Goal: Task Accomplishment & Management: Manage account settings

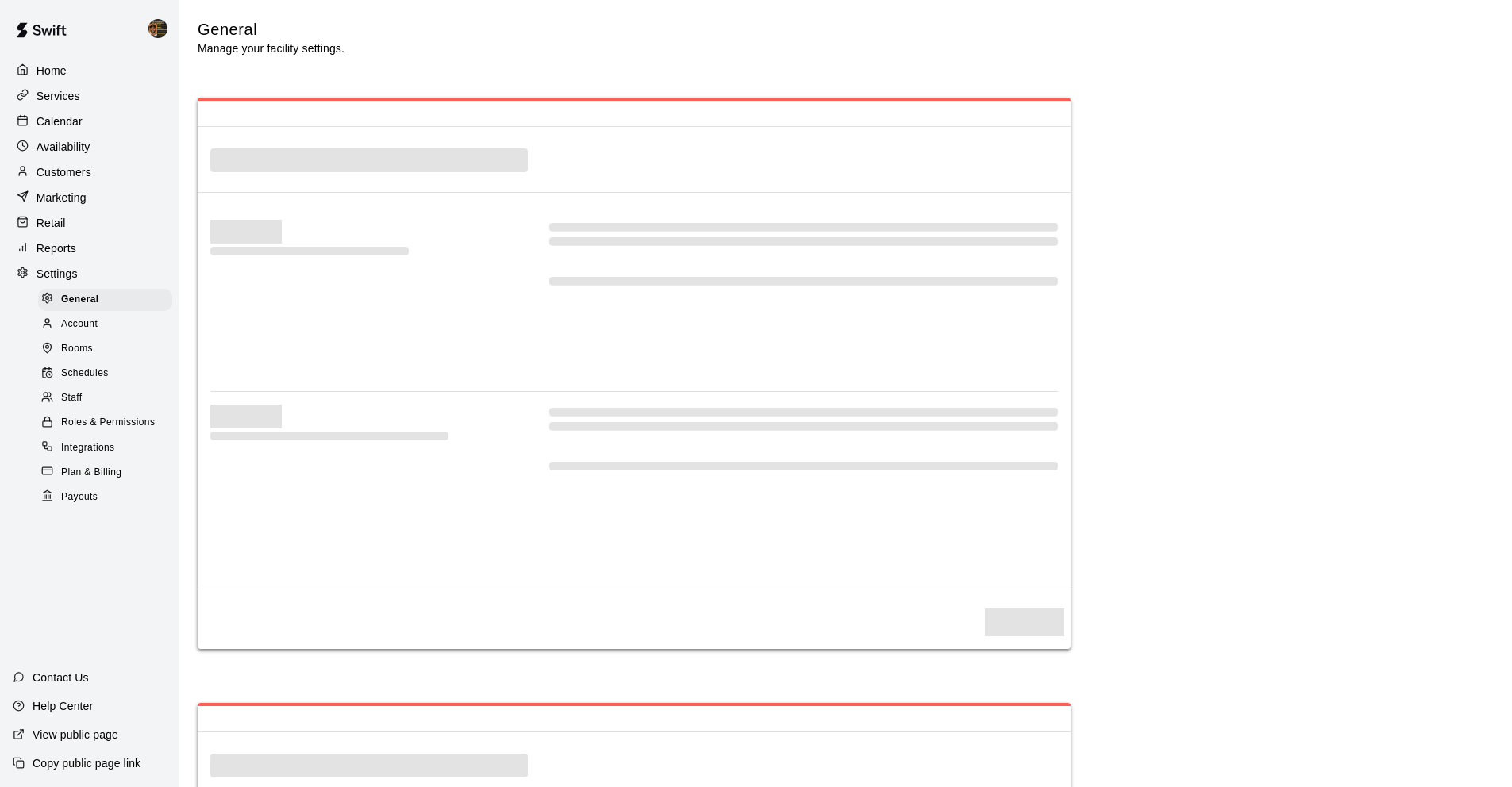
select select "**"
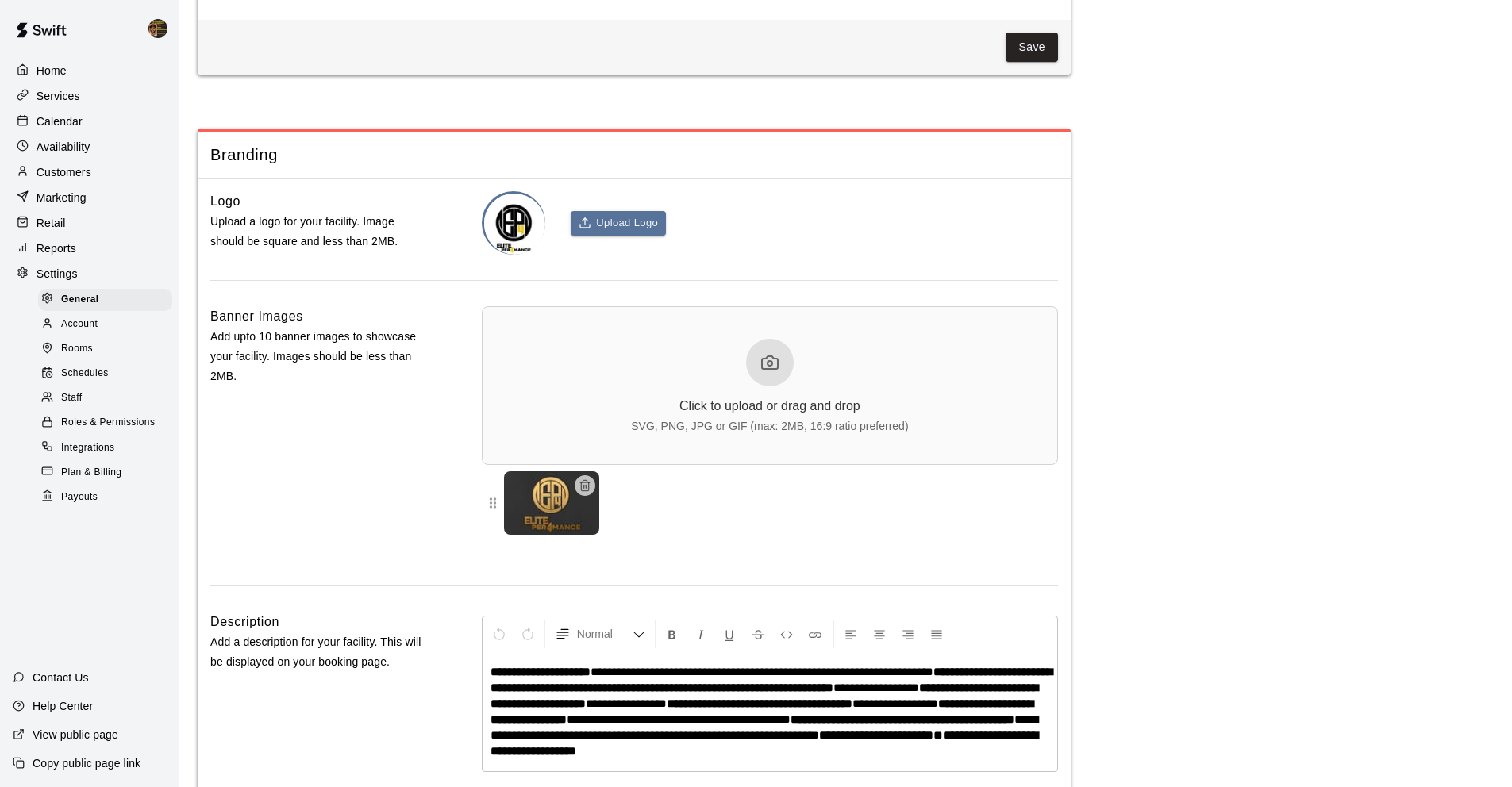
scroll to position [3408, 0]
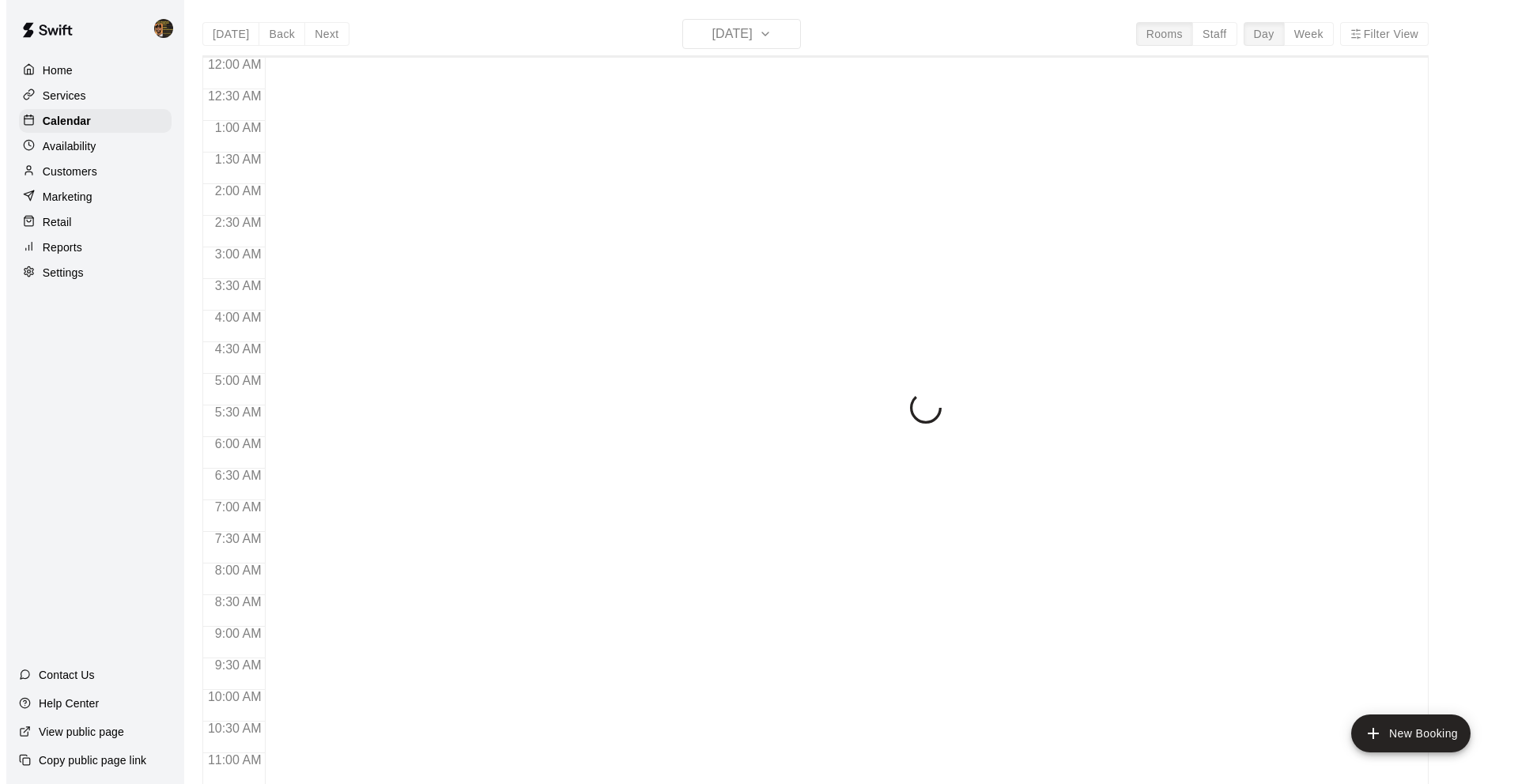
scroll to position [584, 0]
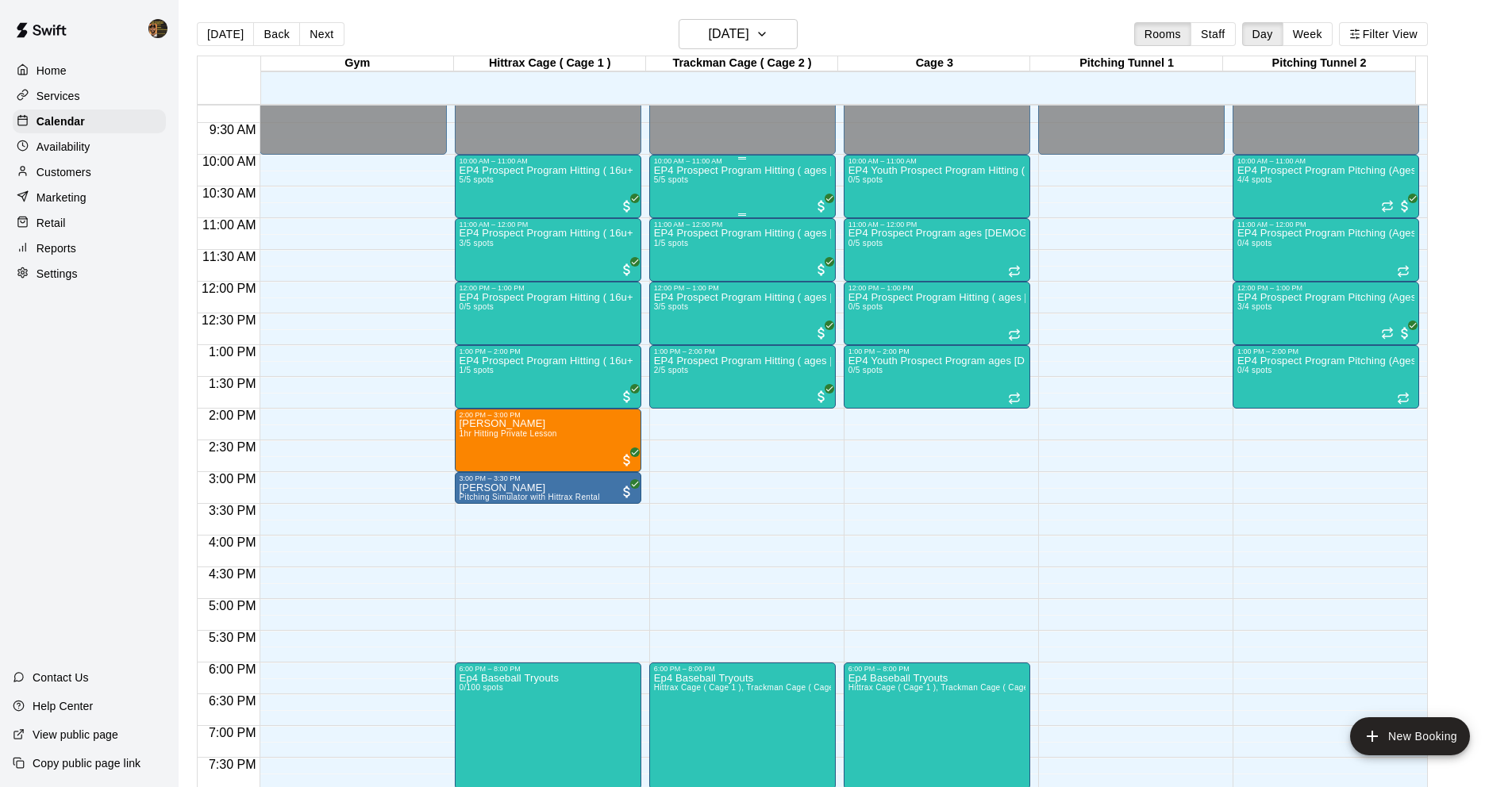
click at [720, 199] on div "EP4 Prospect Program Hitting ( ages [DEMOGRAPHIC_DATA] ) 5/5 spots" at bounding box center [743, 559] width 177 height 787
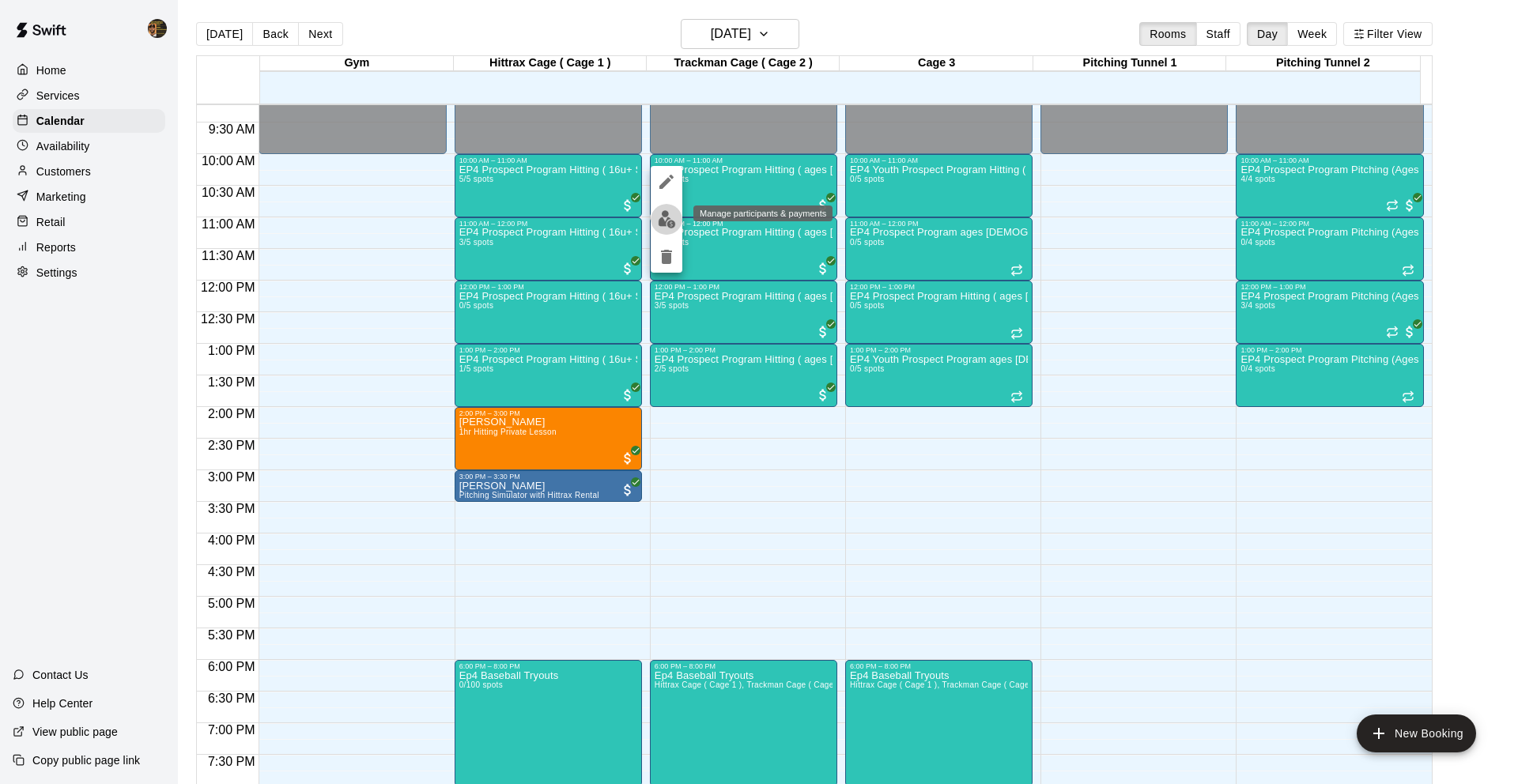
click at [674, 223] on img "edit" at bounding box center [667, 219] width 18 height 18
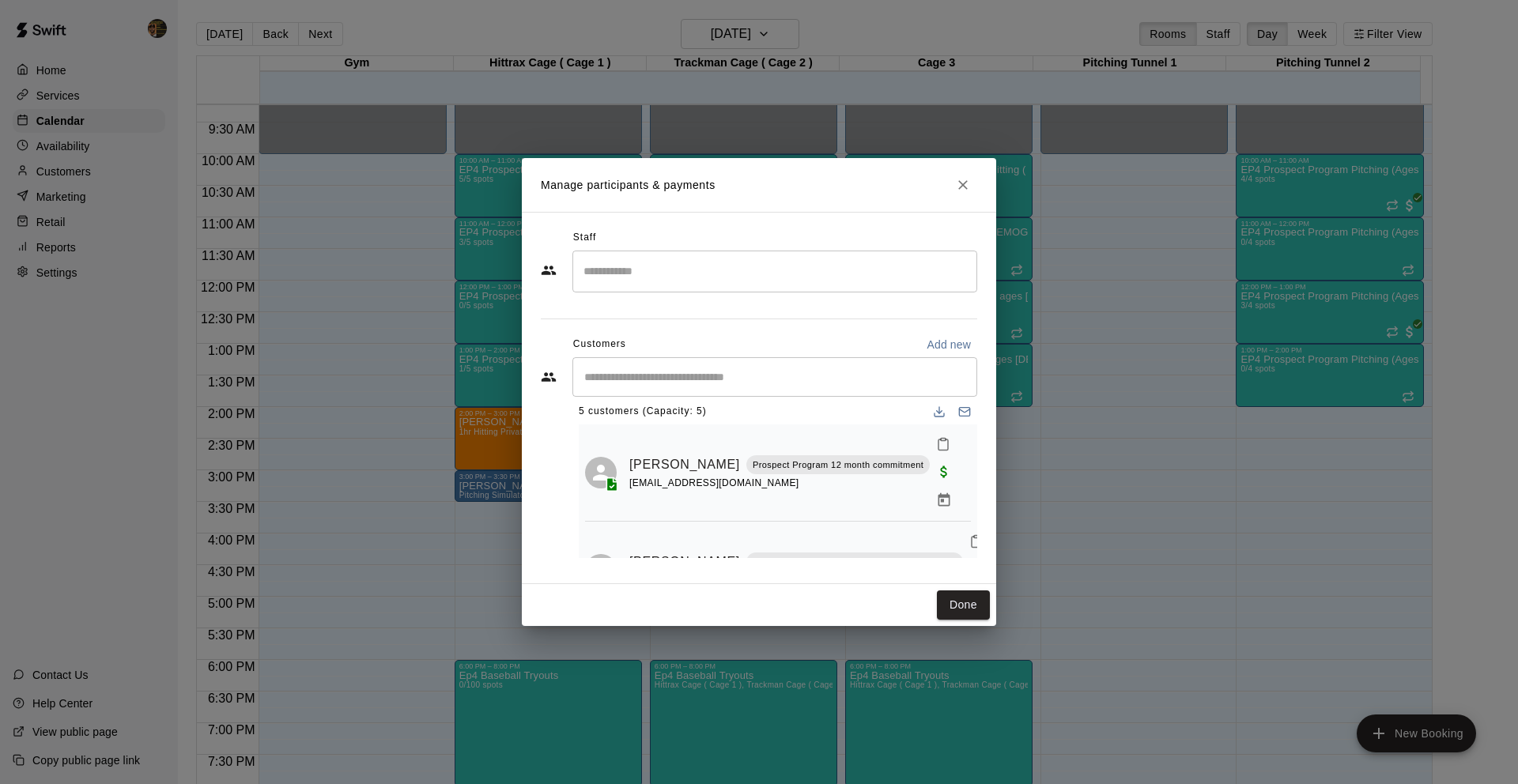
scroll to position [14, 0]
click at [959, 191] on icon "Close" at bounding box center [963, 185] width 16 height 16
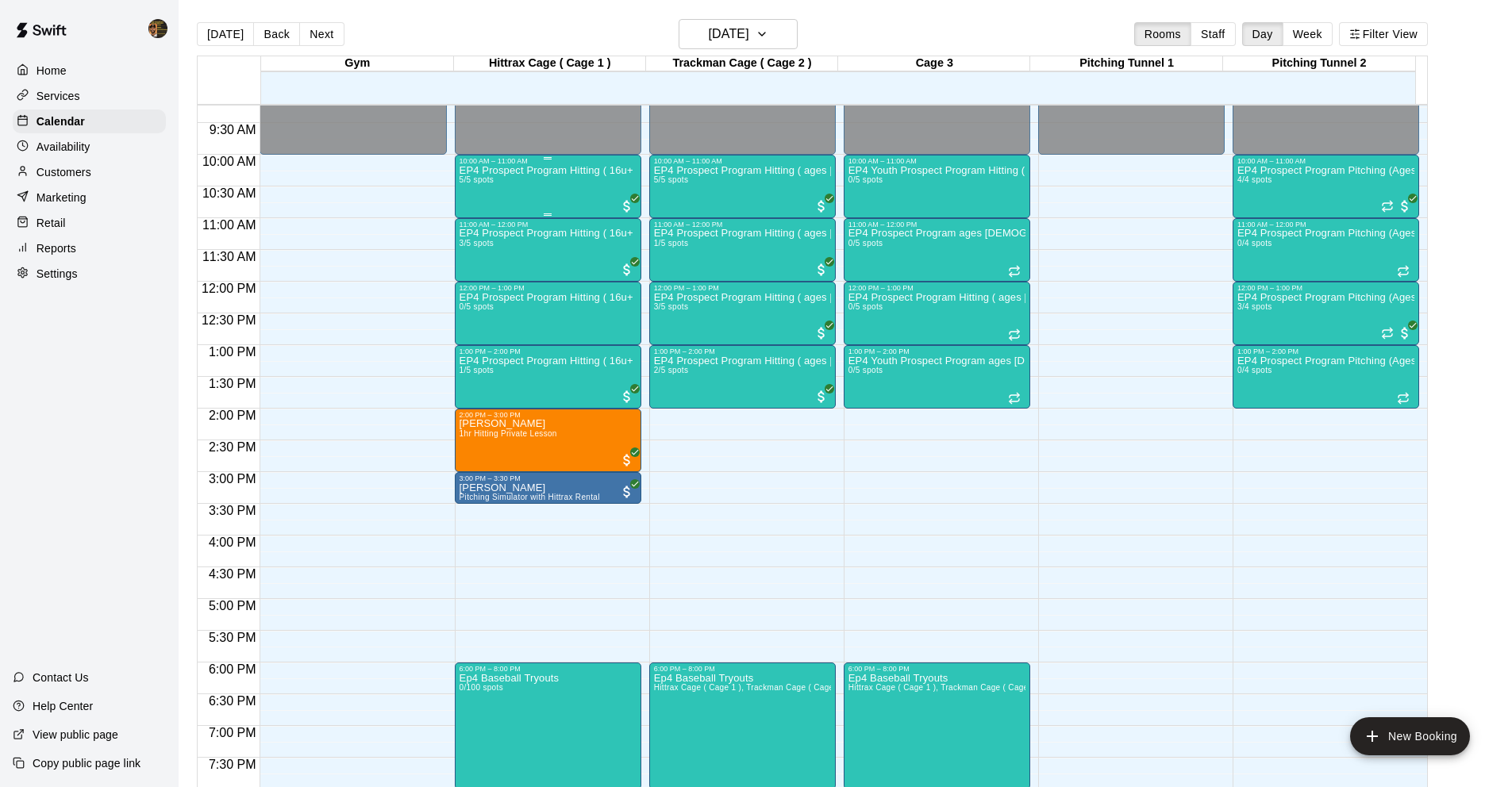
click at [504, 193] on div "EP4 Prospect Program Hitting ( 16u+ Slot ) 5/5 spots" at bounding box center [548, 559] width 177 height 787
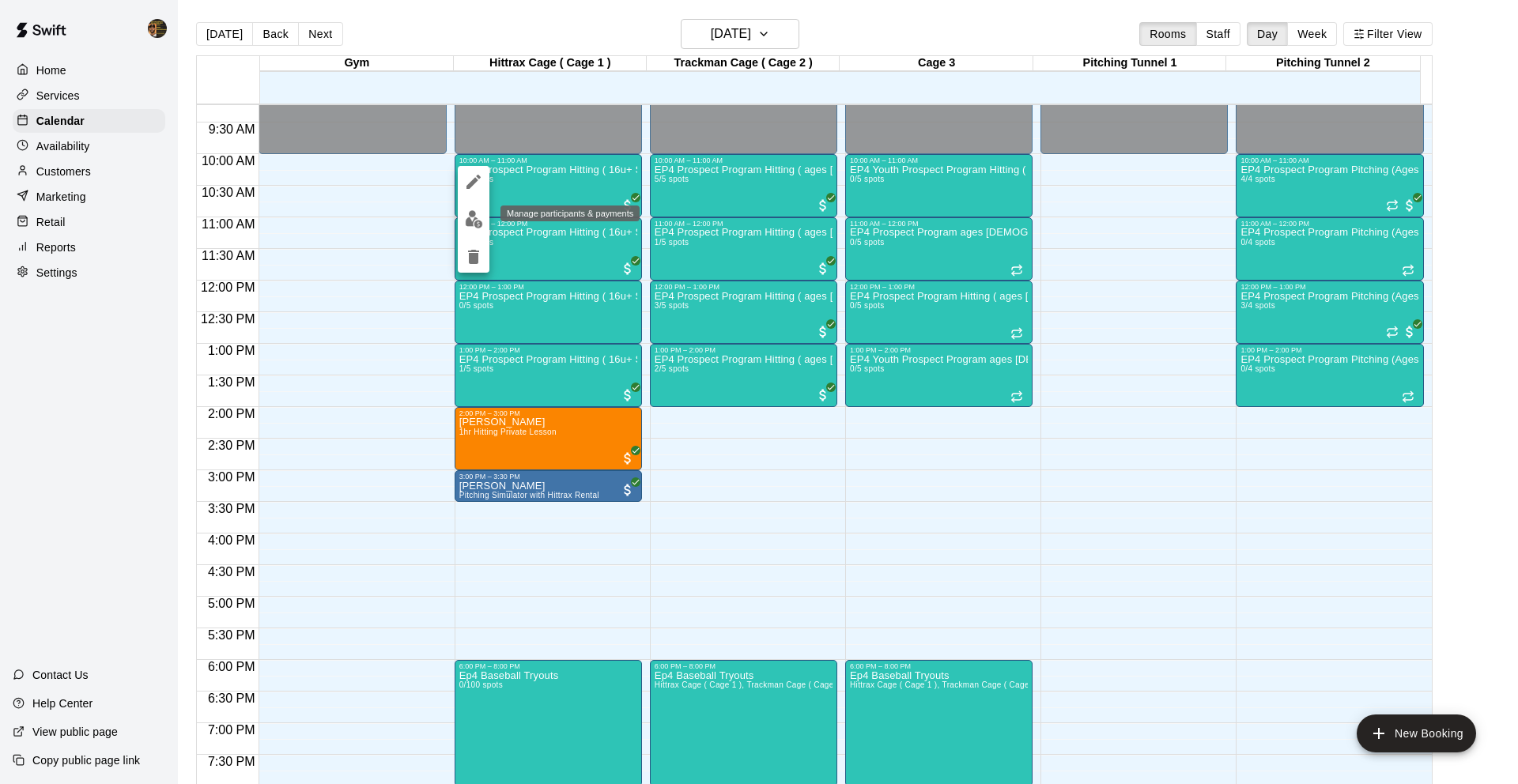
click at [466, 216] on img "edit" at bounding box center [474, 219] width 18 height 18
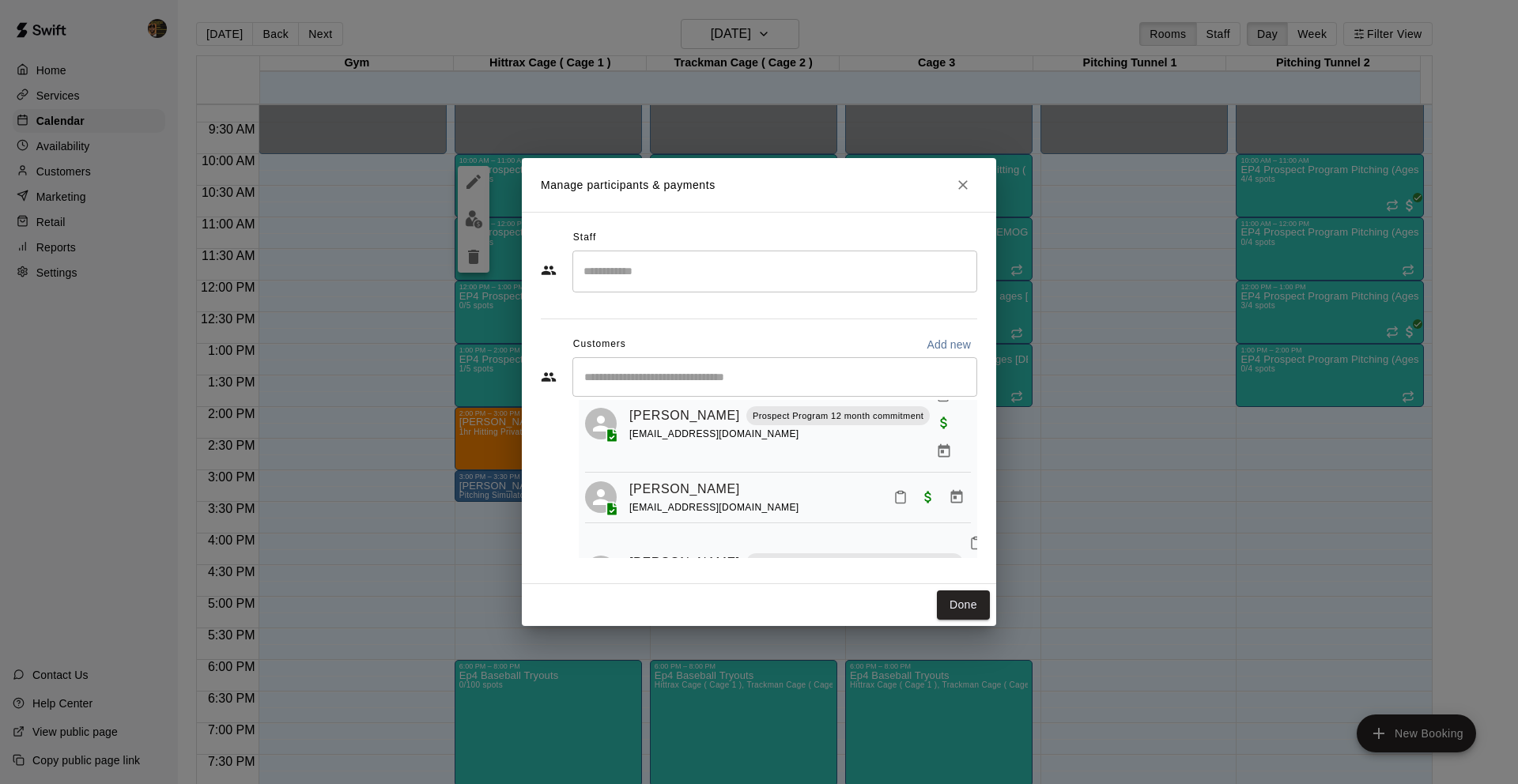
scroll to position [79, 0]
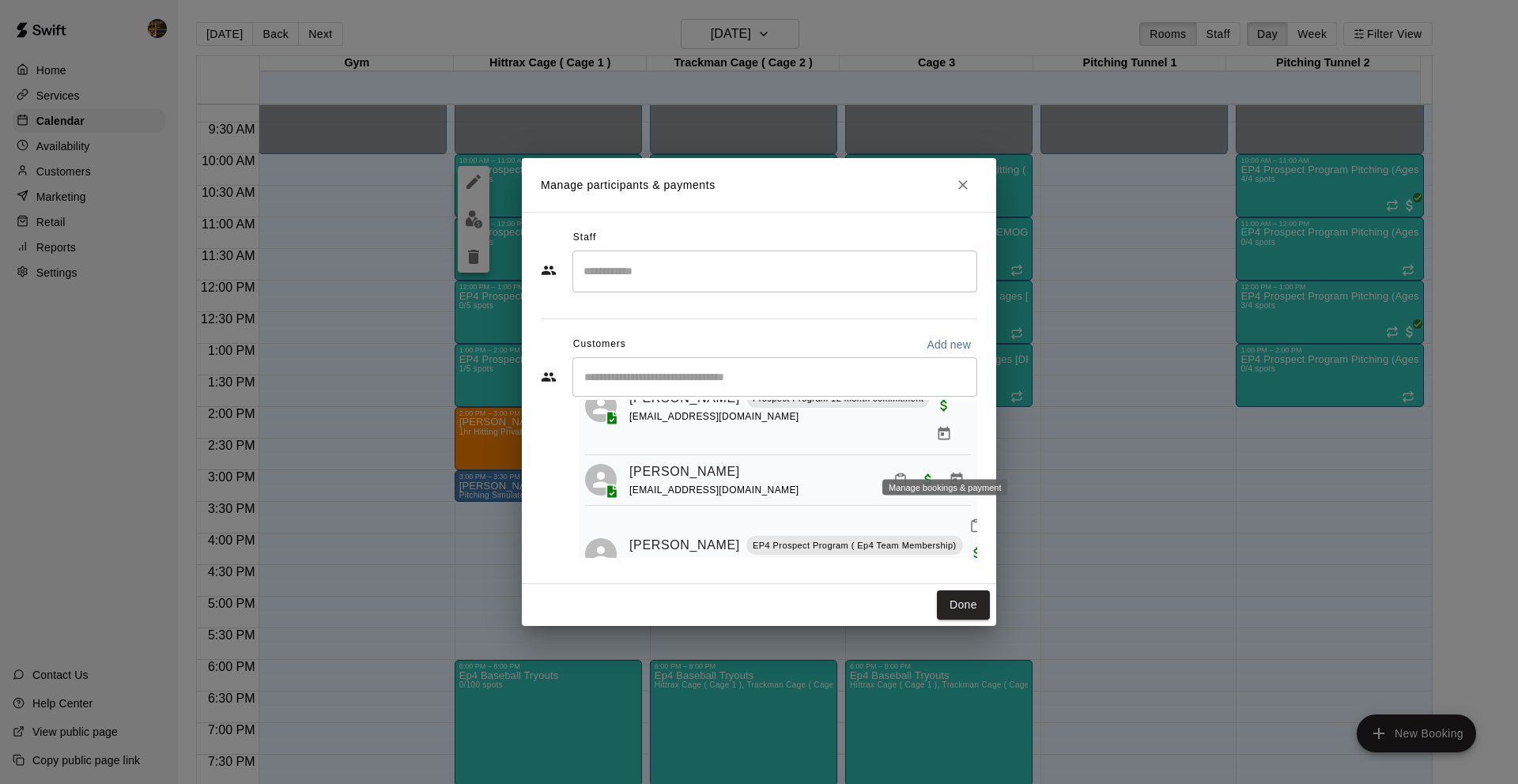
click at [951, 472] on icon "Manage bookings & payment" at bounding box center [957, 479] width 12 height 14
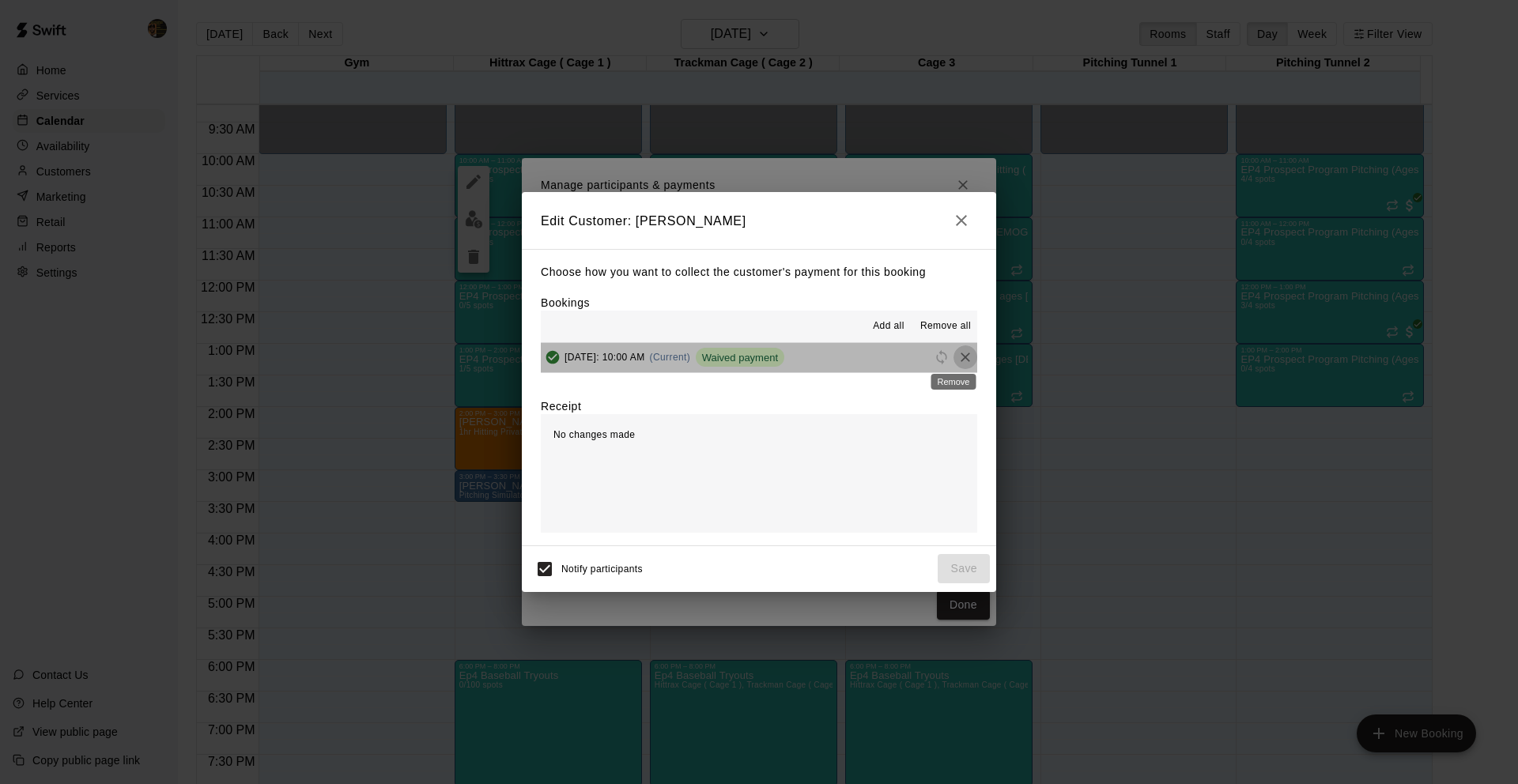
click at [958, 357] on icon "Remove" at bounding box center [966, 357] width 16 height 16
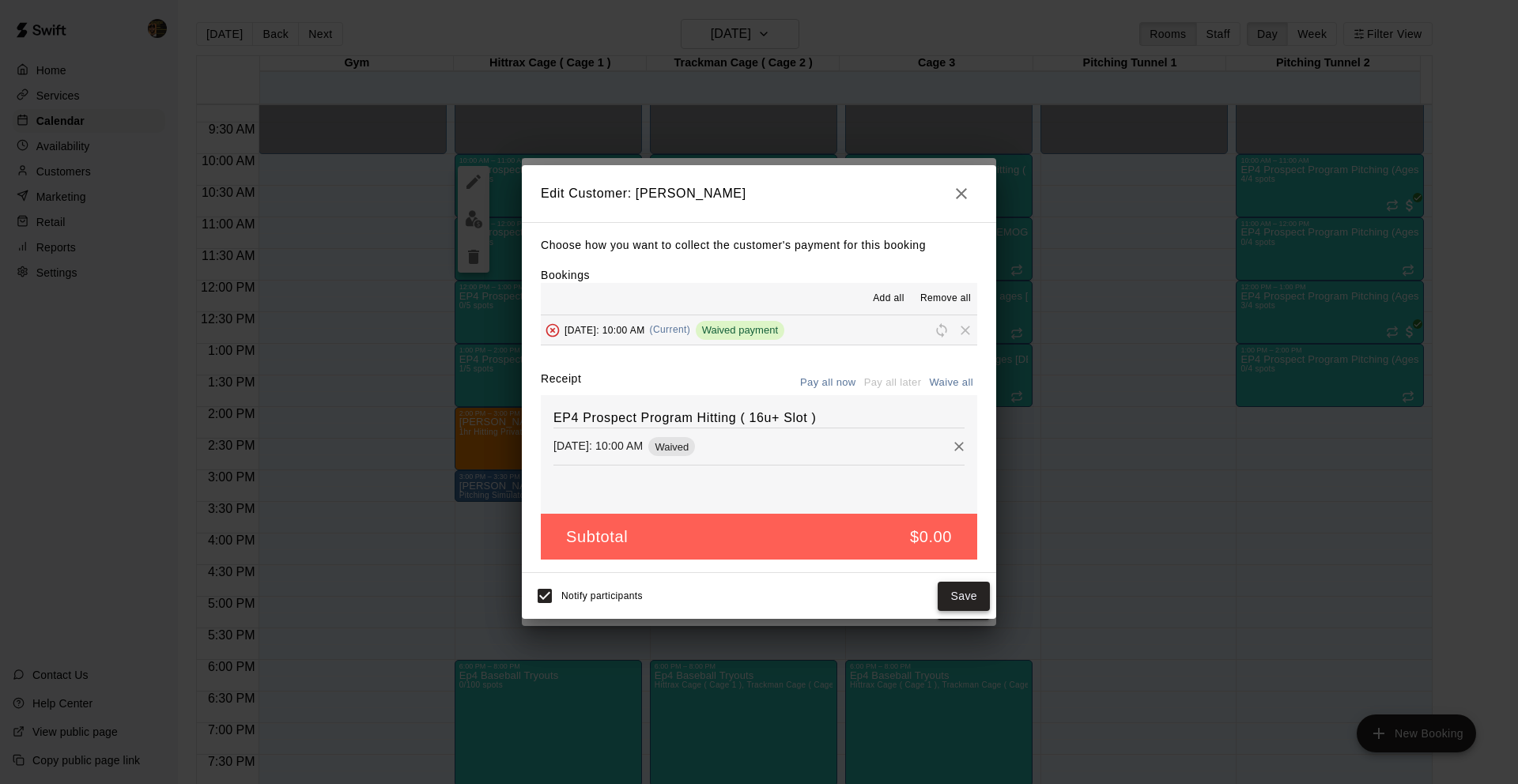
click at [958, 595] on button "Save" at bounding box center [964, 595] width 53 height 29
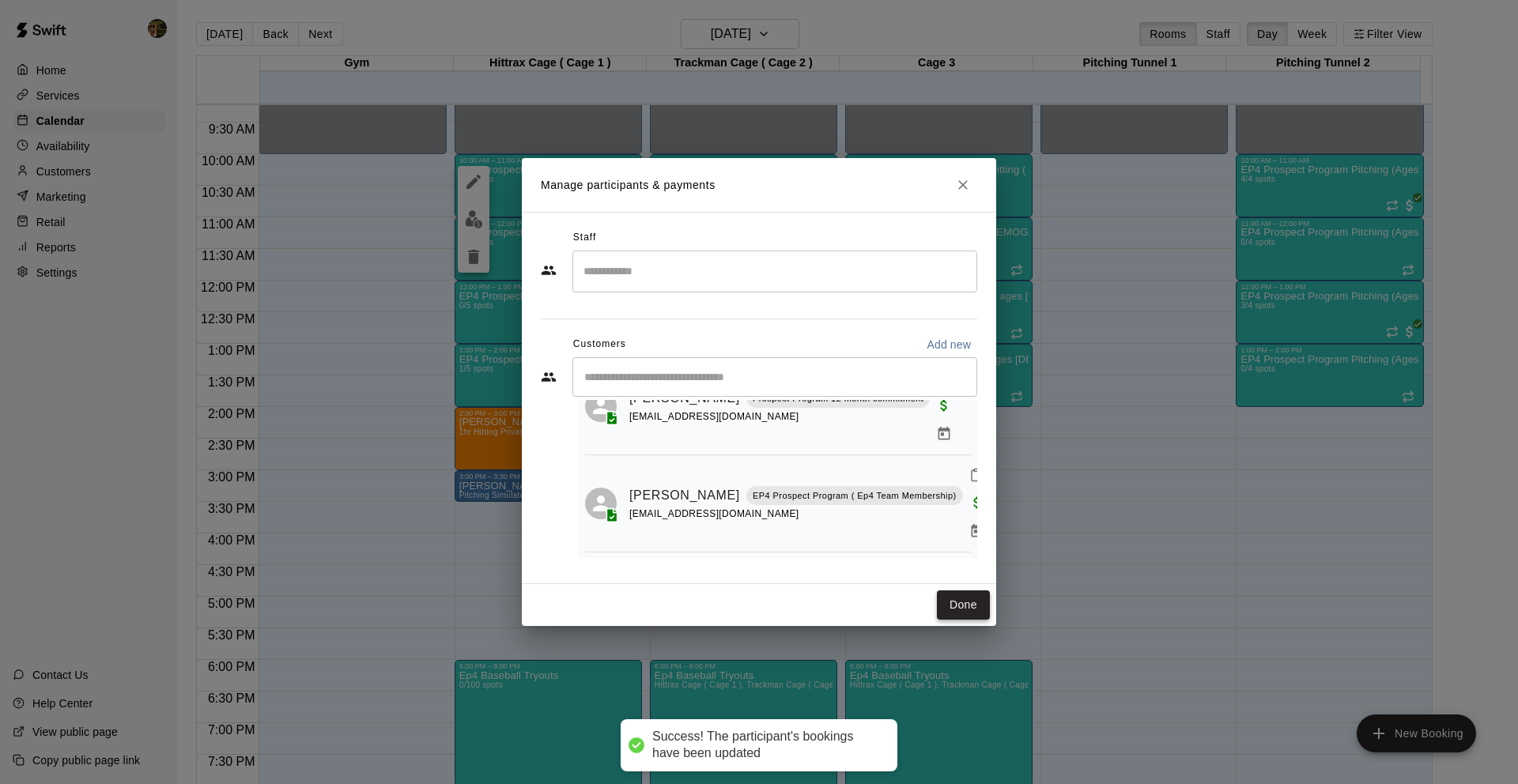
click at [974, 616] on button "Done" at bounding box center [963, 604] width 53 height 29
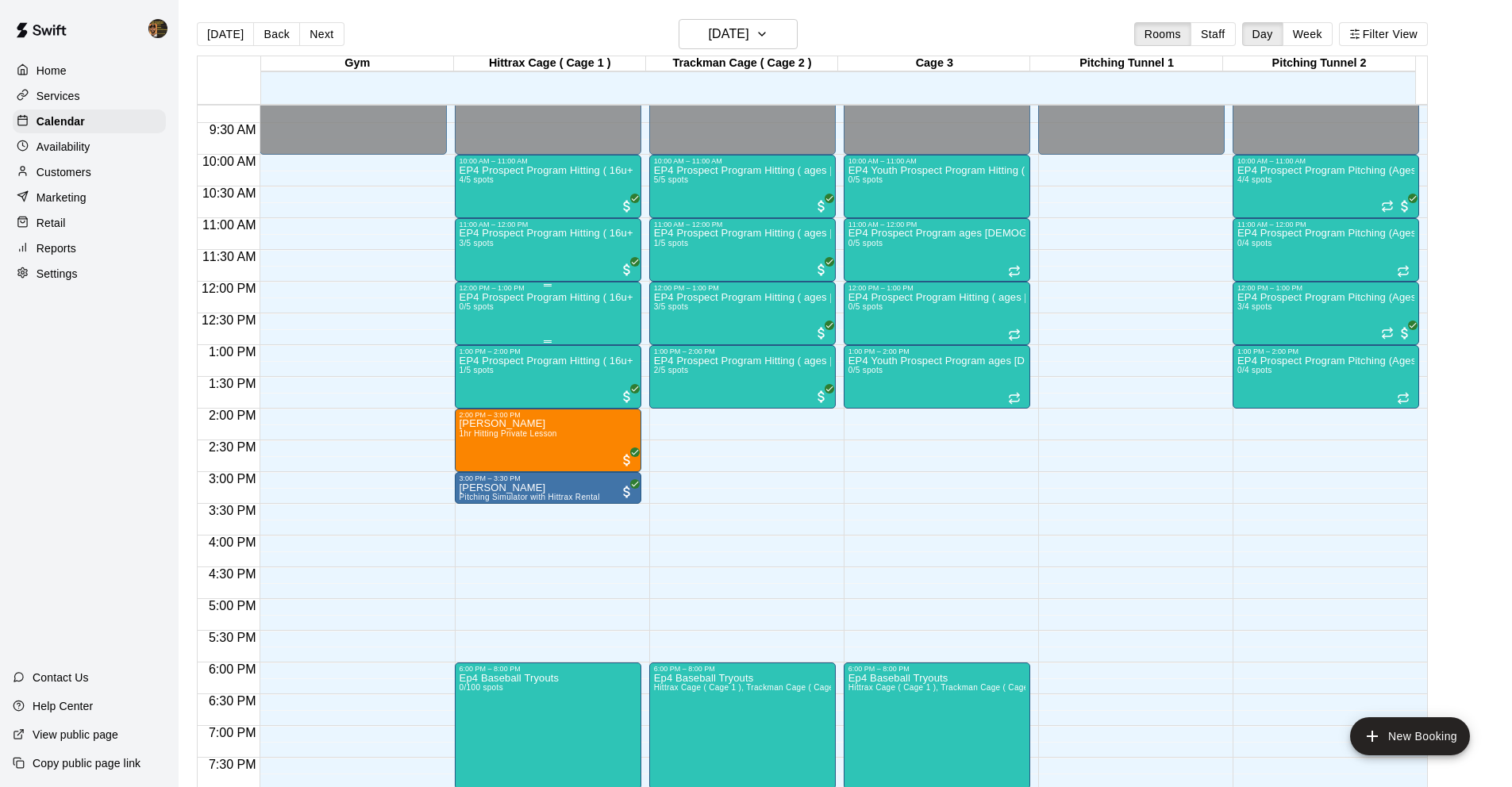
click at [576, 328] on div "EP4 Prospect Program Hitting ( 16u+ Slot ) 0/5 spots" at bounding box center [548, 685] width 177 height 787
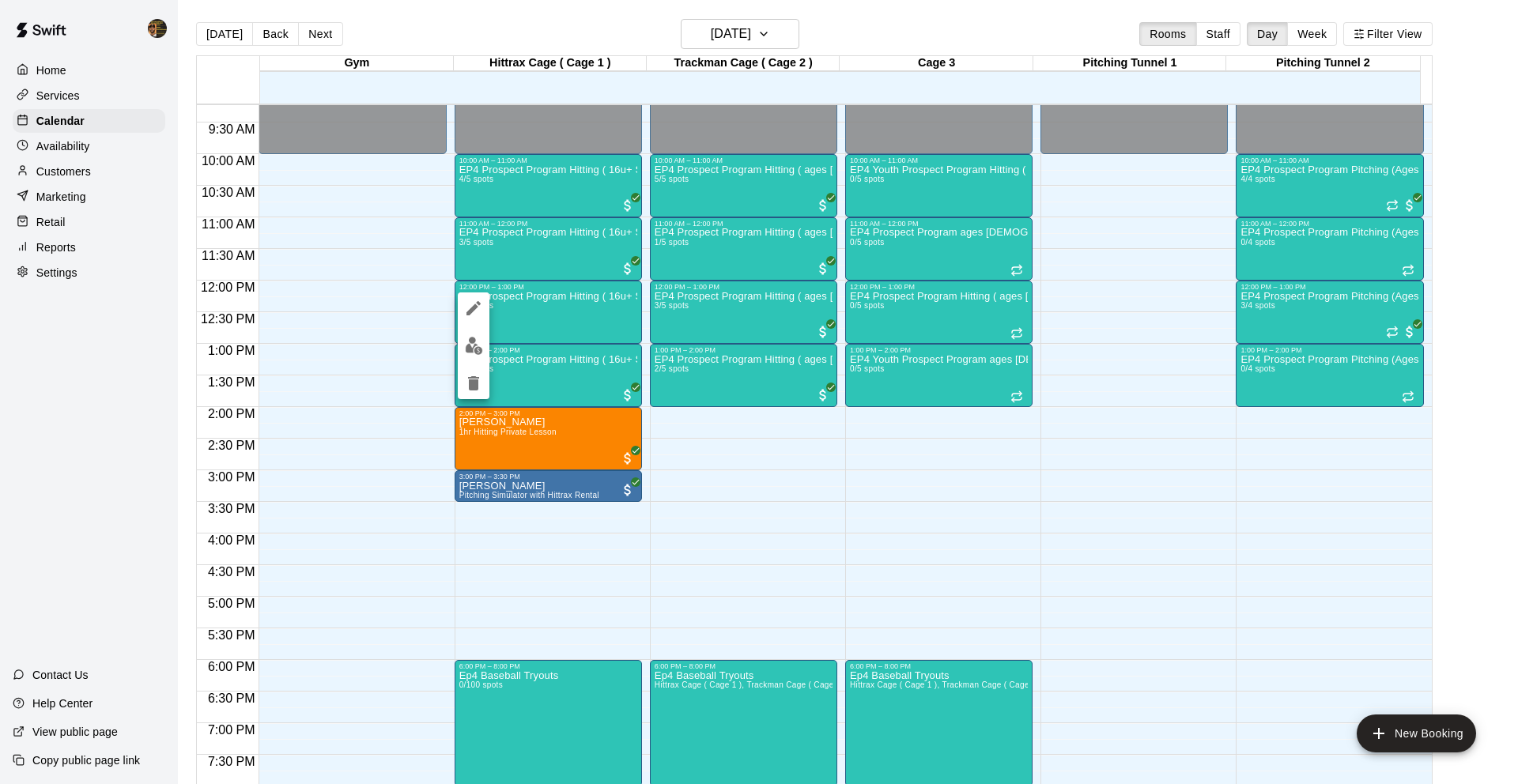
click at [477, 350] on img "edit" at bounding box center [474, 345] width 18 height 18
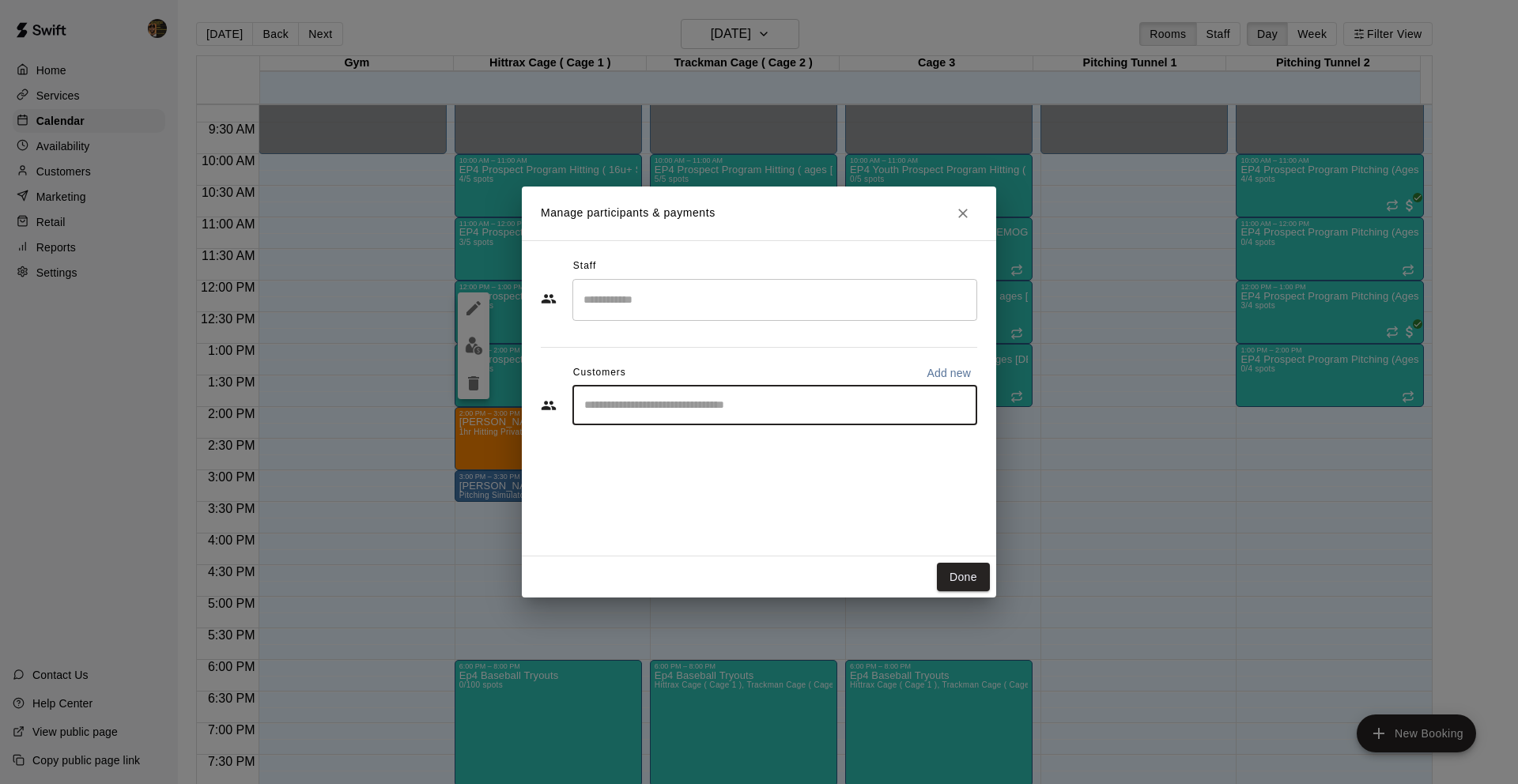
click at [724, 402] on input "Start typing to search customers..." at bounding box center [775, 406] width 391 height 16
type input "*"
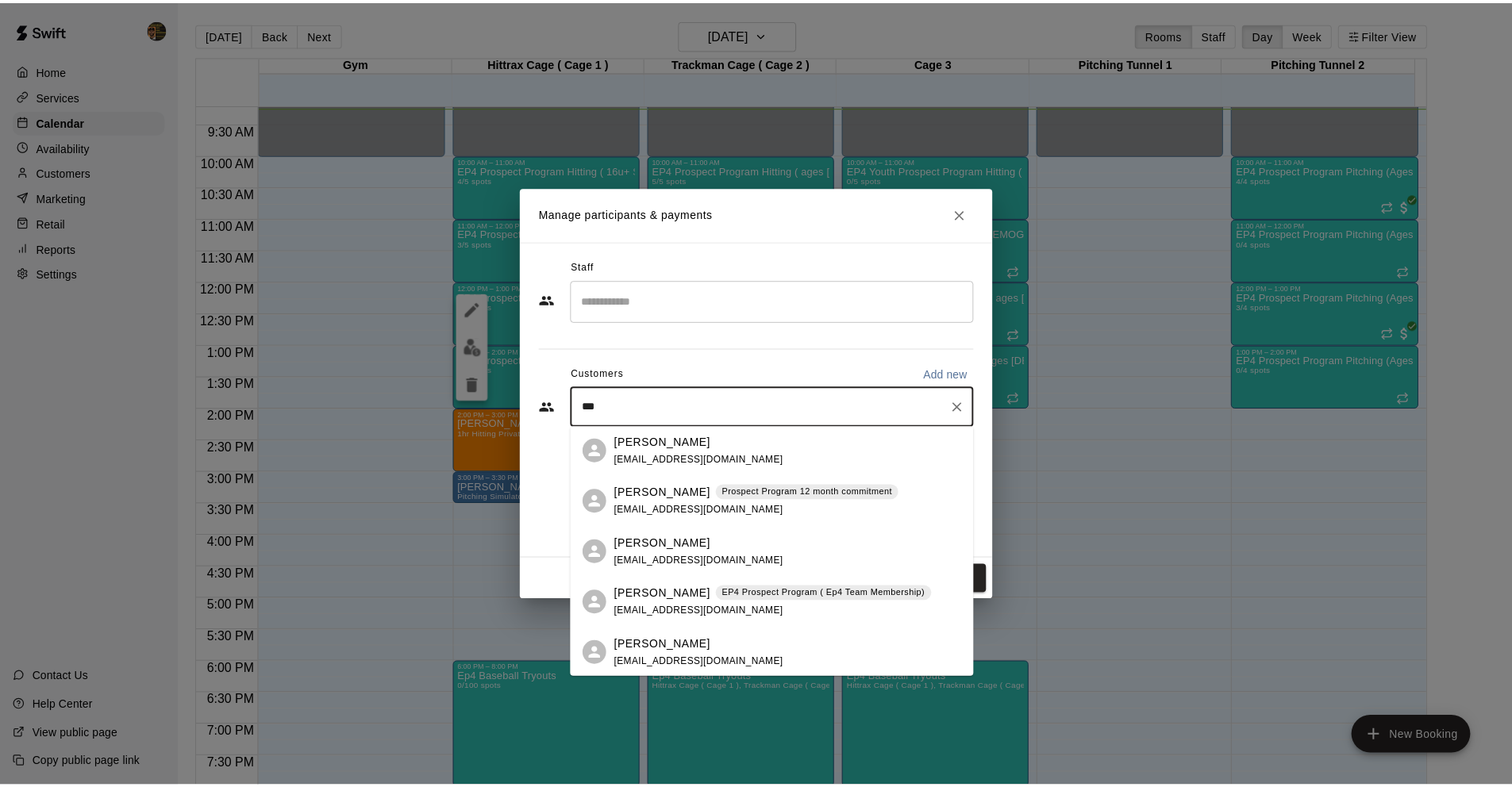
scroll to position [0, 0]
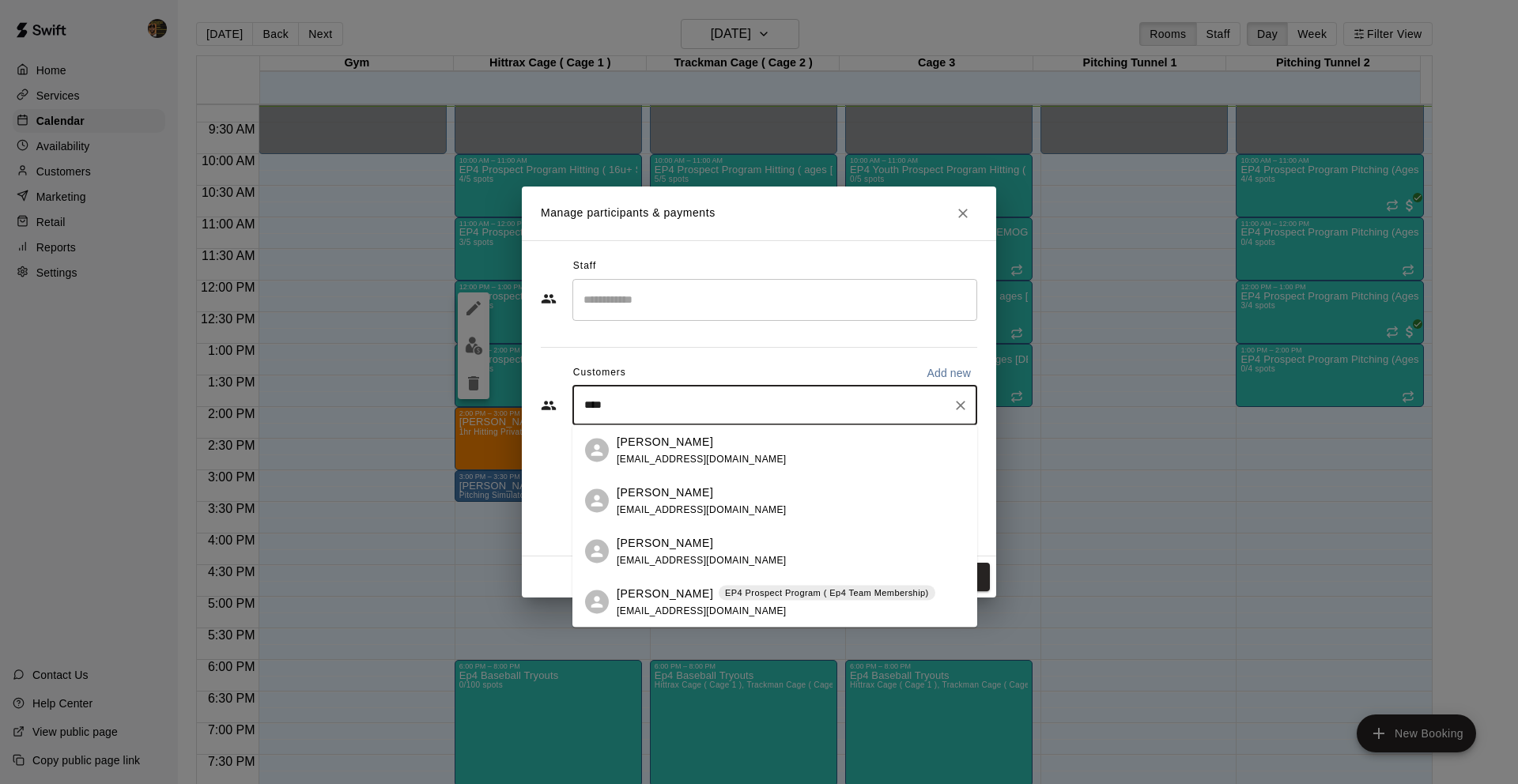
type input "*****"
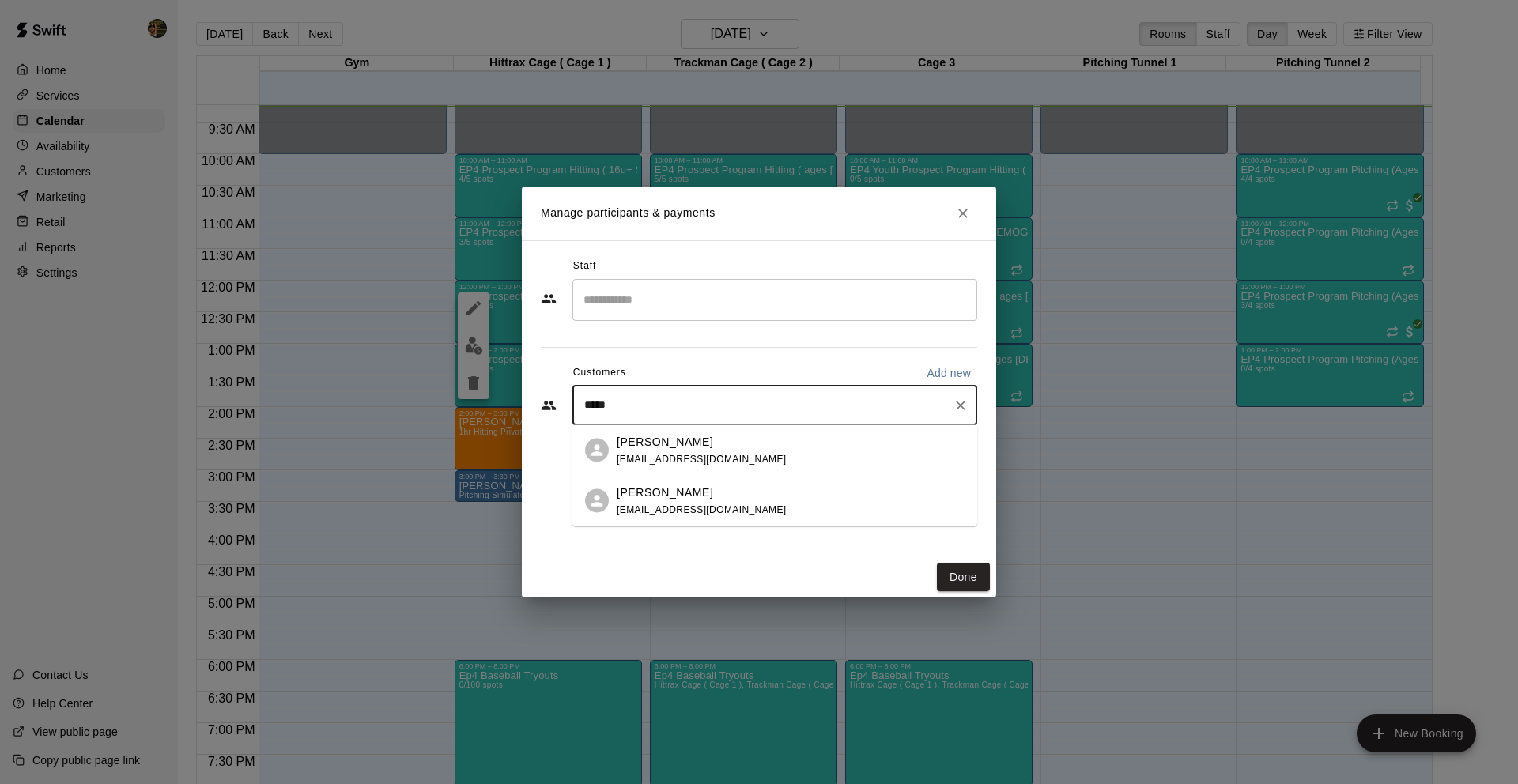
click at [798, 484] on div "Caleb Viera samloucal@gmail.com" at bounding box center [790, 501] width 347 height 34
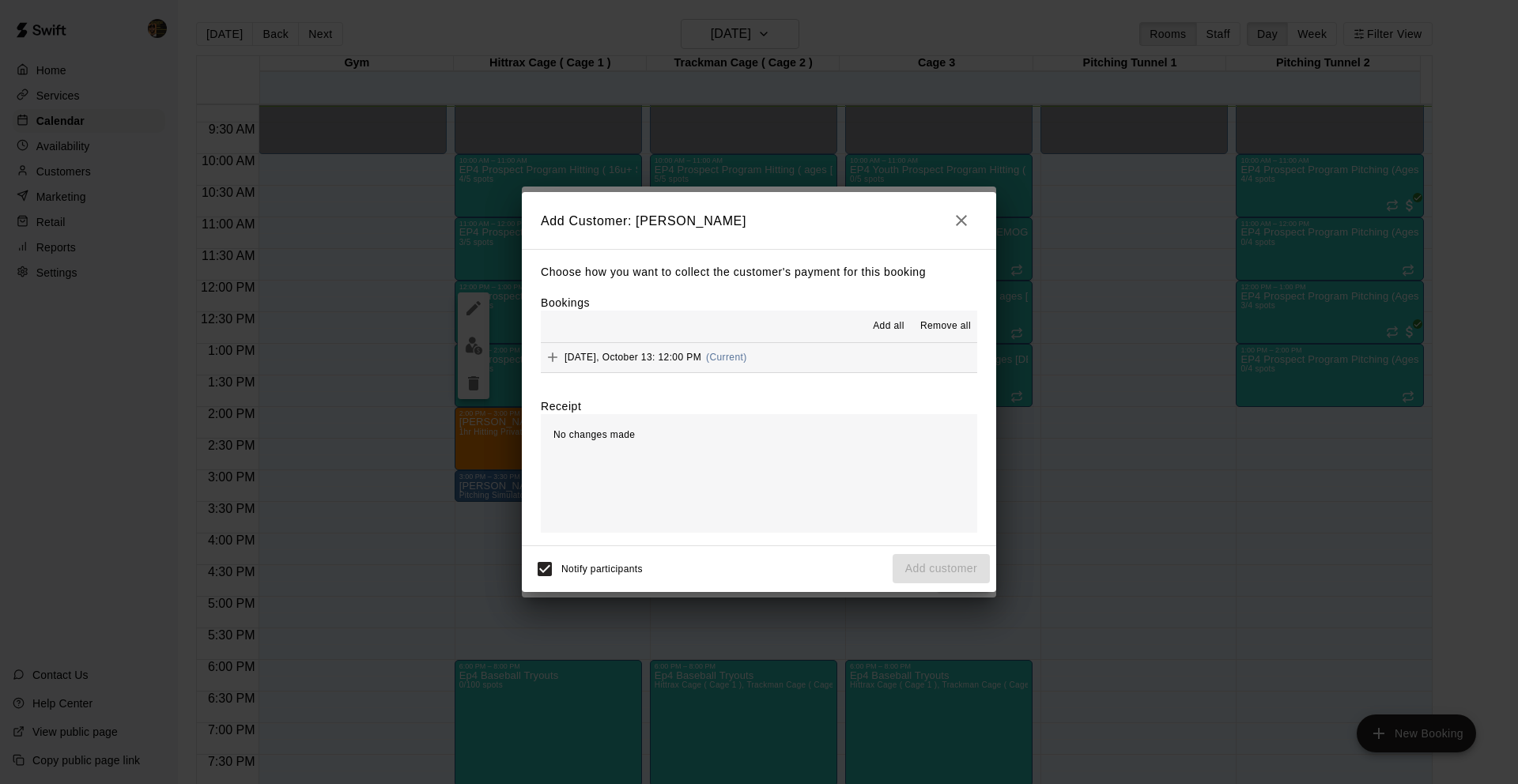
click at [625, 348] on div "Monday, October 13: 12:00 PM (Current)" at bounding box center [644, 357] width 207 height 24
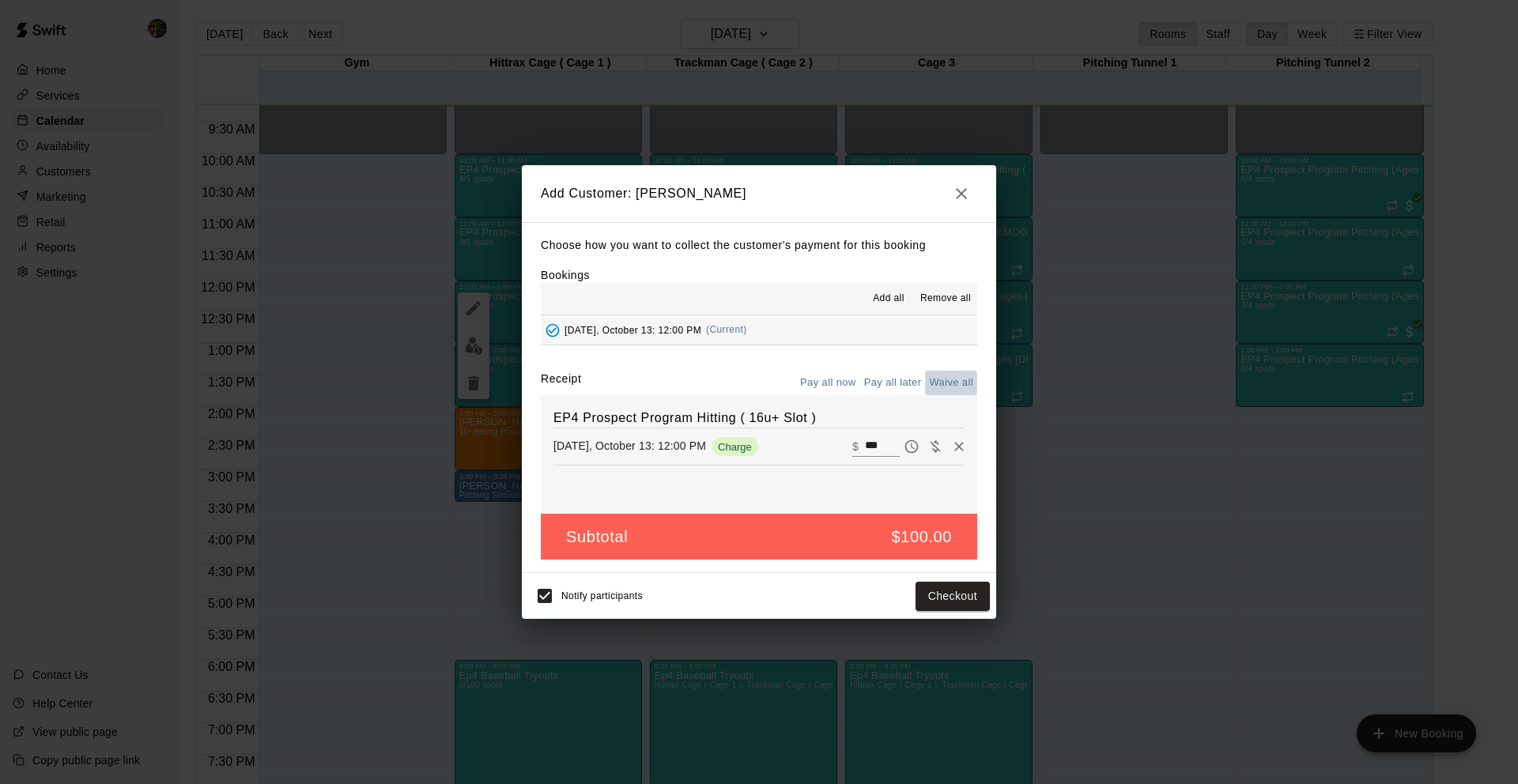
click at [942, 382] on button "Waive all" at bounding box center [951, 383] width 53 height 25
type input "*"
click at [962, 592] on button "Add customer" at bounding box center [941, 595] width 97 height 29
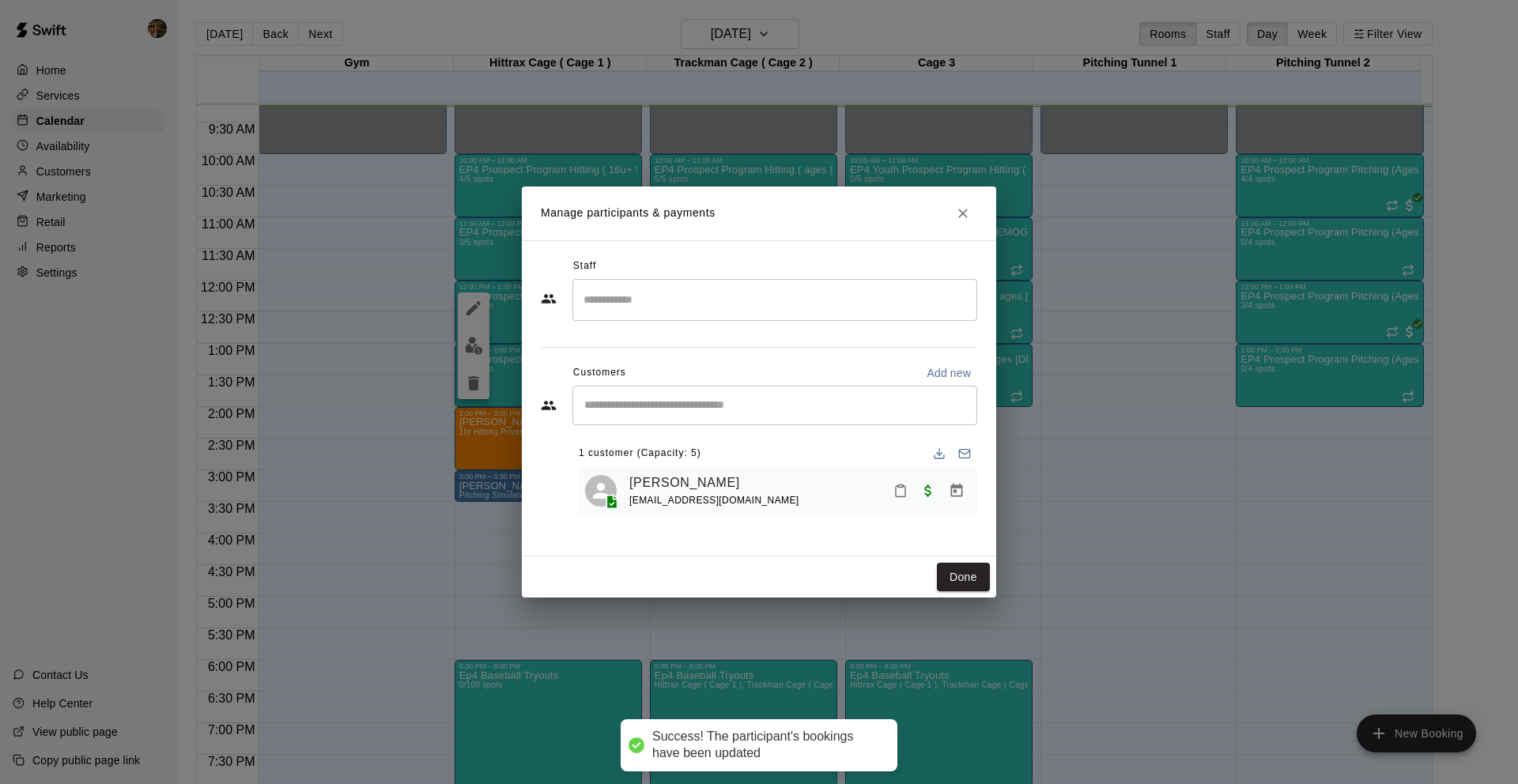
click at [997, 581] on div "Manage participants & payments Staff ​ Customers Add new ​ 1 customer (Capacity…" at bounding box center [759, 392] width 1518 height 784
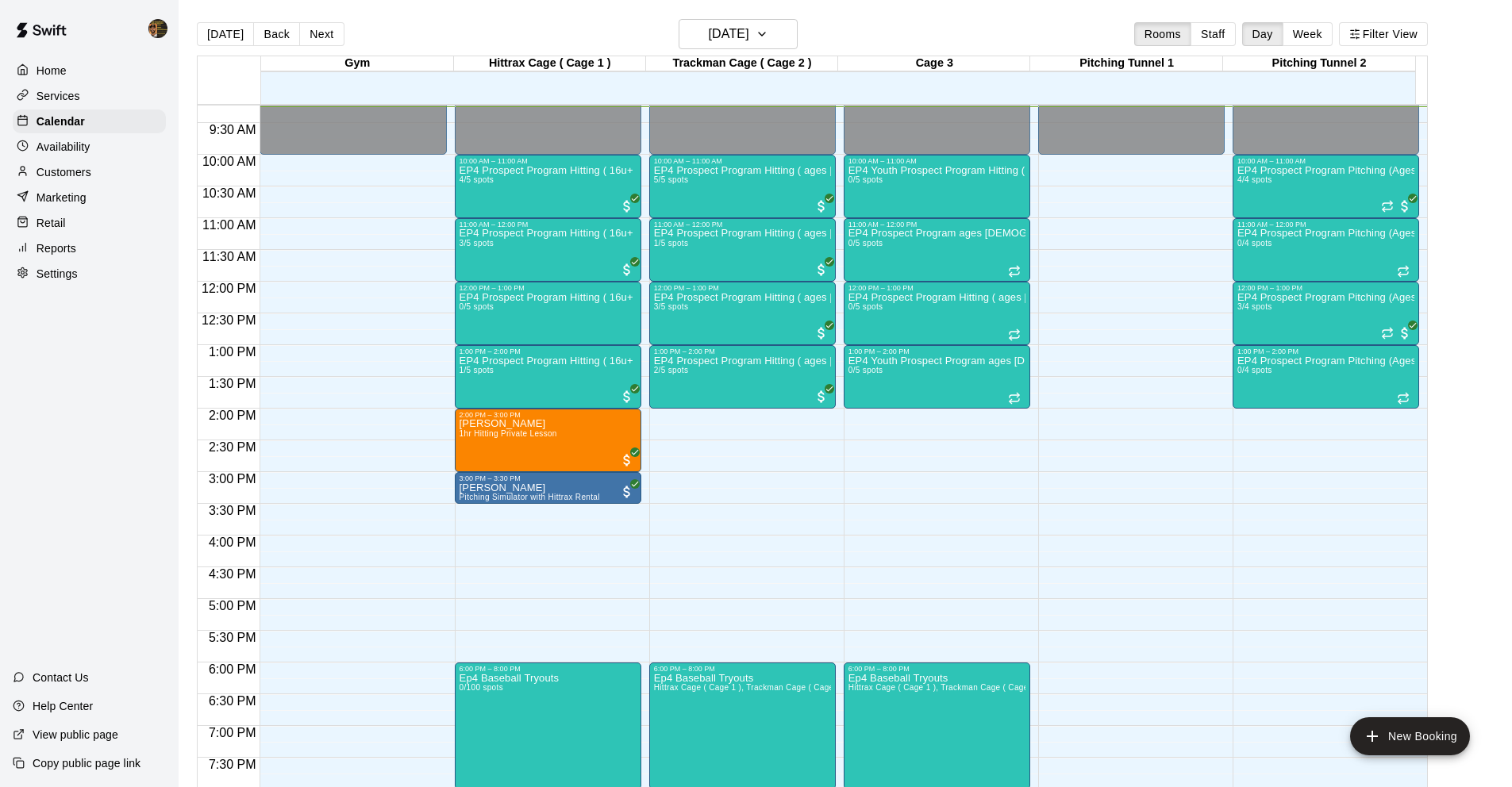
scroll to position [825, 0]
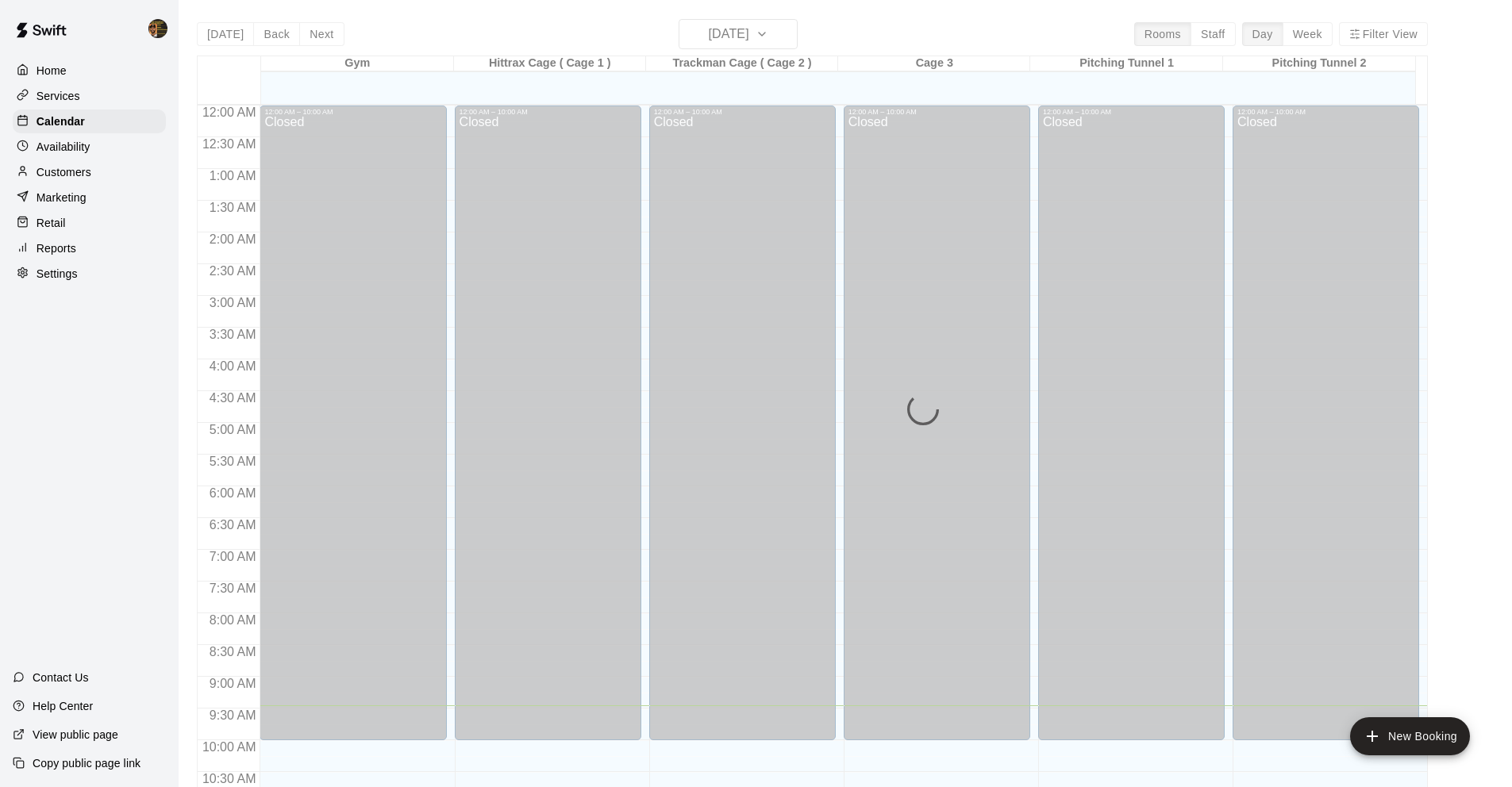
scroll to position [601, 0]
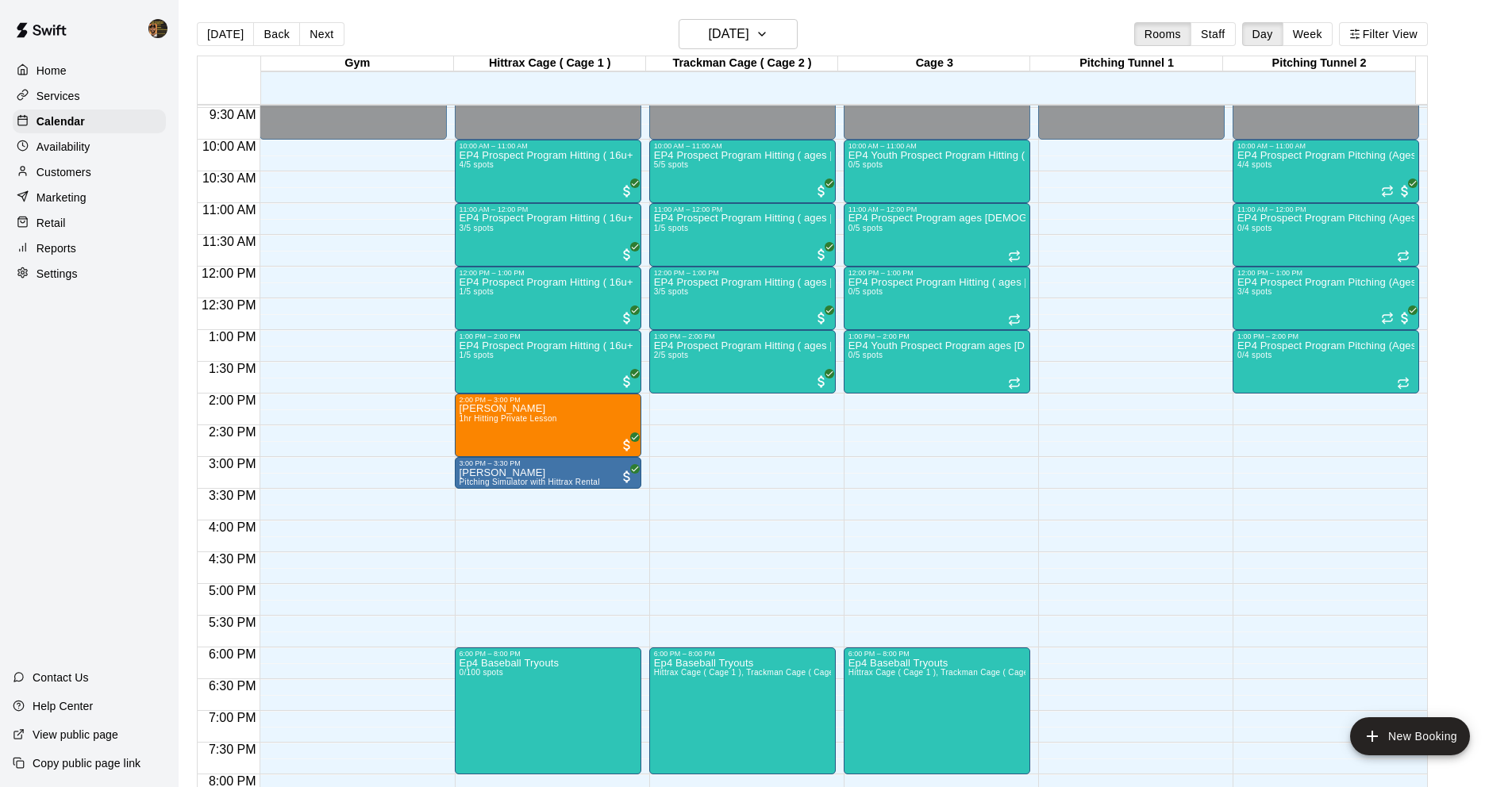
click at [149, 171] on div "Customers" at bounding box center [90, 172] width 153 height 24
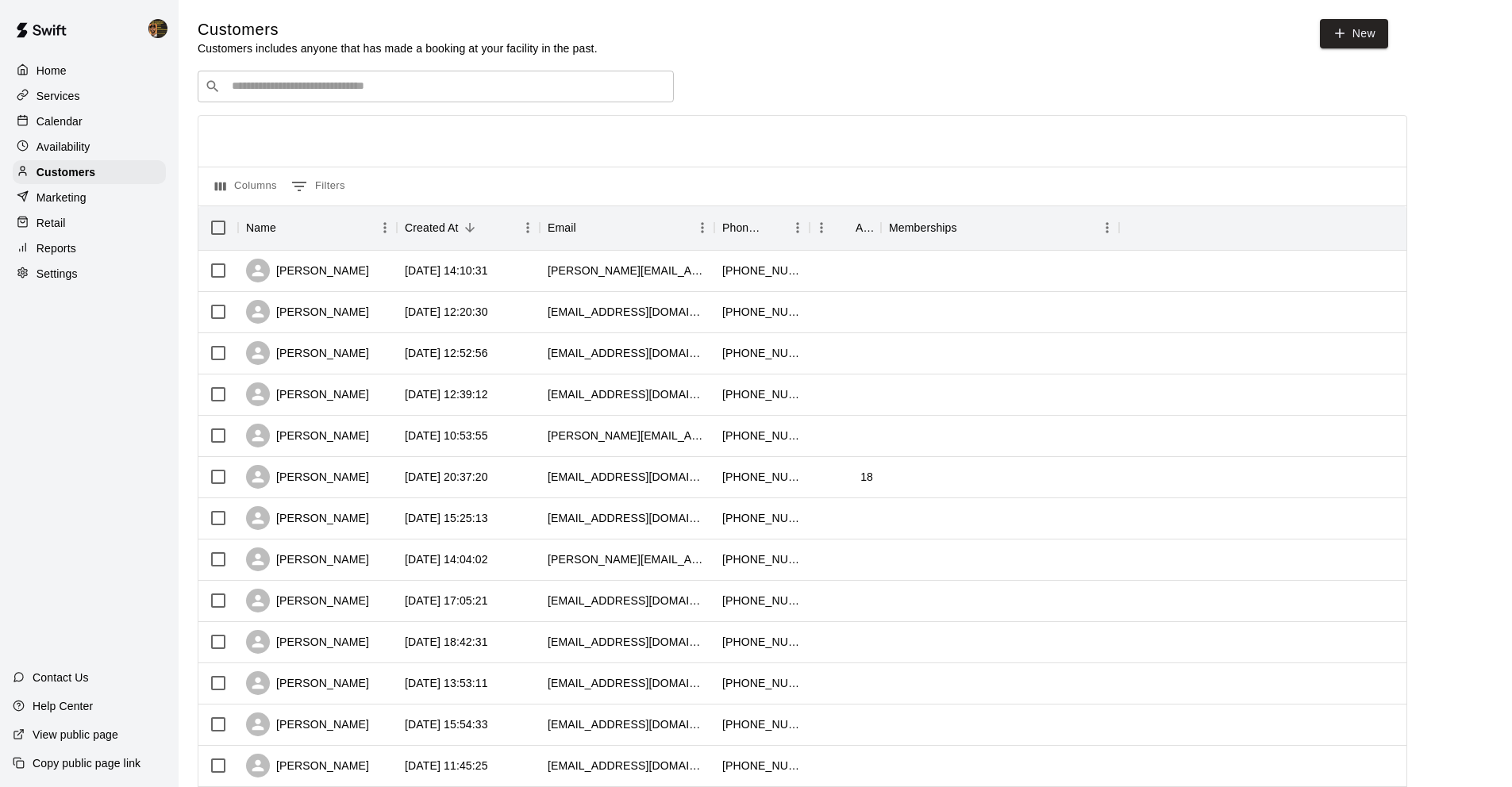
click at [528, 93] on input "Search customers by name or email" at bounding box center [447, 87] width 440 height 16
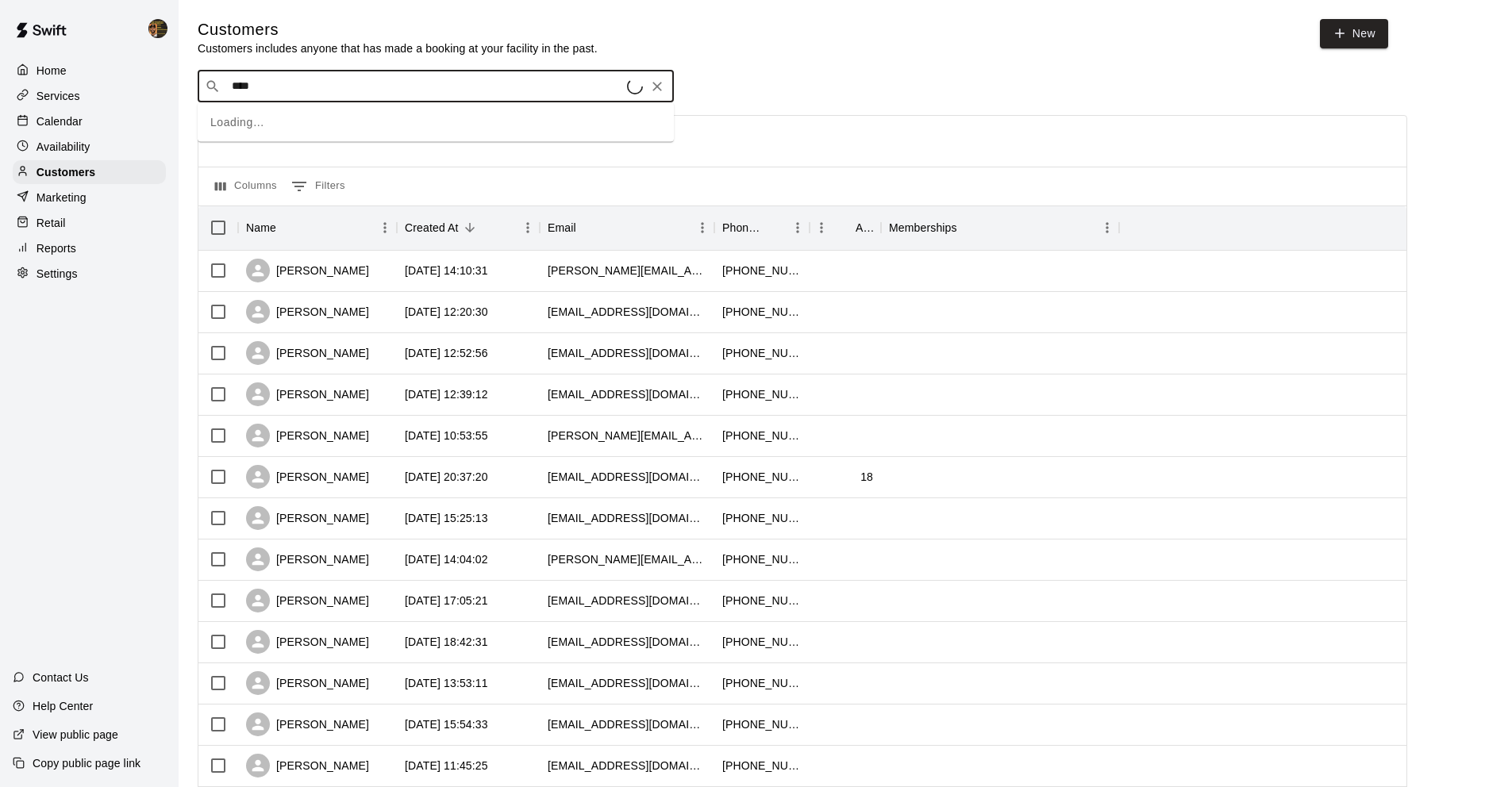
type input "*****"
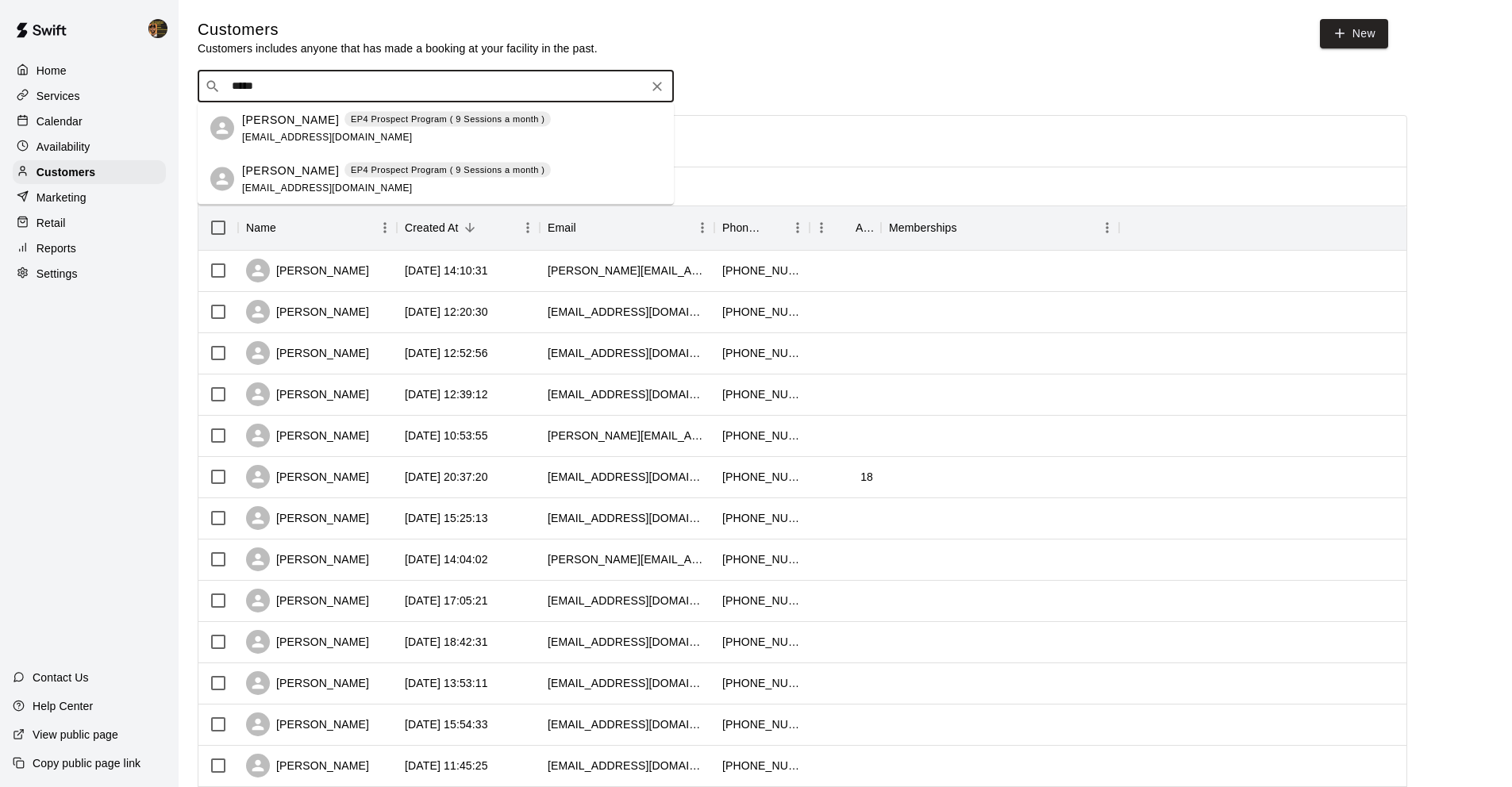
click at [544, 177] on div "Luke Lynch EP4 Prospect Program ( 9 Sessions a month ) matlynch@gmail.com" at bounding box center [452, 179] width 420 height 34
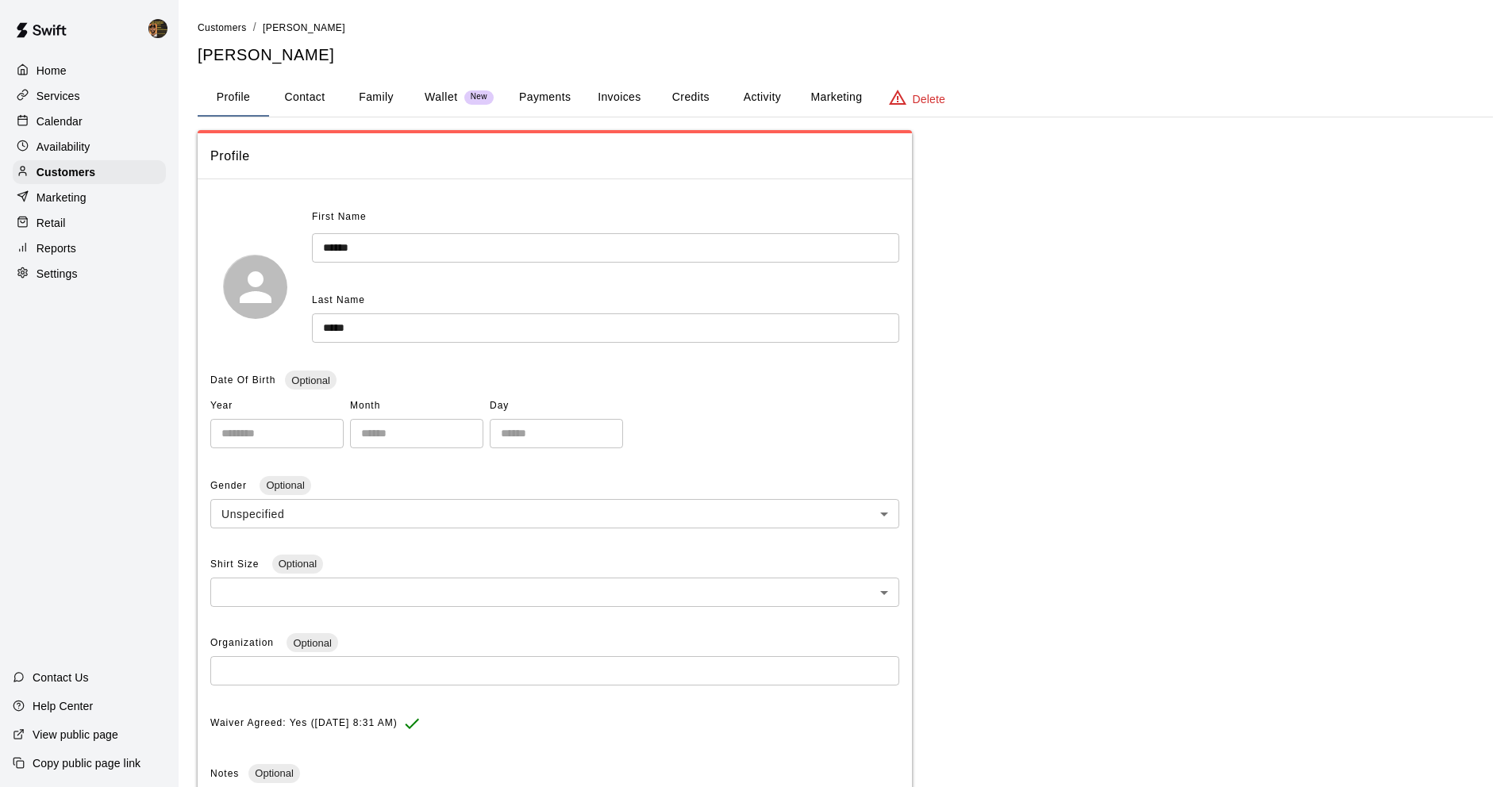
click at [567, 92] on button "Payments" at bounding box center [544, 98] width 77 height 38
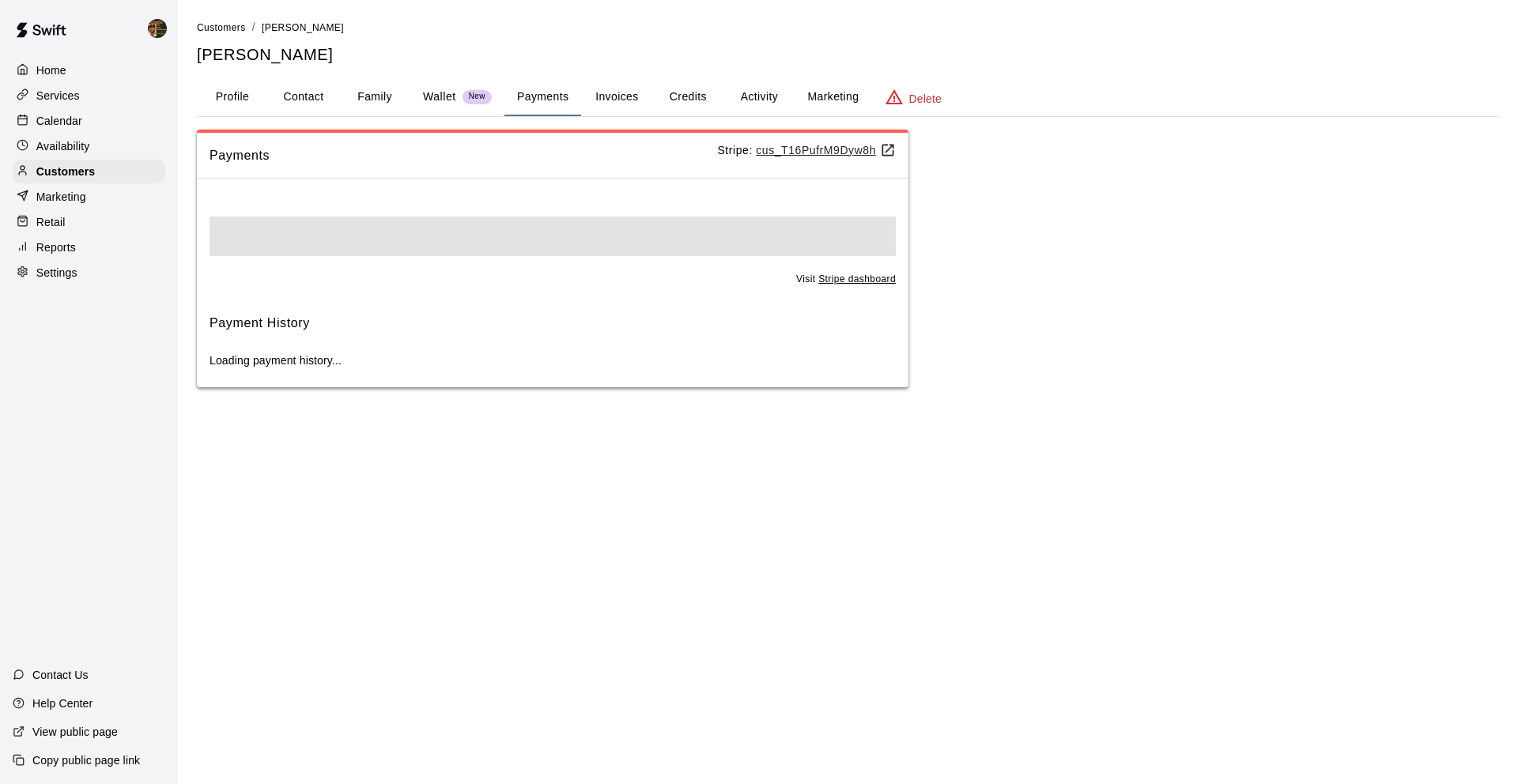
click at [613, 91] on button "Invoices" at bounding box center [617, 97] width 71 height 38
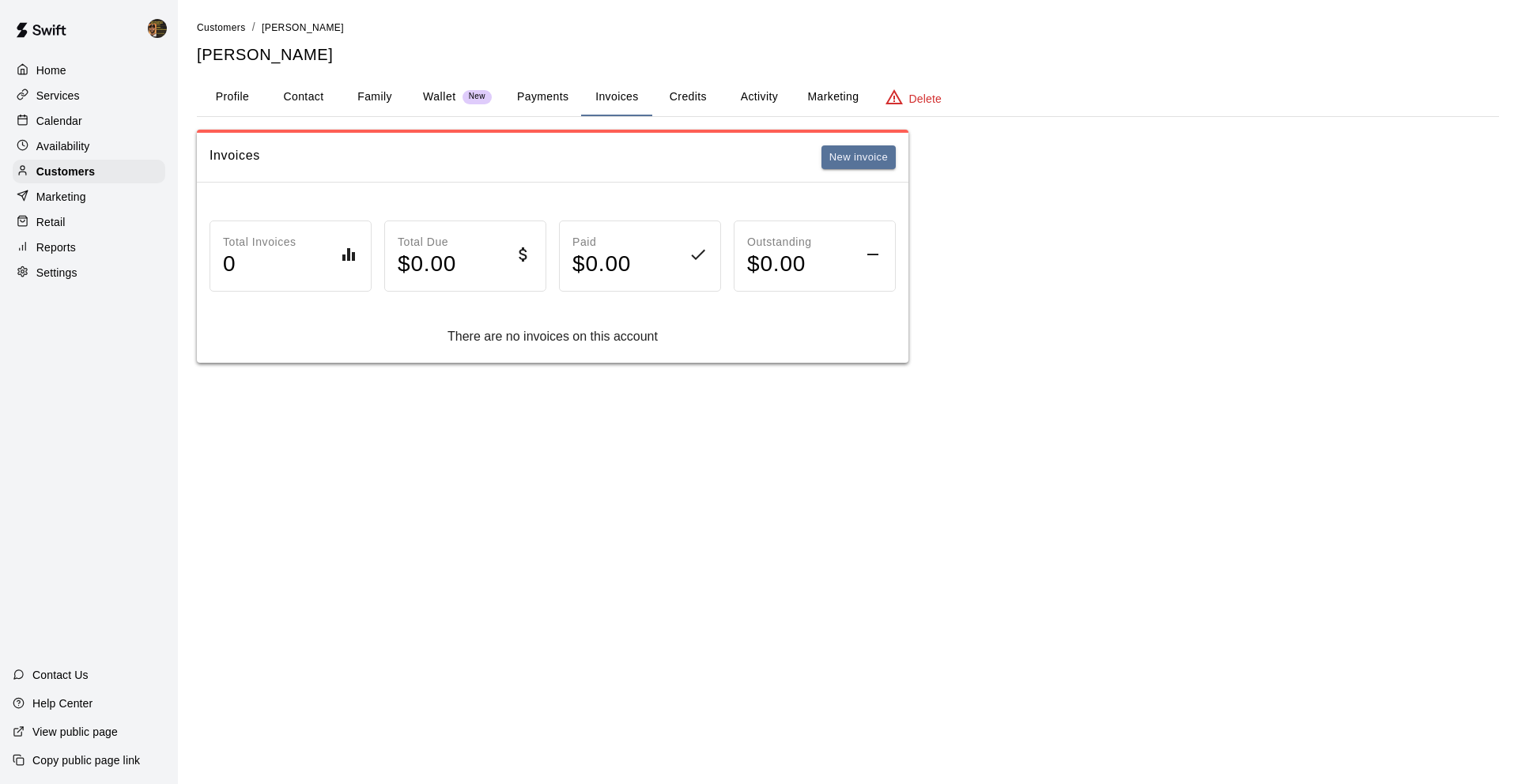
click at [689, 98] on button "Credits" at bounding box center [688, 97] width 71 height 38
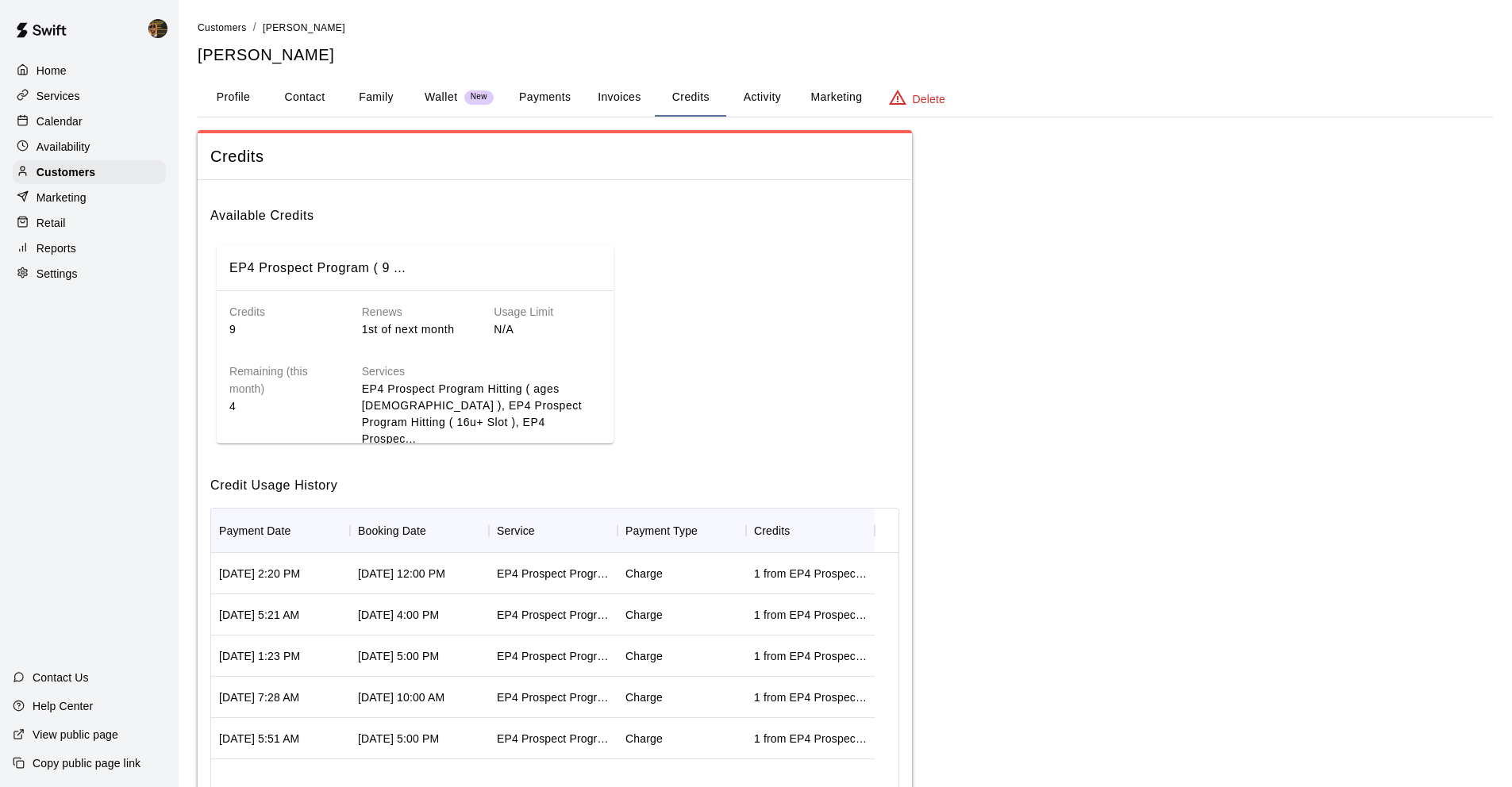
click at [777, 104] on button "Activity" at bounding box center [762, 98] width 72 height 38
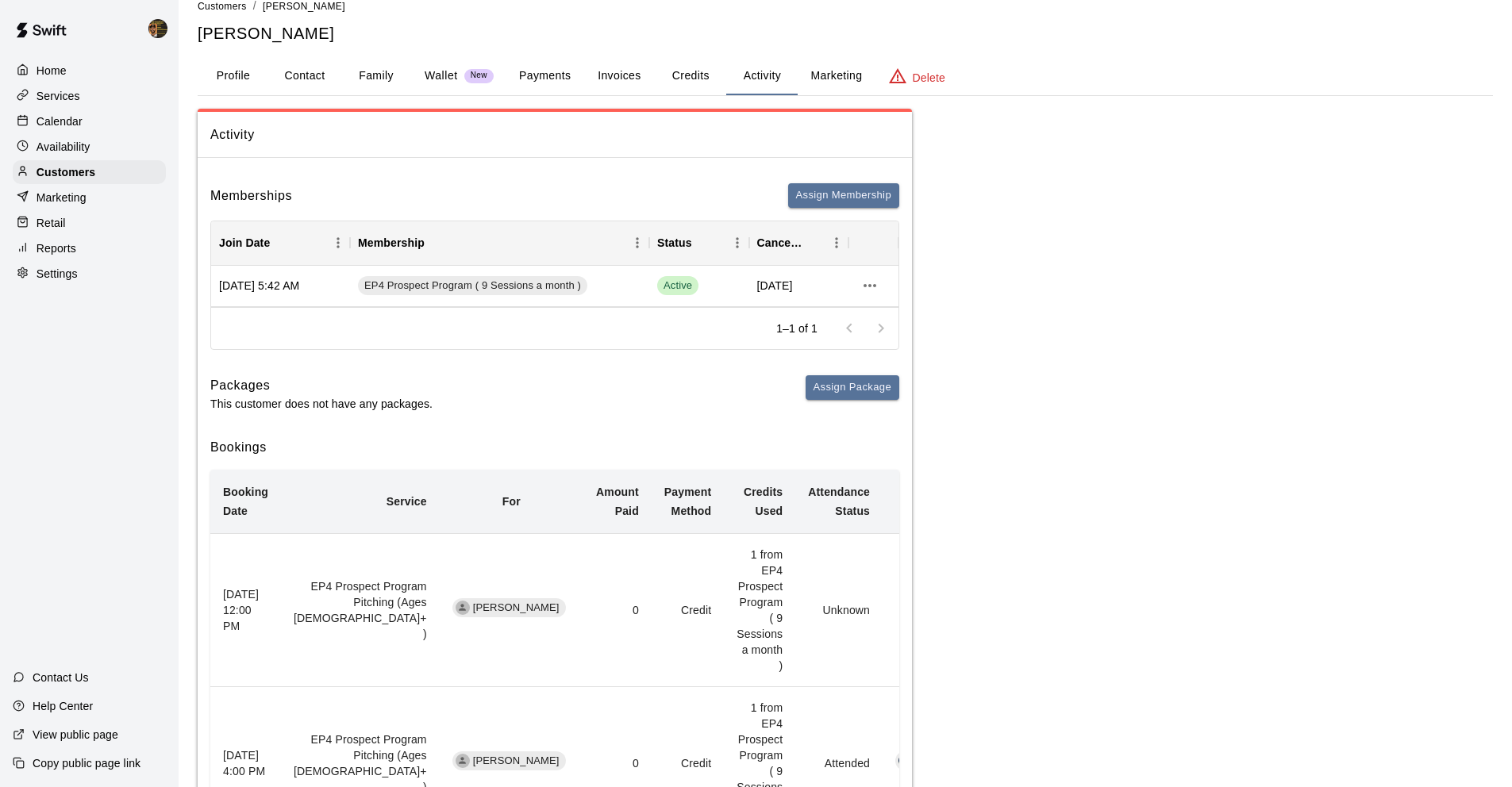
scroll to position [22, 0]
click at [548, 89] on button "Payments" at bounding box center [544, 76] width 77 height 38
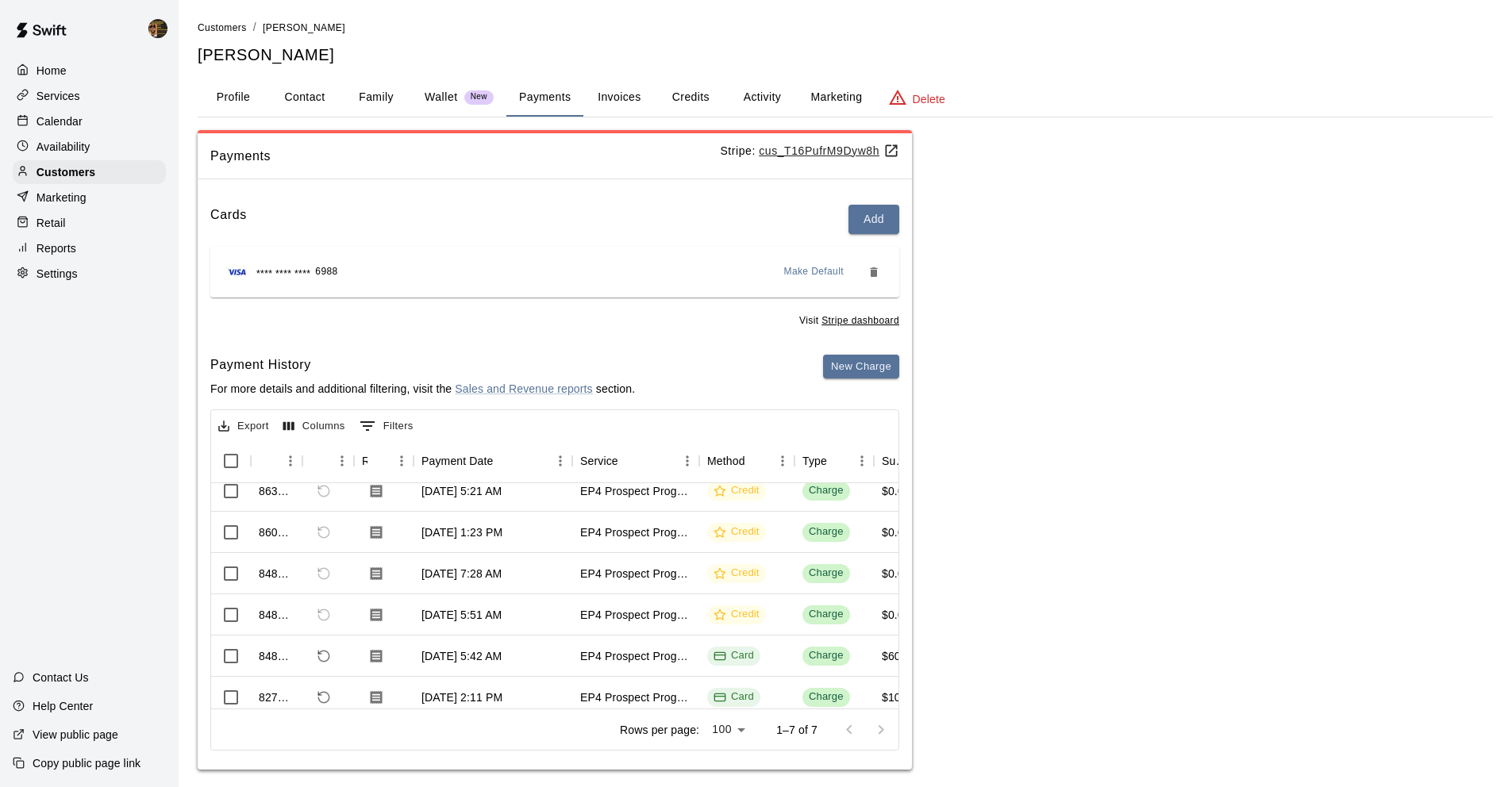
scroll to position [0, 0]
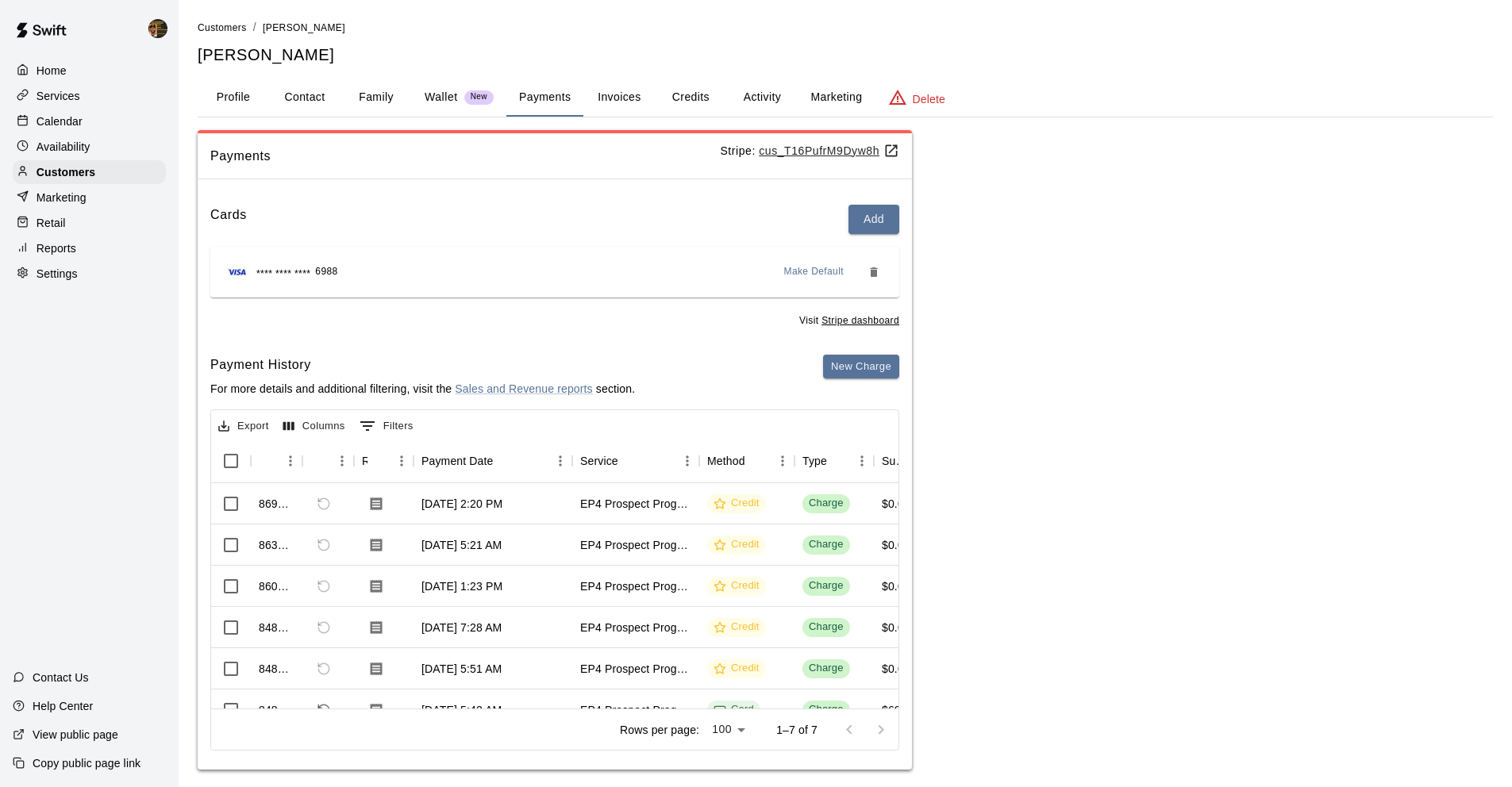
click at [38, 103] on p "Services" at bounding box center [59, 96] width 44 height 16
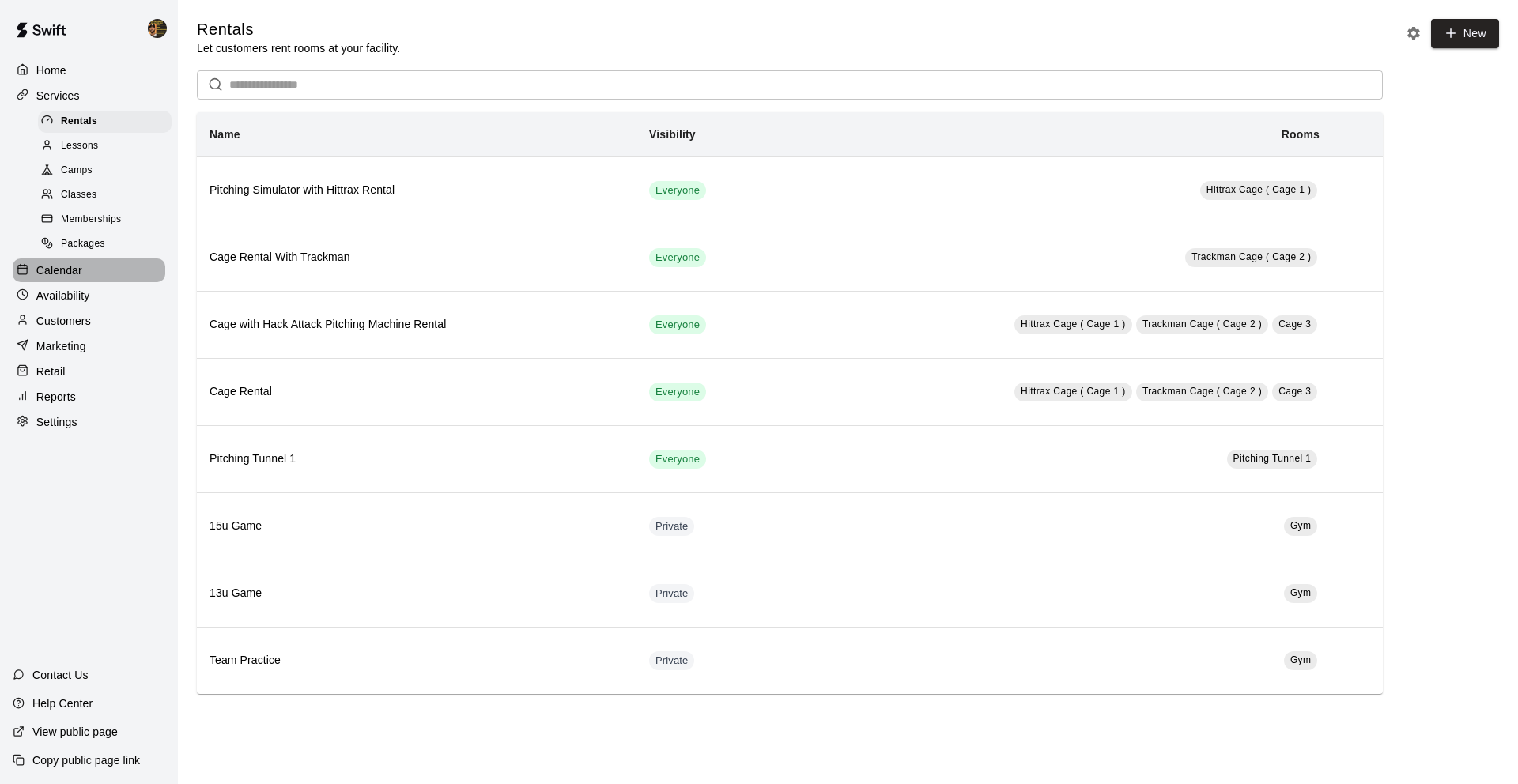
click at [44, 263] on p "Calendar" at bounding box center [60, 270] width 46 height 16
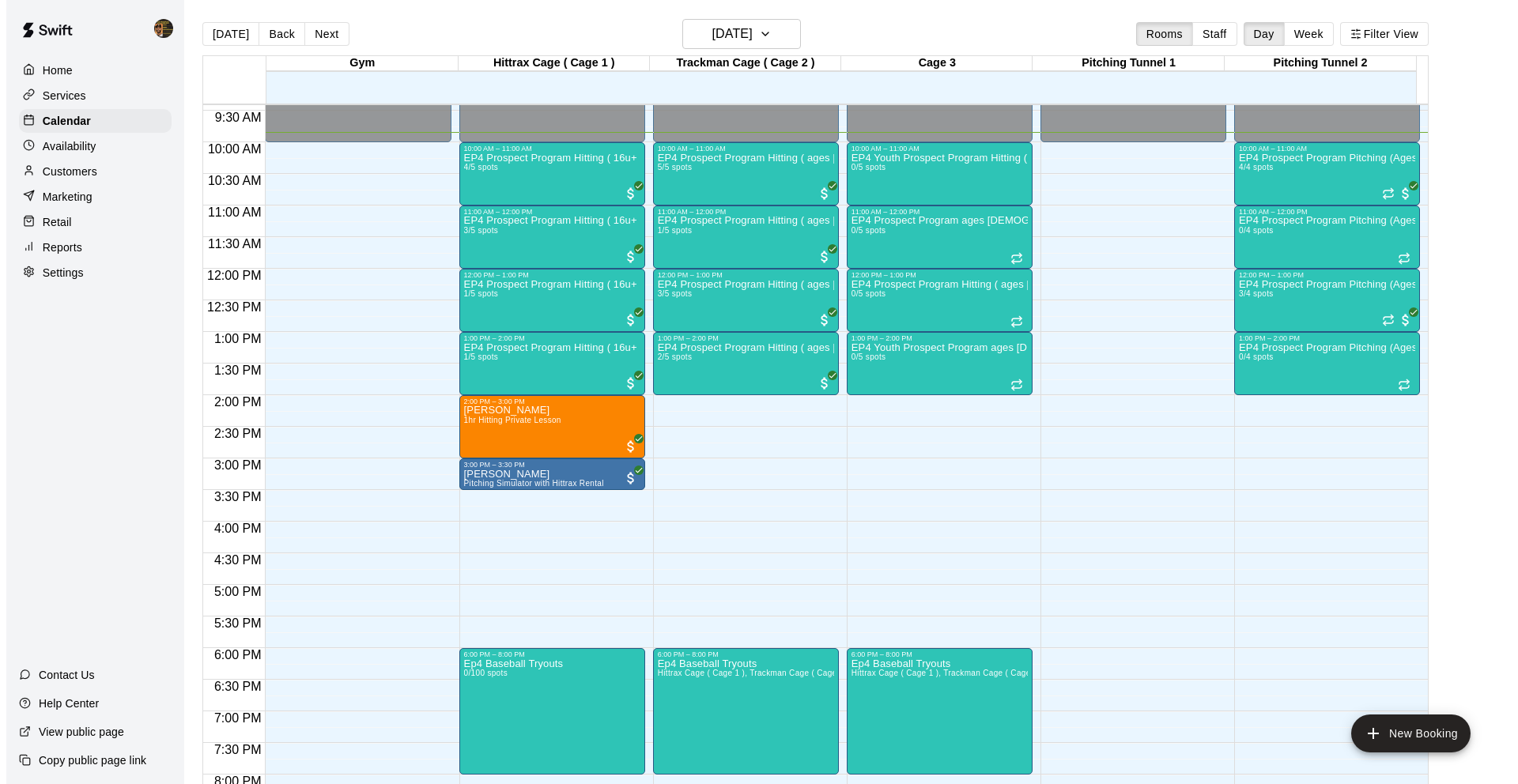
scroll to position [594, 0]
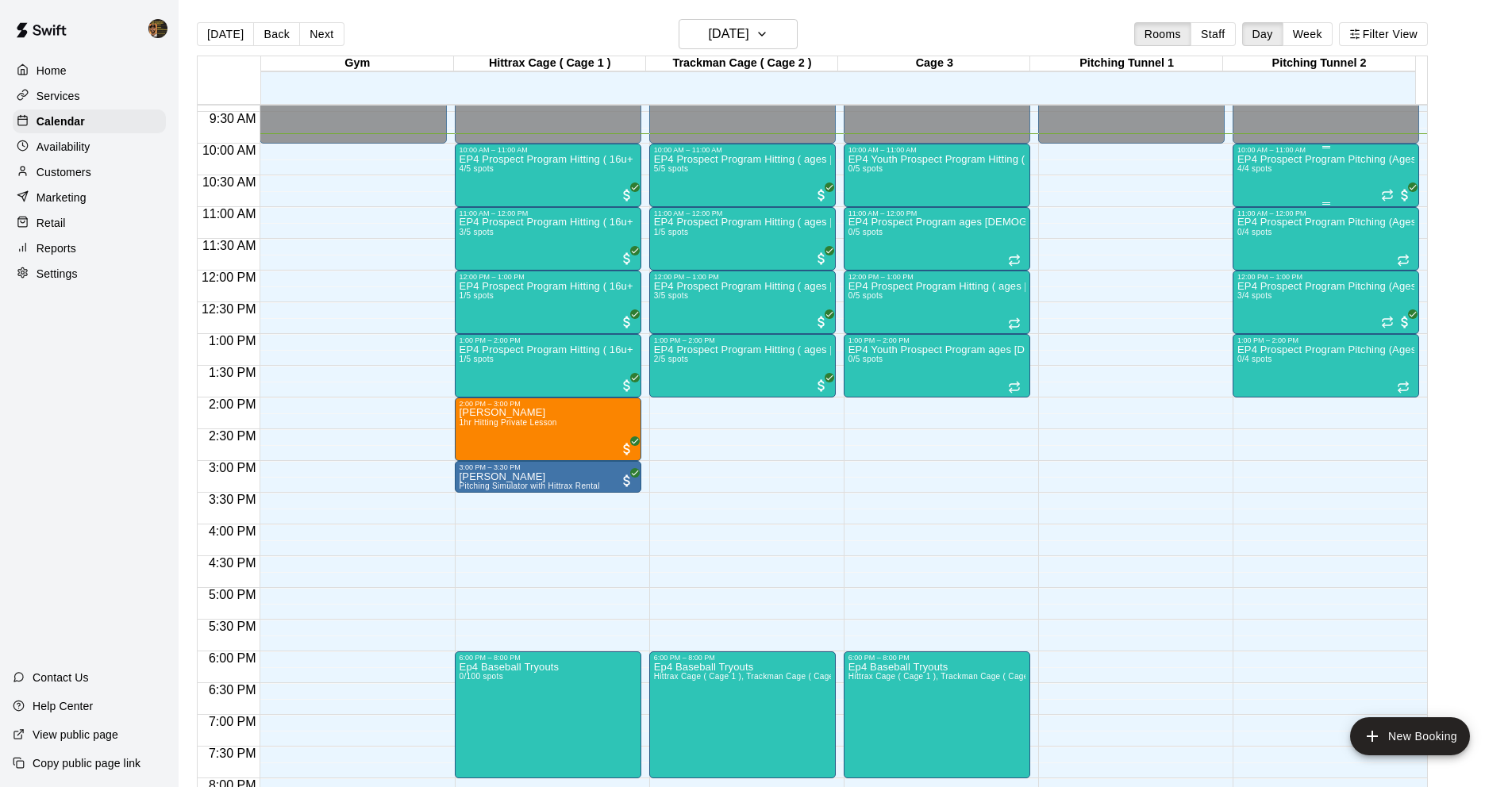
click at [1357, 177] on div "EP4 Prospect Program Pitching (Ages [DEMOGRAPHIC_DATA]+ ) 4/4 spots" at bounding box center [1327, 548] width 177 height 787
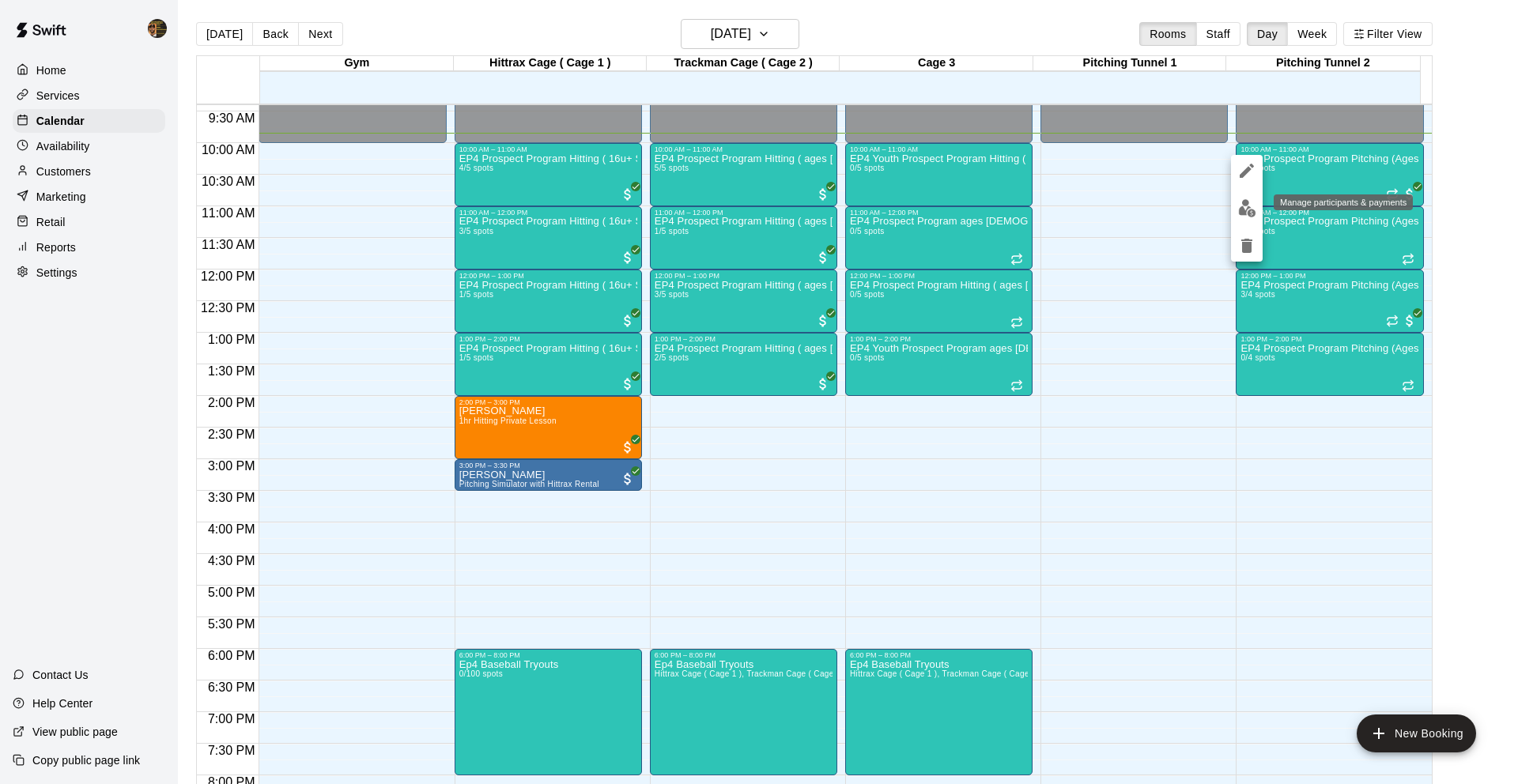
click at [1249, 208] on img "edit" at bounding box center [1247, 208] width 18 height 18
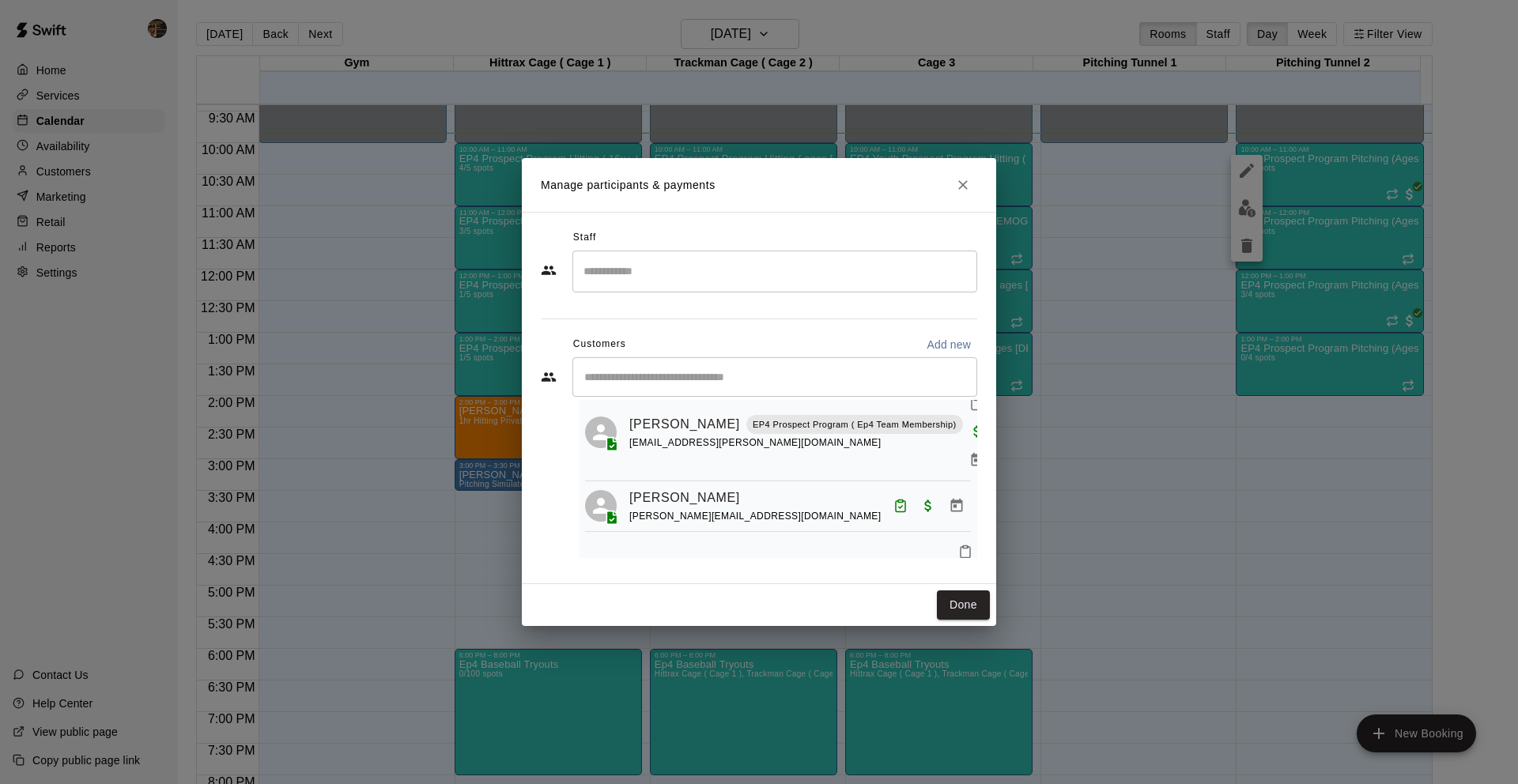
scroll to position [0, 0]
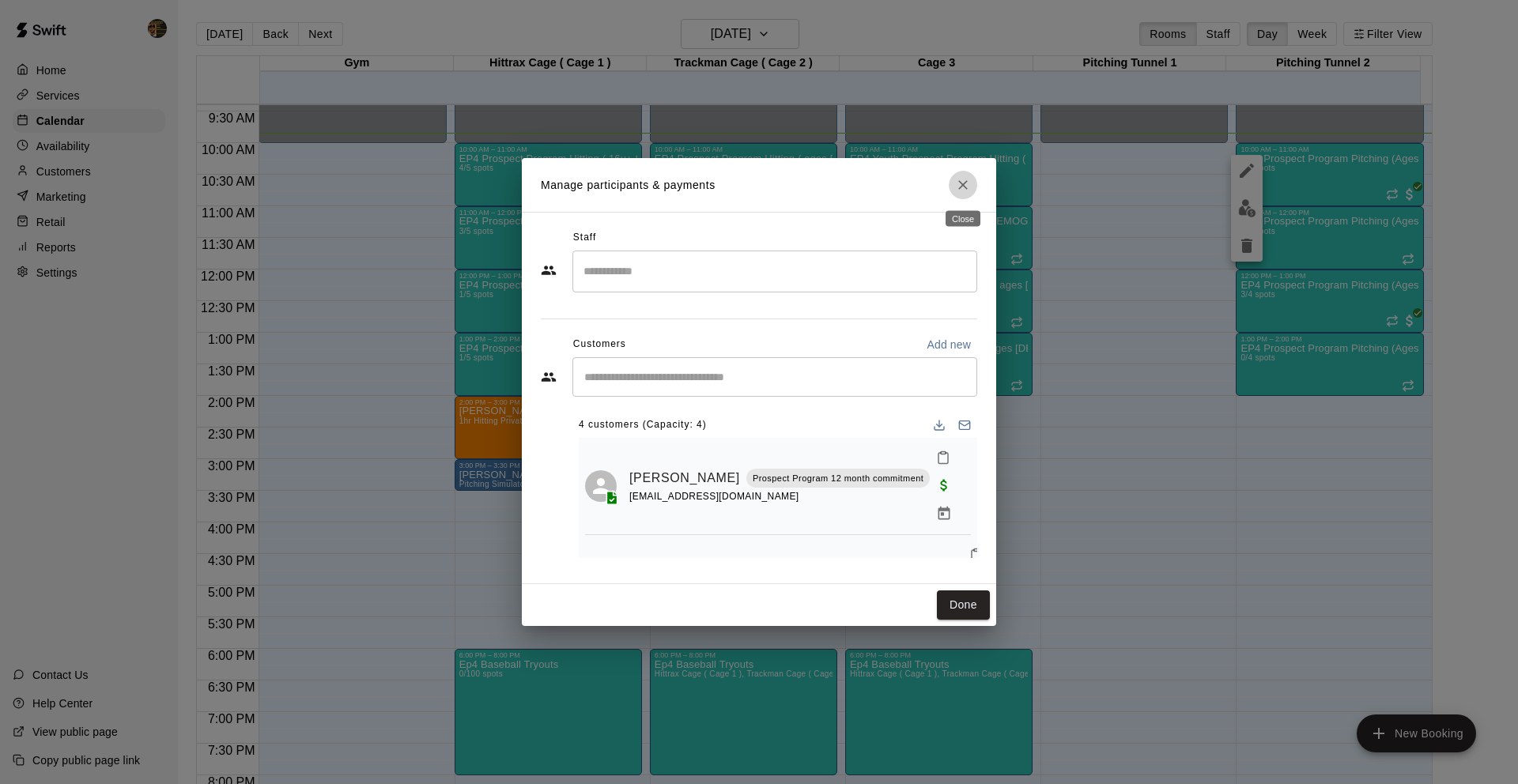
click at [954, 183] on button "Close" at bounding box center [963, 185] width 29 height 29
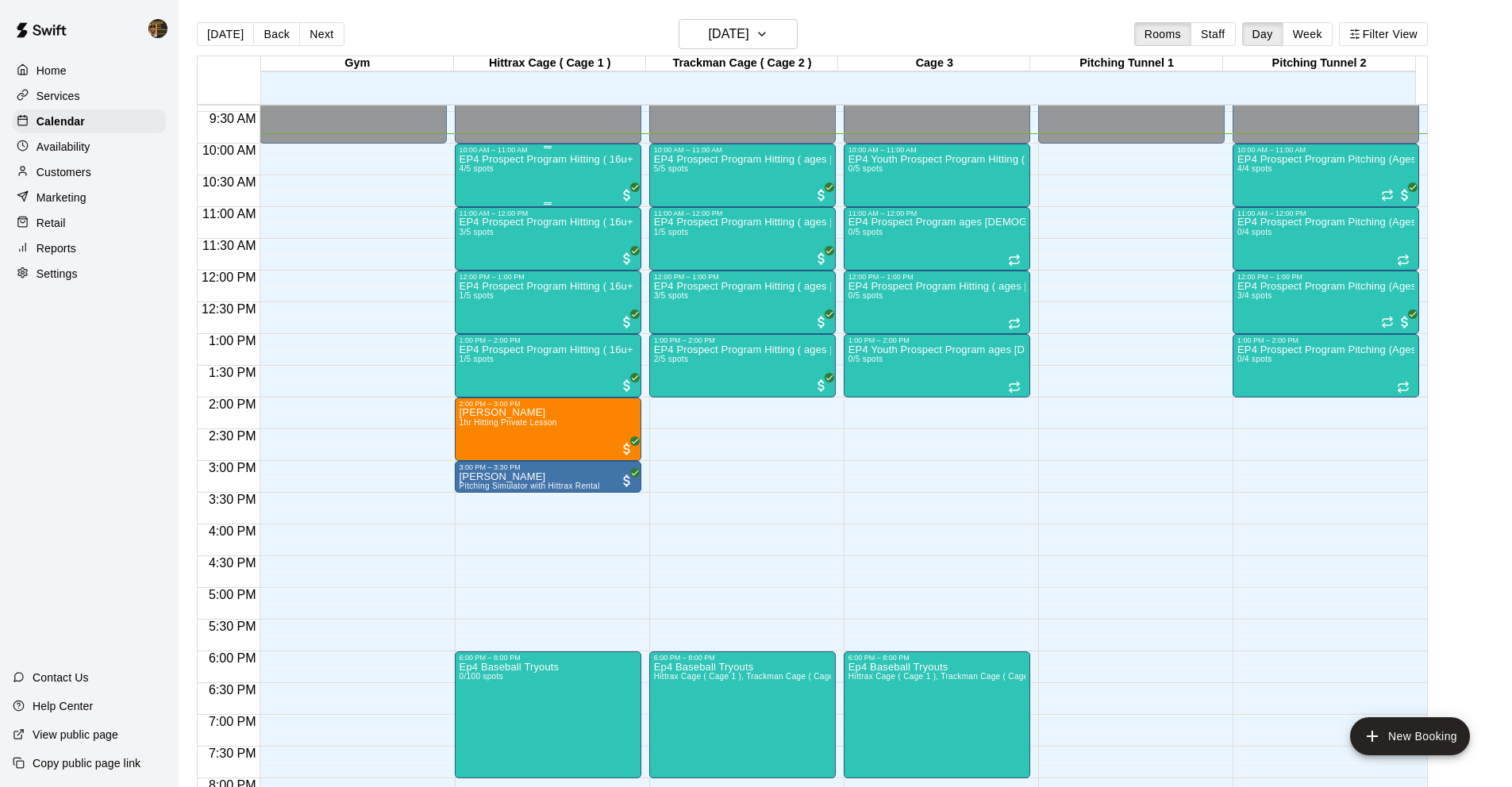
click at [480, 184] on div "EP4 Prospect Program Hitting ( 16u+ Slot ) 4/5 spots" at bounding box center [548, 548] width 177 height 787
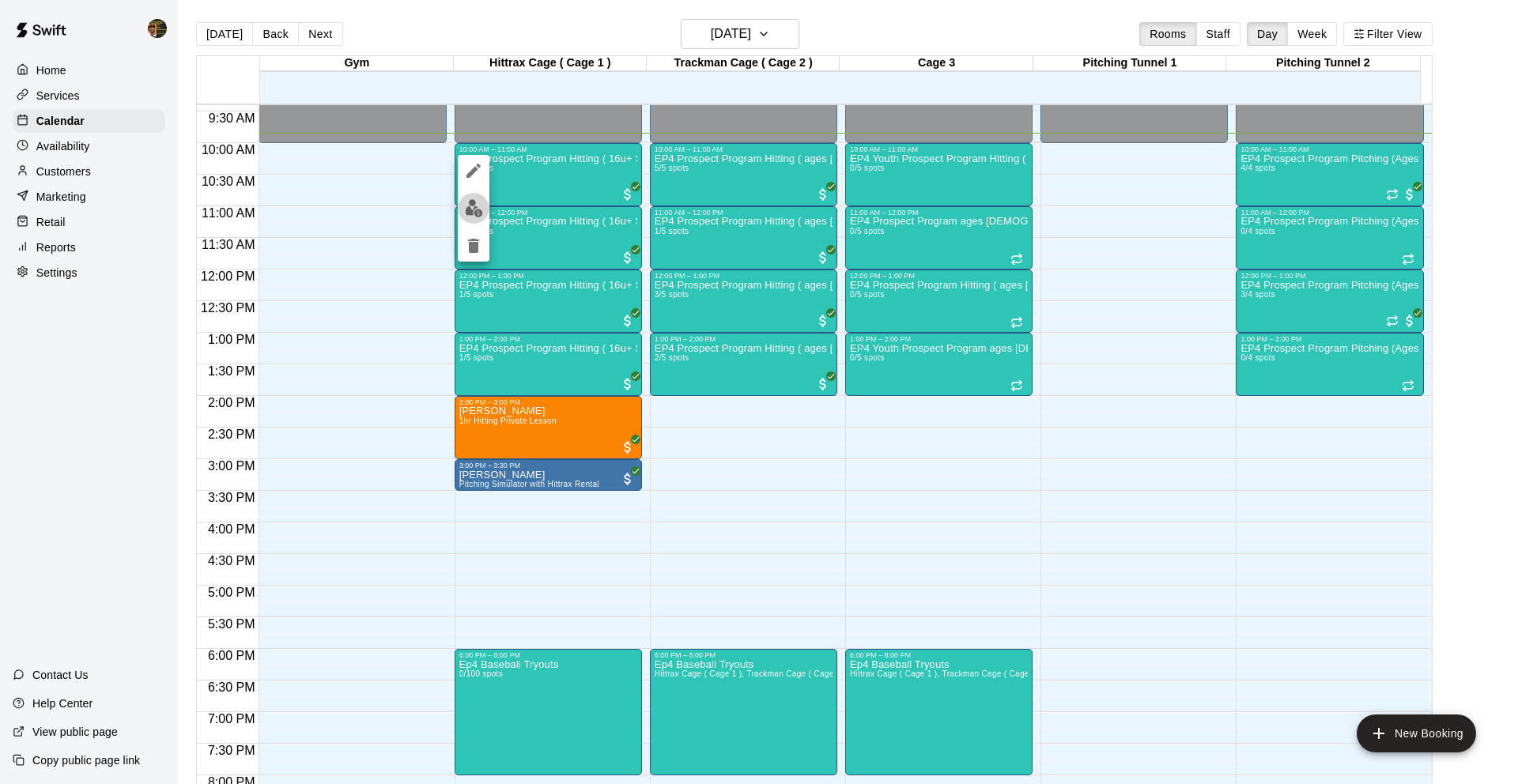
click at [476, 215] on img "edit" at bounding box center [474, 208] width 18 height 18
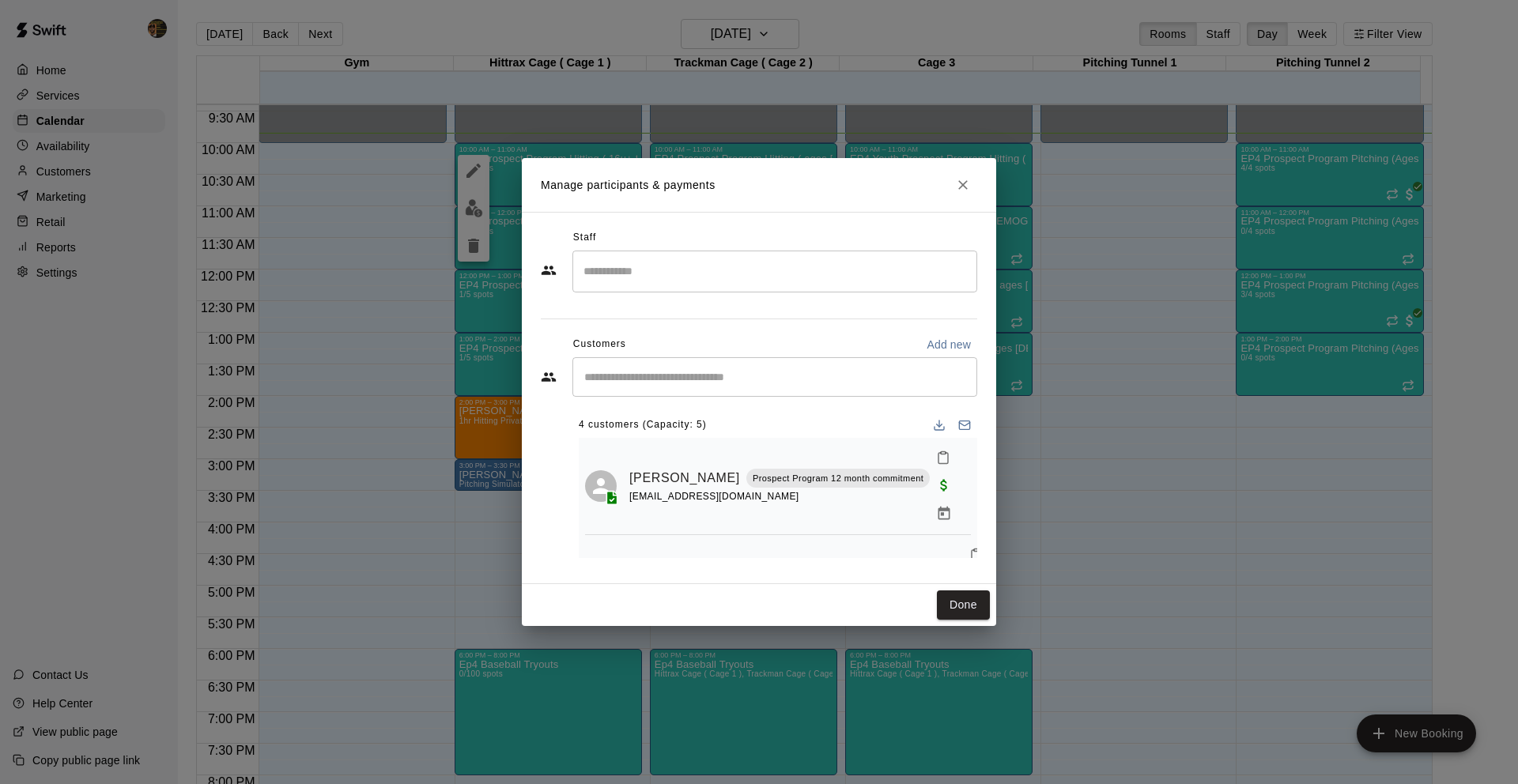
click at [962, 185] on icon "Close" at bounding box center [963, 186] width 10 height 10
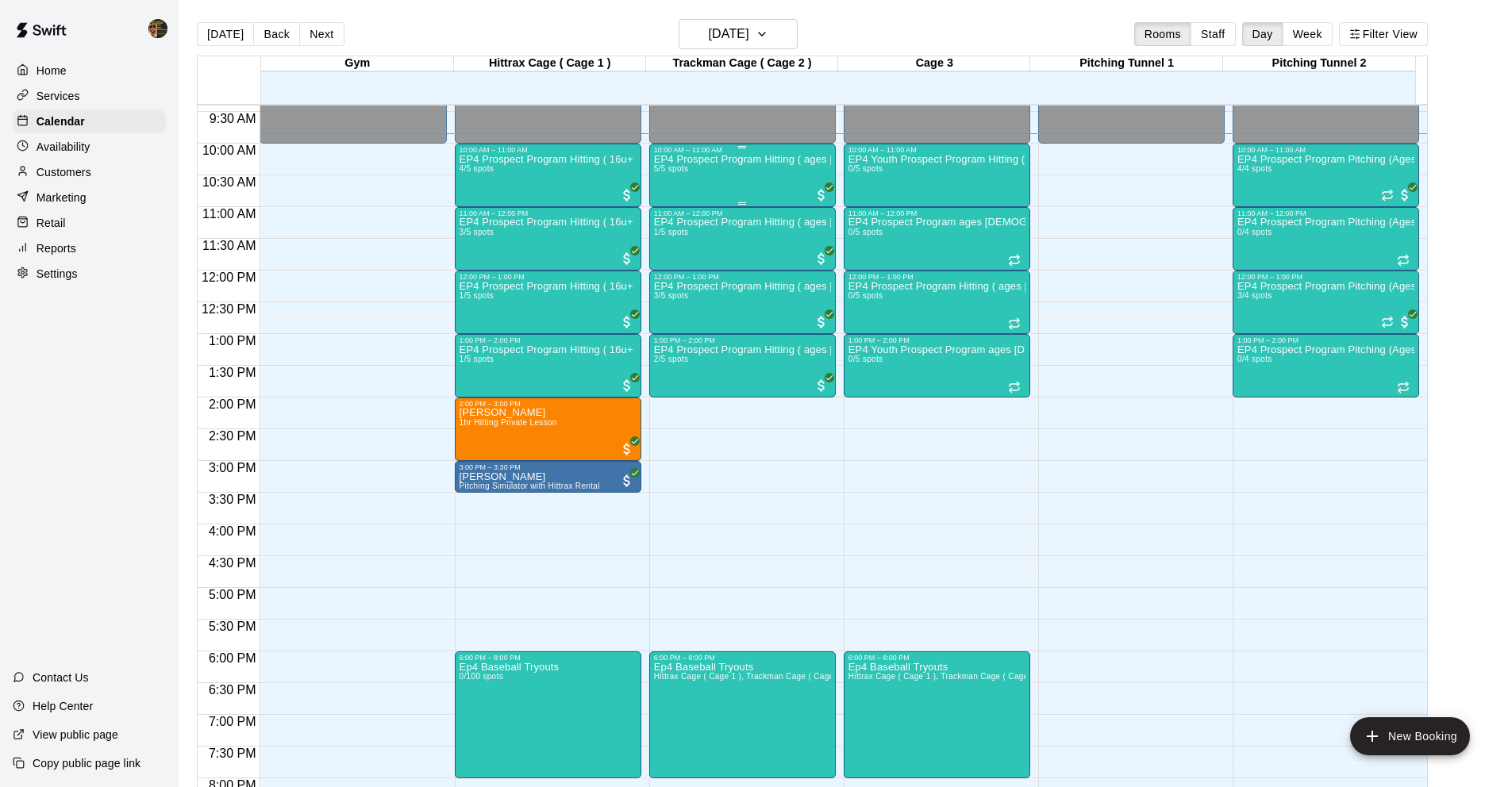
click at [752, 178] on div "EP4 Prospect Program Hitting ( ages 13-15 ) 5/5 spots" at bounding box center [743, 548] width 177 height 787
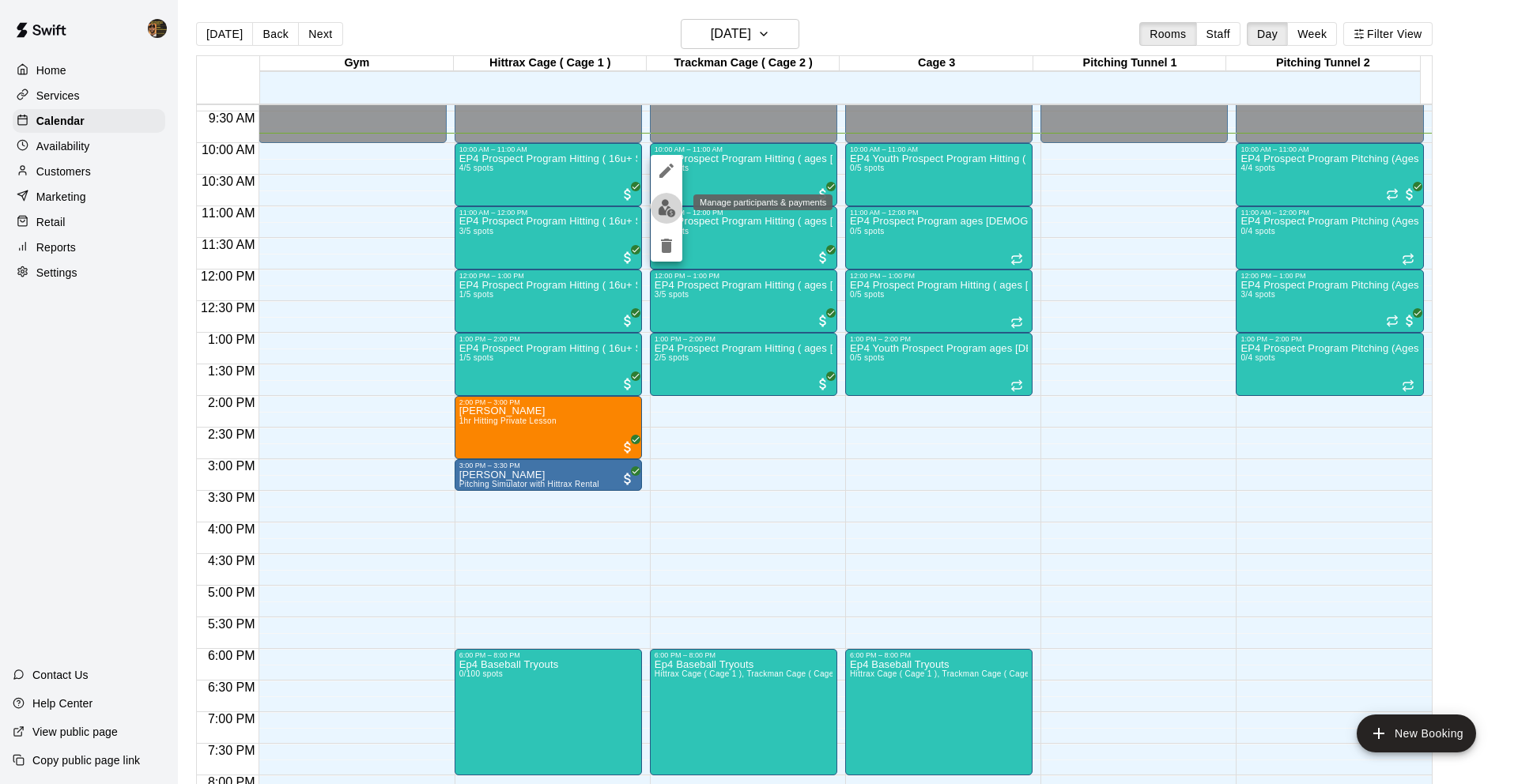
click at [662, 210] on img "edit" at bounding box center [667, 208] width 18 height 18
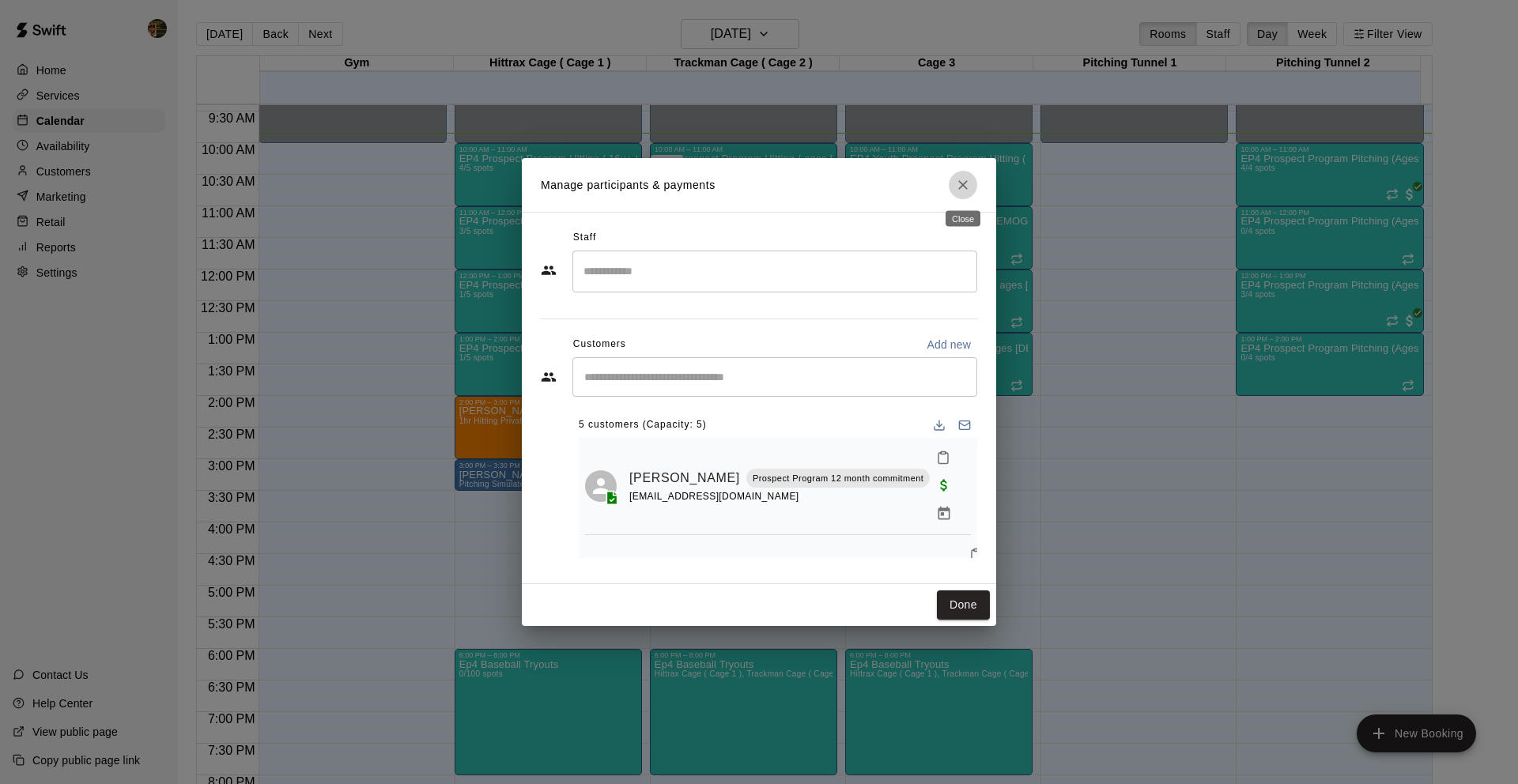
click at [963, 182] on icon "Close" at bounding box center [963, 185] width 16 height 16
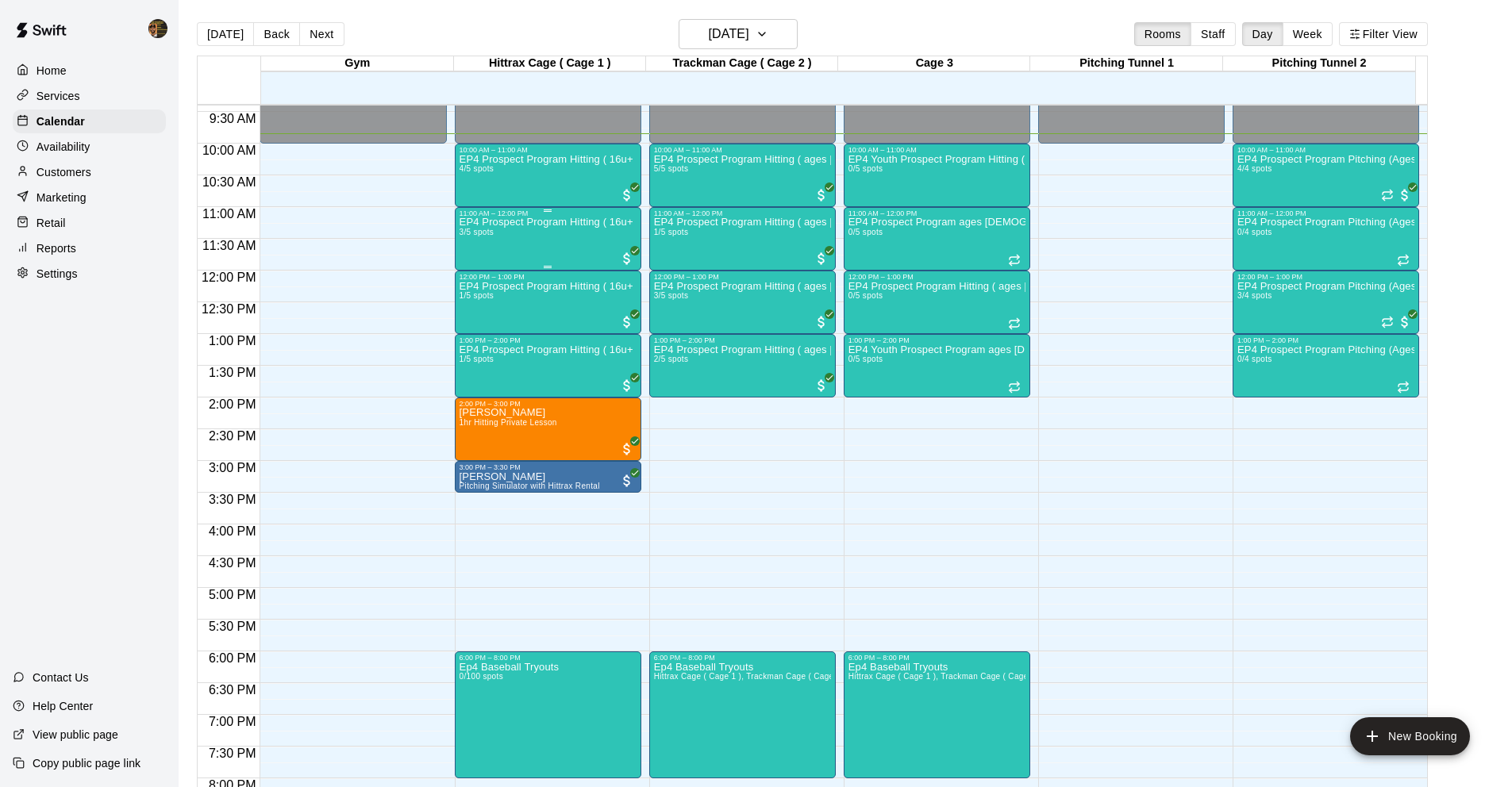
click at [552, 236] on div "EP4 Prospect Program Hitting ( 16u+ Slot ) 3/5 spots" at bounding box center [548, 611] width 177 height 787
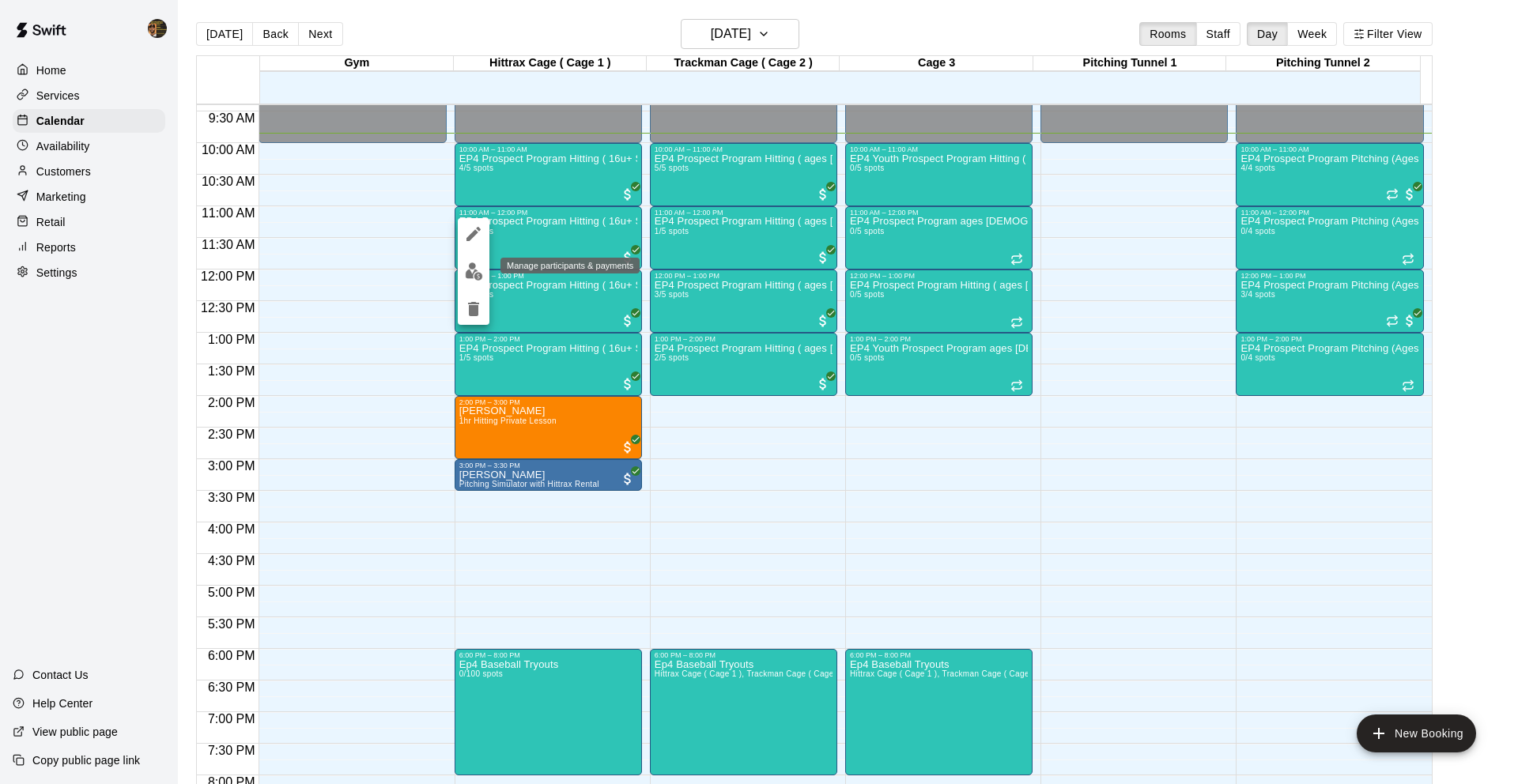
click at [470, 270] on img "edit" at bounding box center [474, 271] width 18 height 18
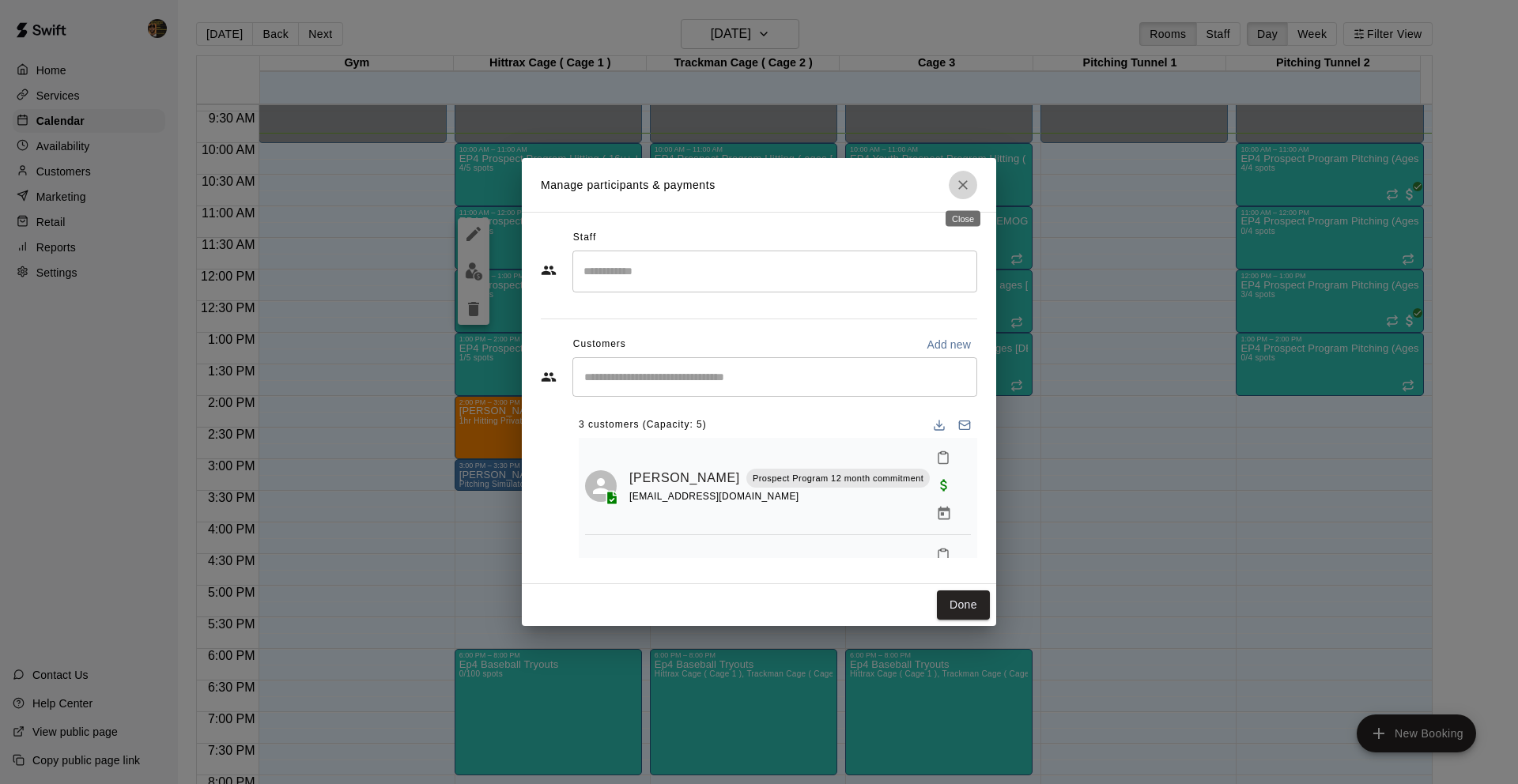
click at [960, 190] on icon "Close" at bounding box center [963, 185] width 16 height 16
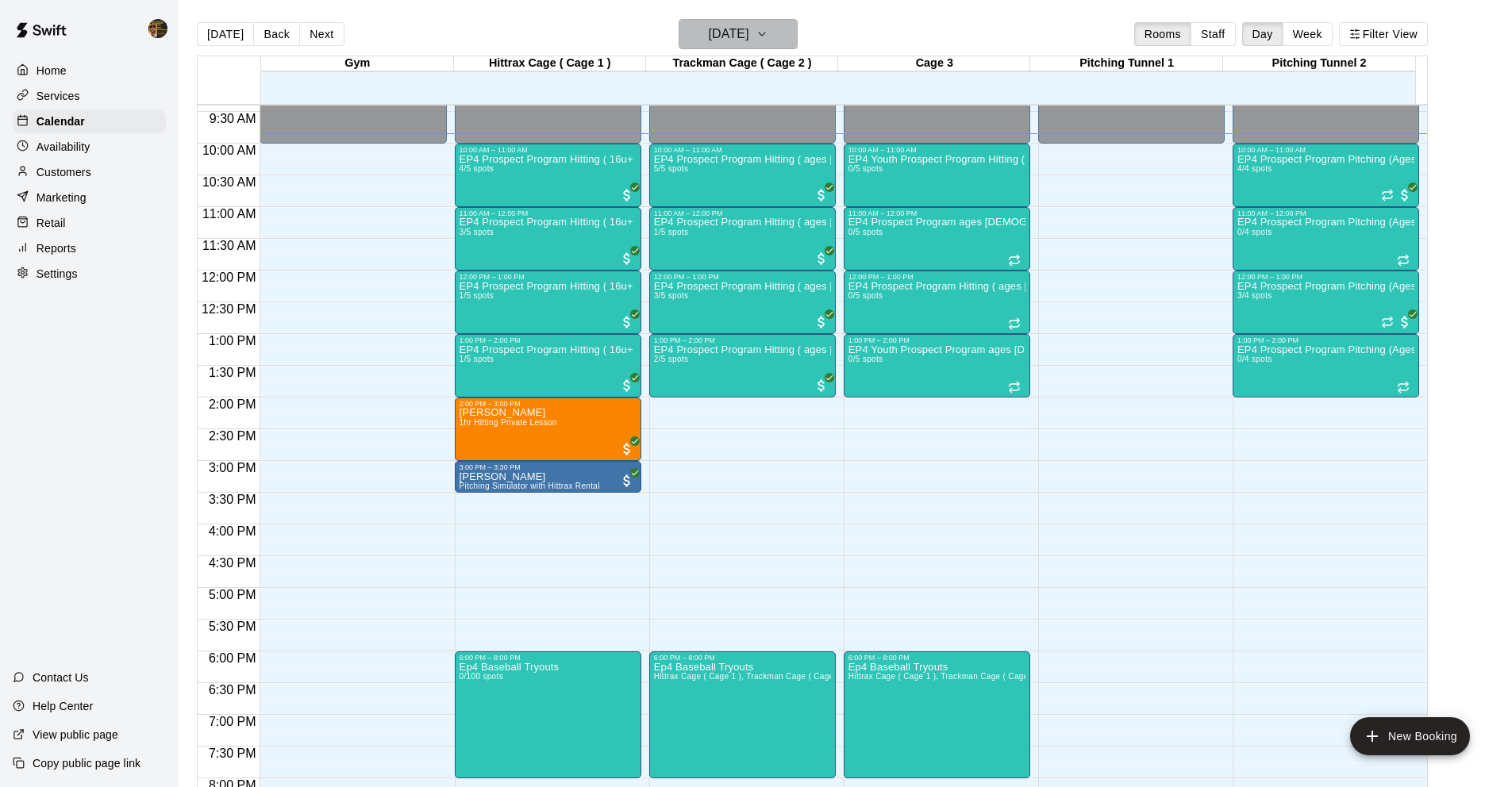
click at [712, 28] on h6 "[DATE]" at bounding box center [729, 34] width 41 height 22
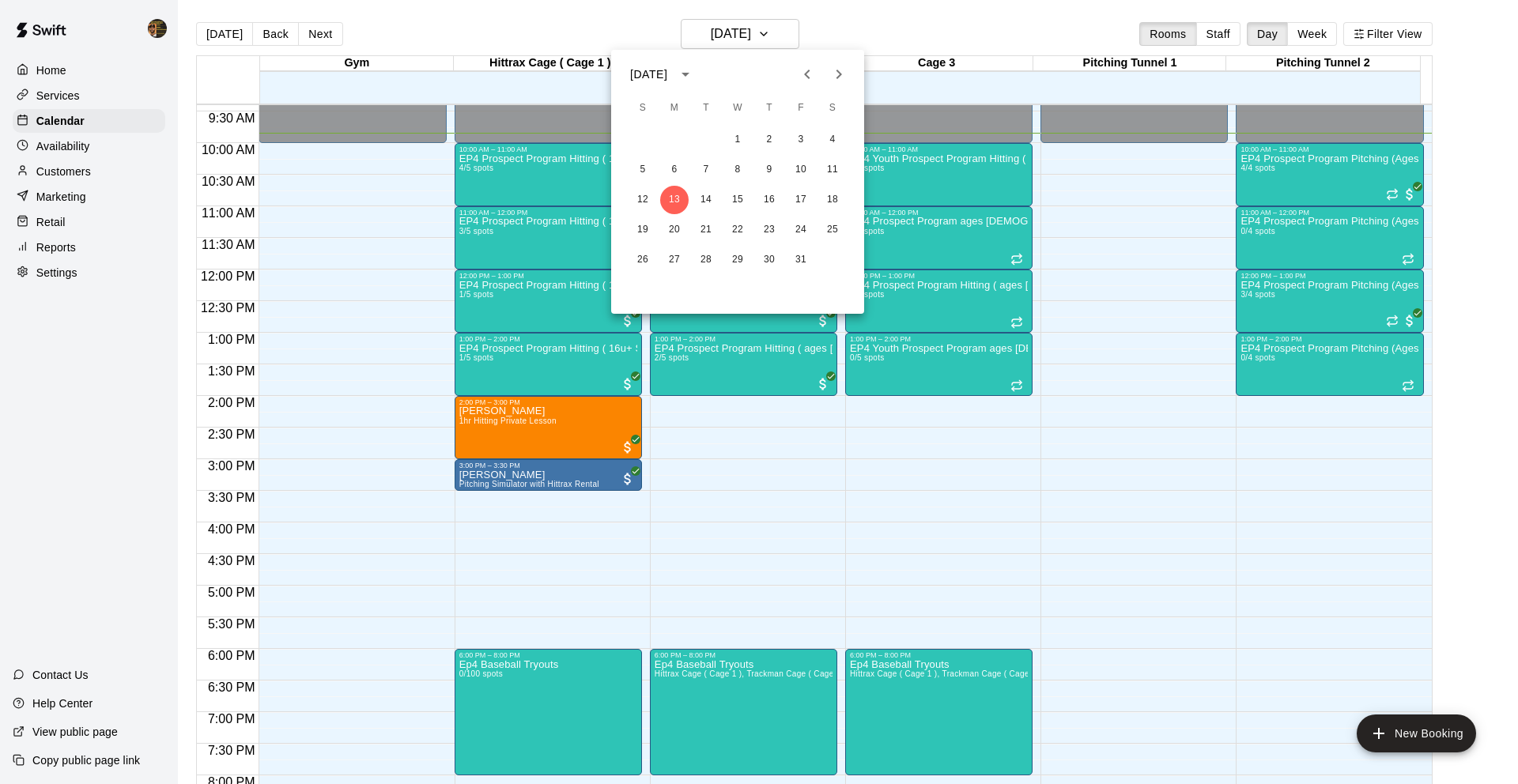
click at [281, 33] on div at bounding box center [759, 392] width 1518 height 784
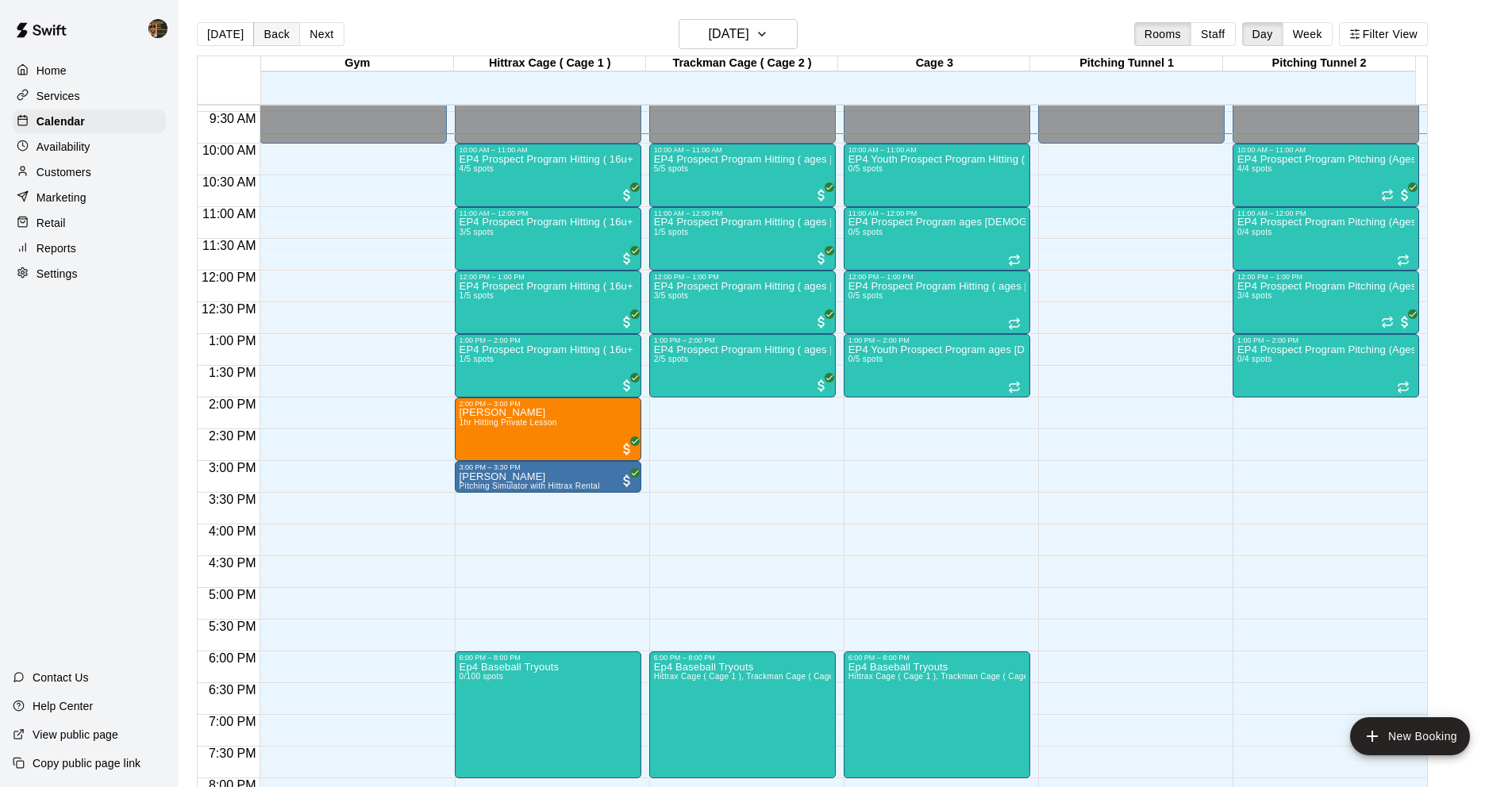
click at [279, 34] on button "Back" at bounding box center [276, 34] width 47 height 24
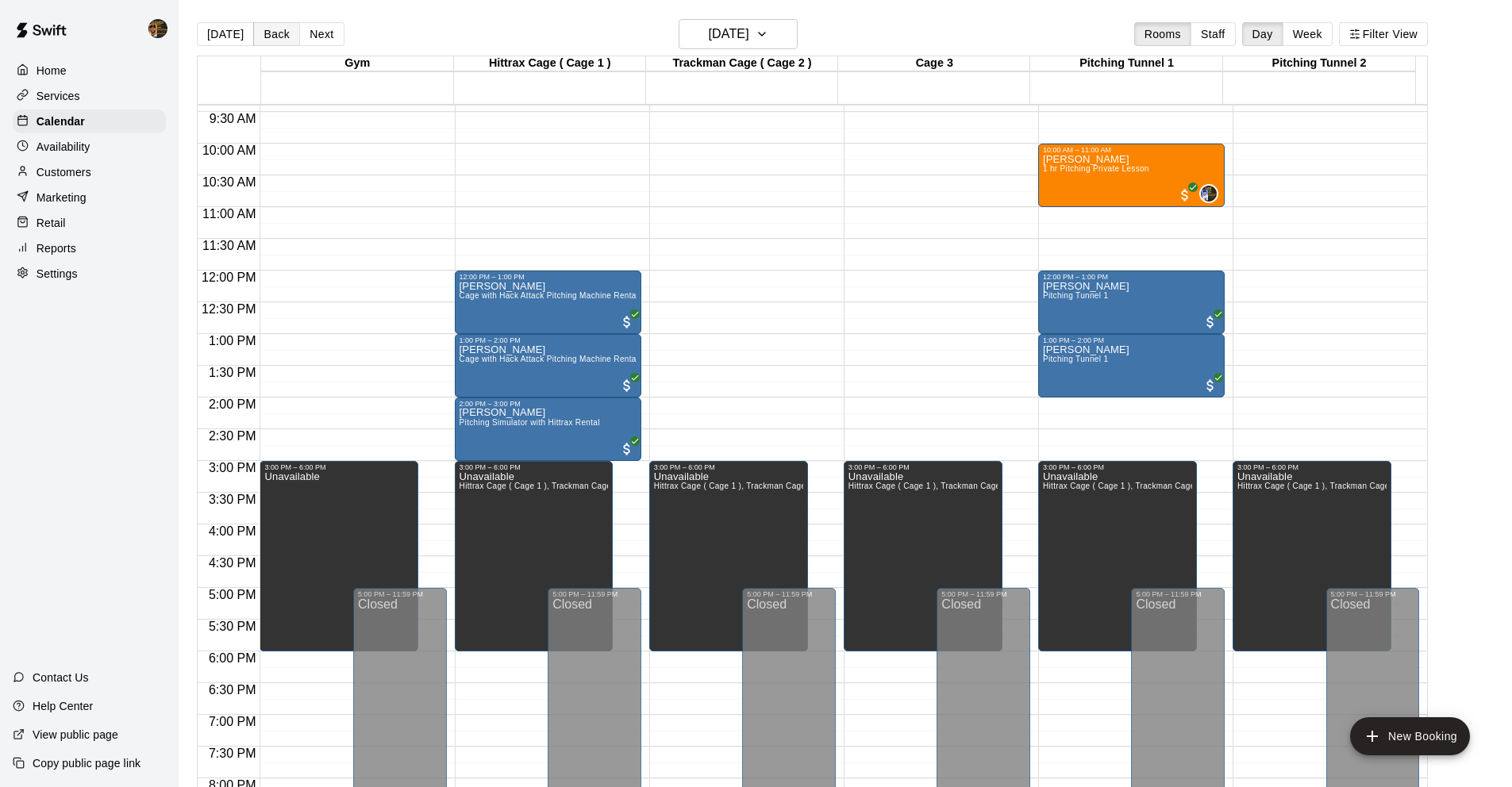
click at [283, 35] on button "Back" at bounding box center [276, 34] width 47 height 24
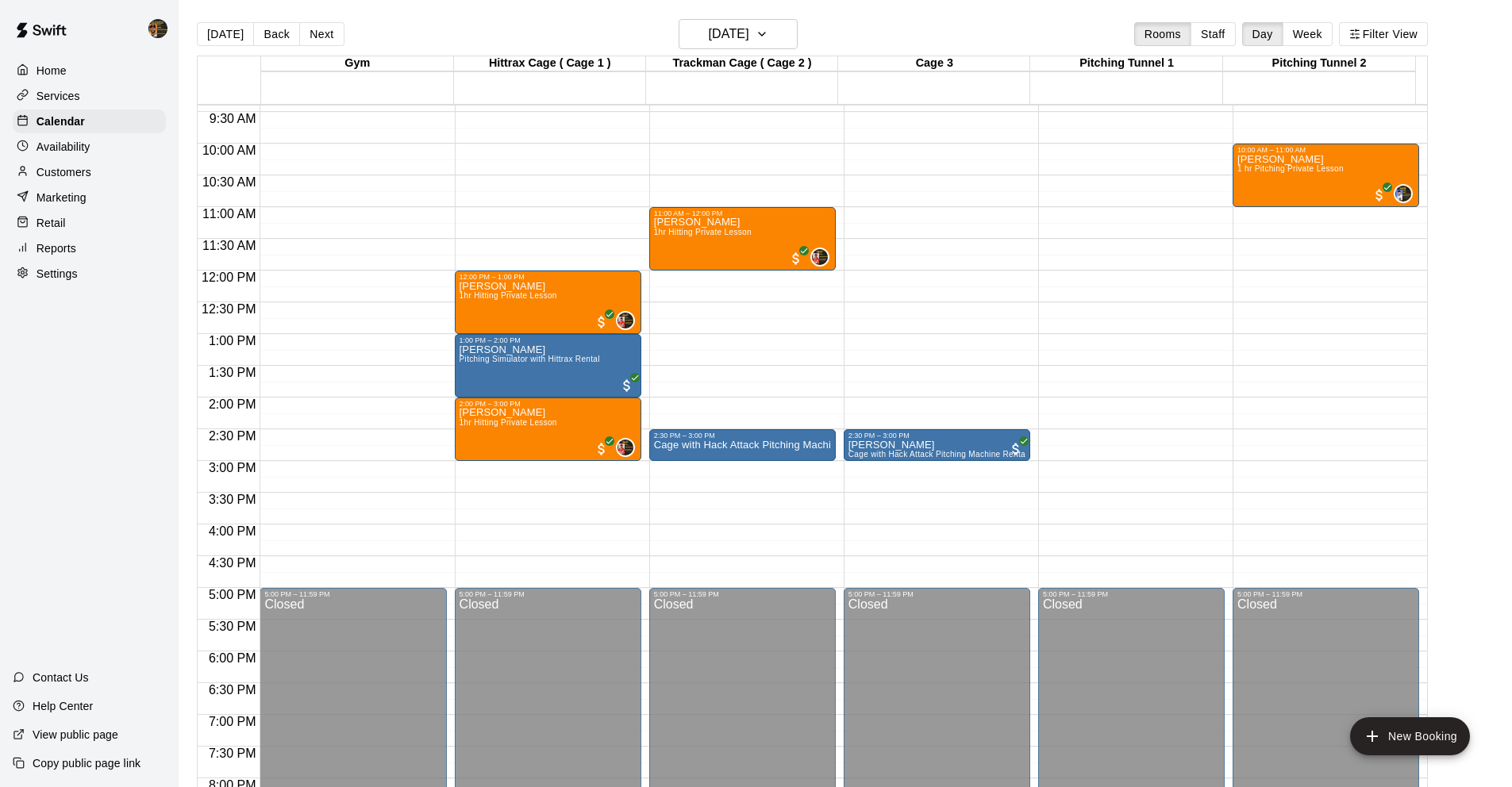
click at [269, 38] on button "Back" at bounding box center [276, 34] width 47 height 24
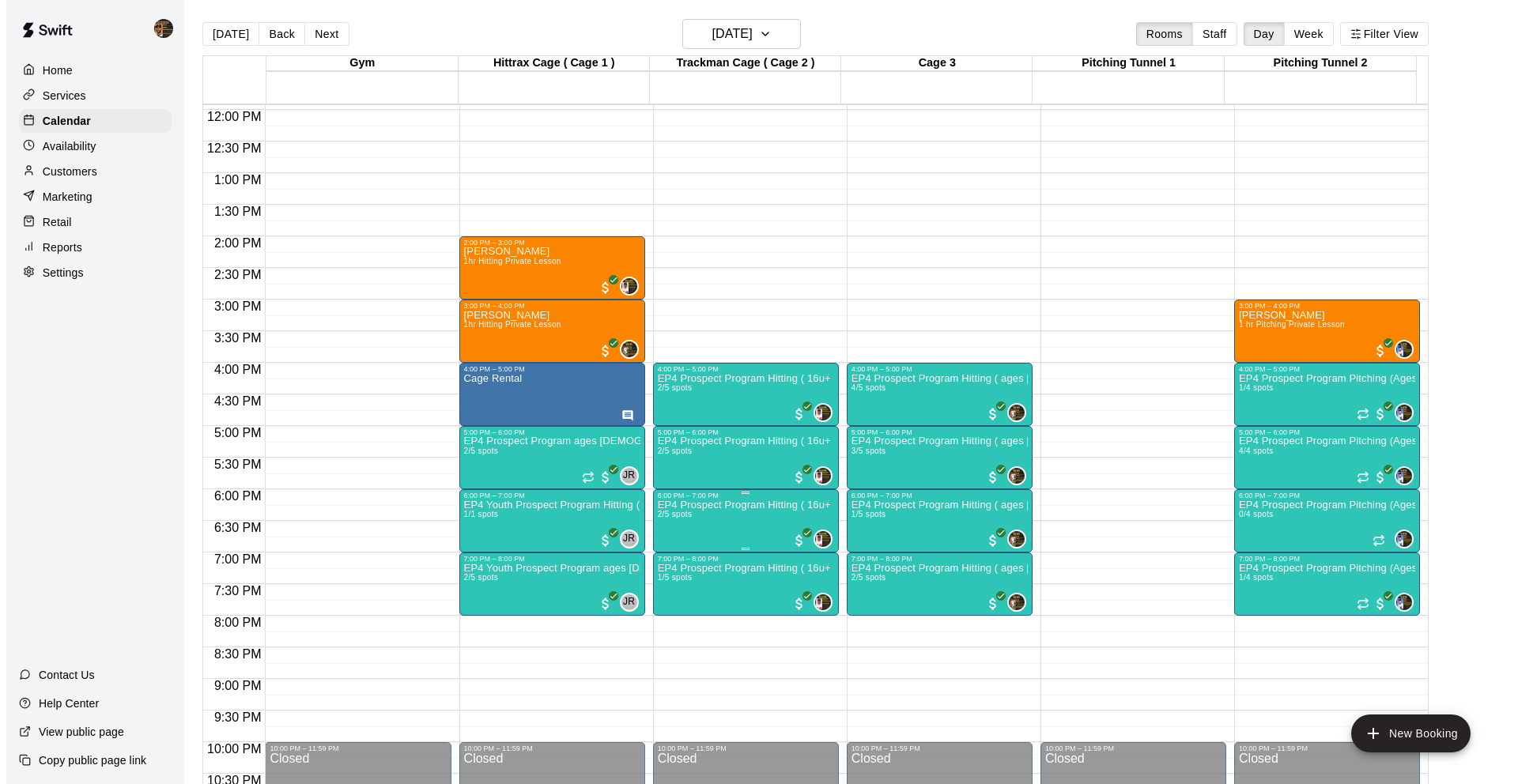
scroll to position [822, 0]
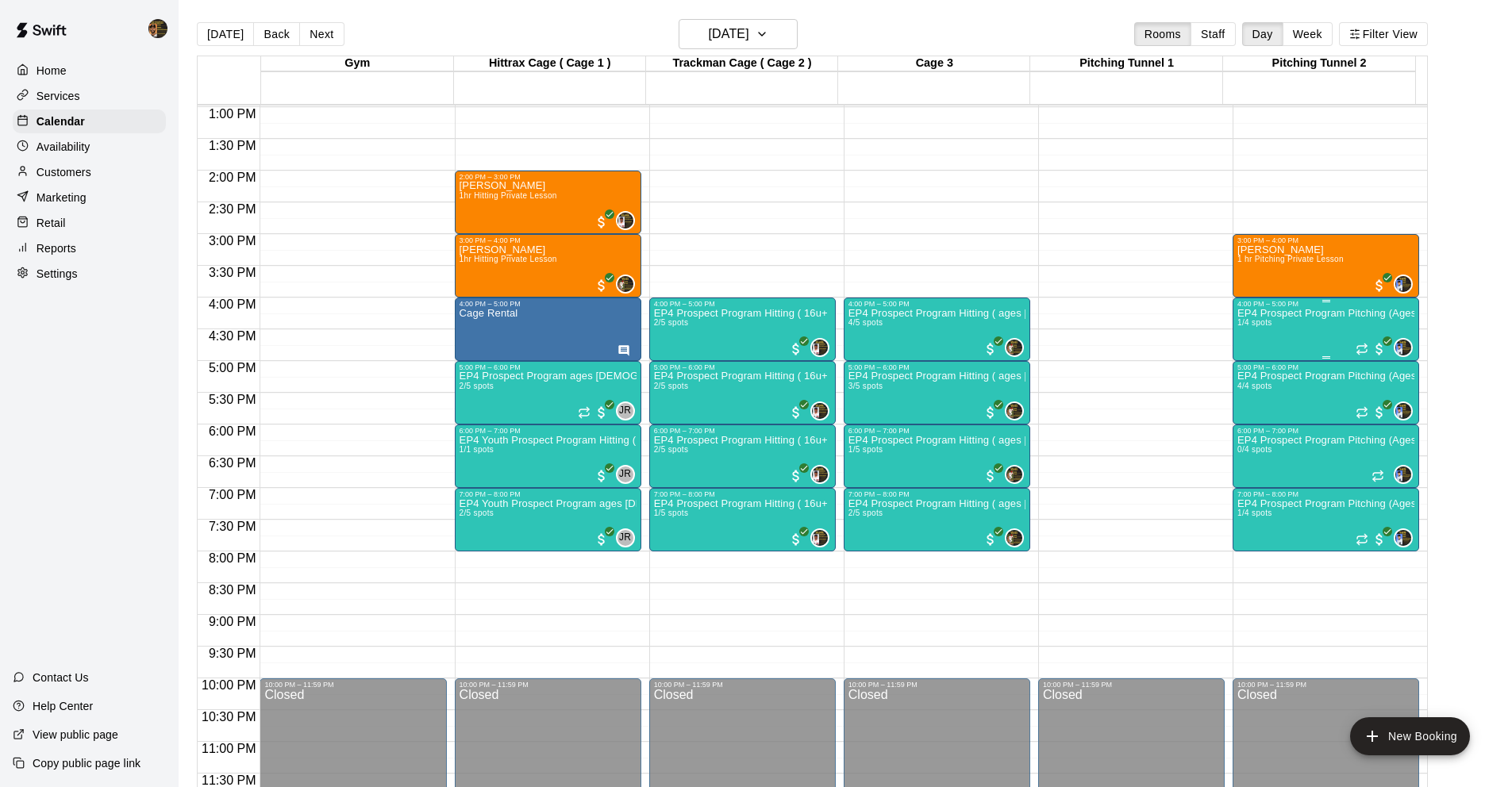
click at [1241, 327] on span "1/4 spots" at bounding box center [1255, 322] width 35 height 9
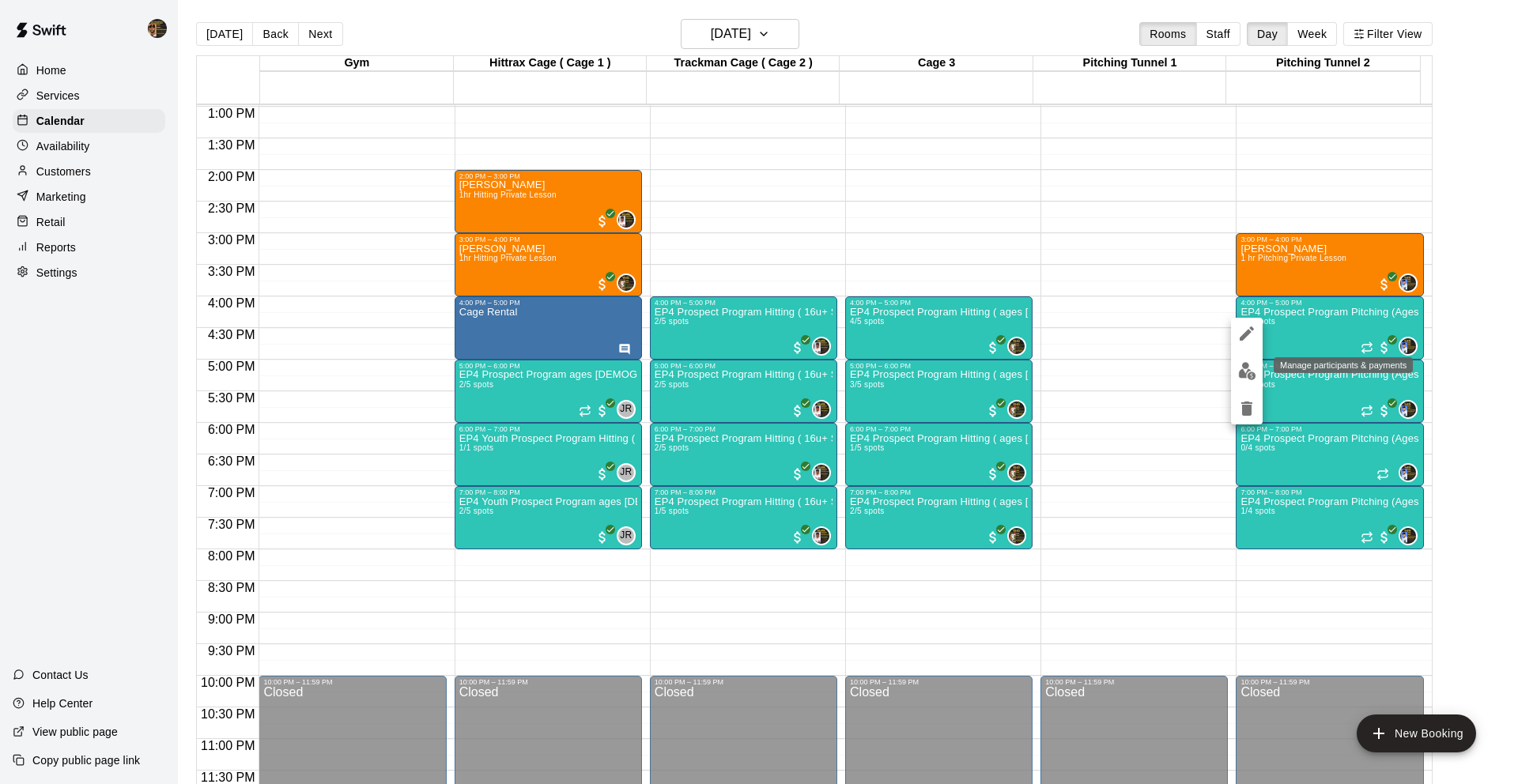
click at [1246, 367] on img "edit" at bounding box center [1247, 371] width 18 height 18
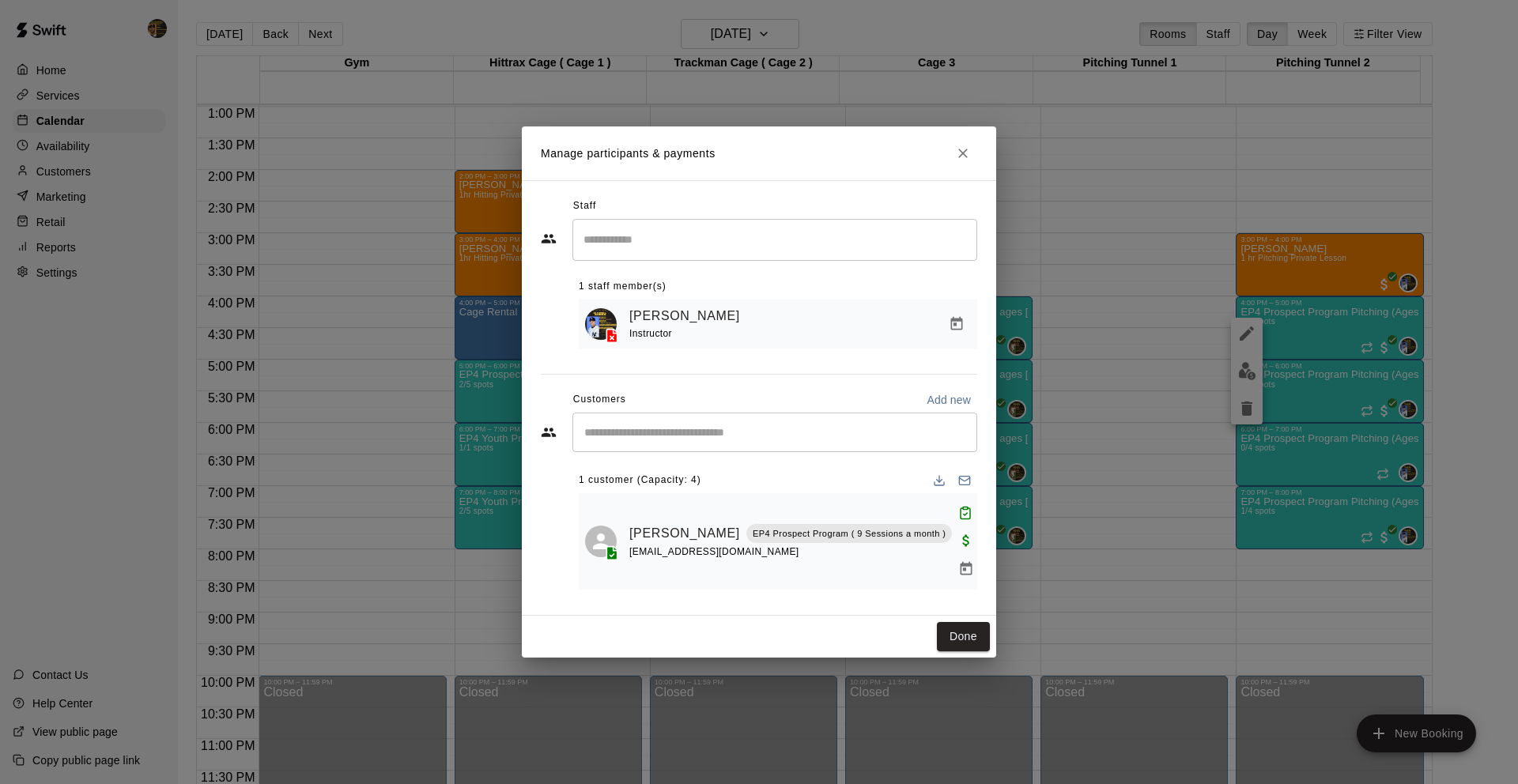
click at [974, 154] on h2 "Manage participants & payments" at bounding box center [759, 153] width 475 height 54
click at [967, 162] on icon "Close" at bounding box center [963, 154] width 16 height 16
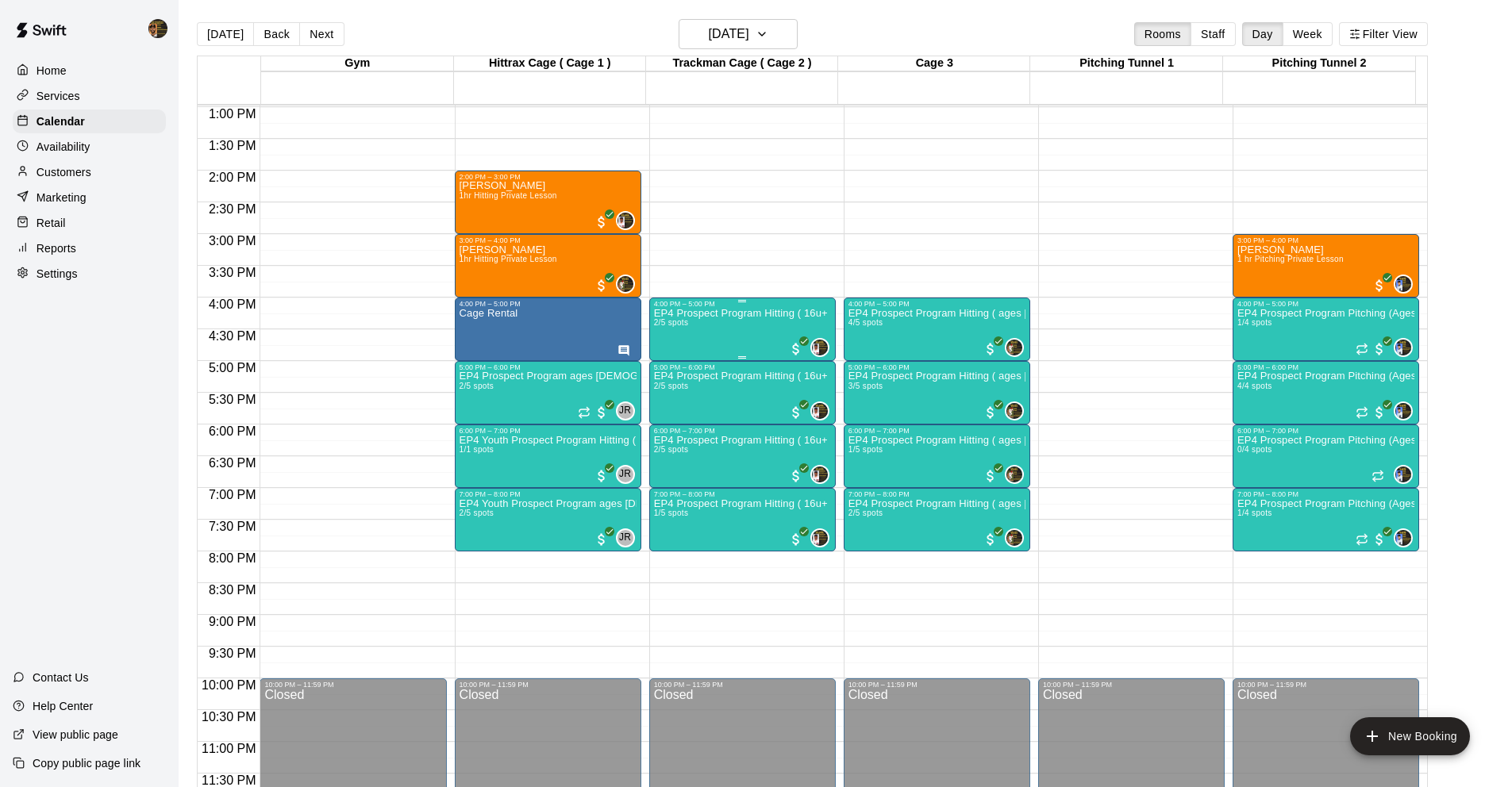
click at [740, 338] on div "EP4 Prospect Program Hitting ( 16u+ Slot ) 2/5 spots" at bounding box center [743, 701] width 177 height 787
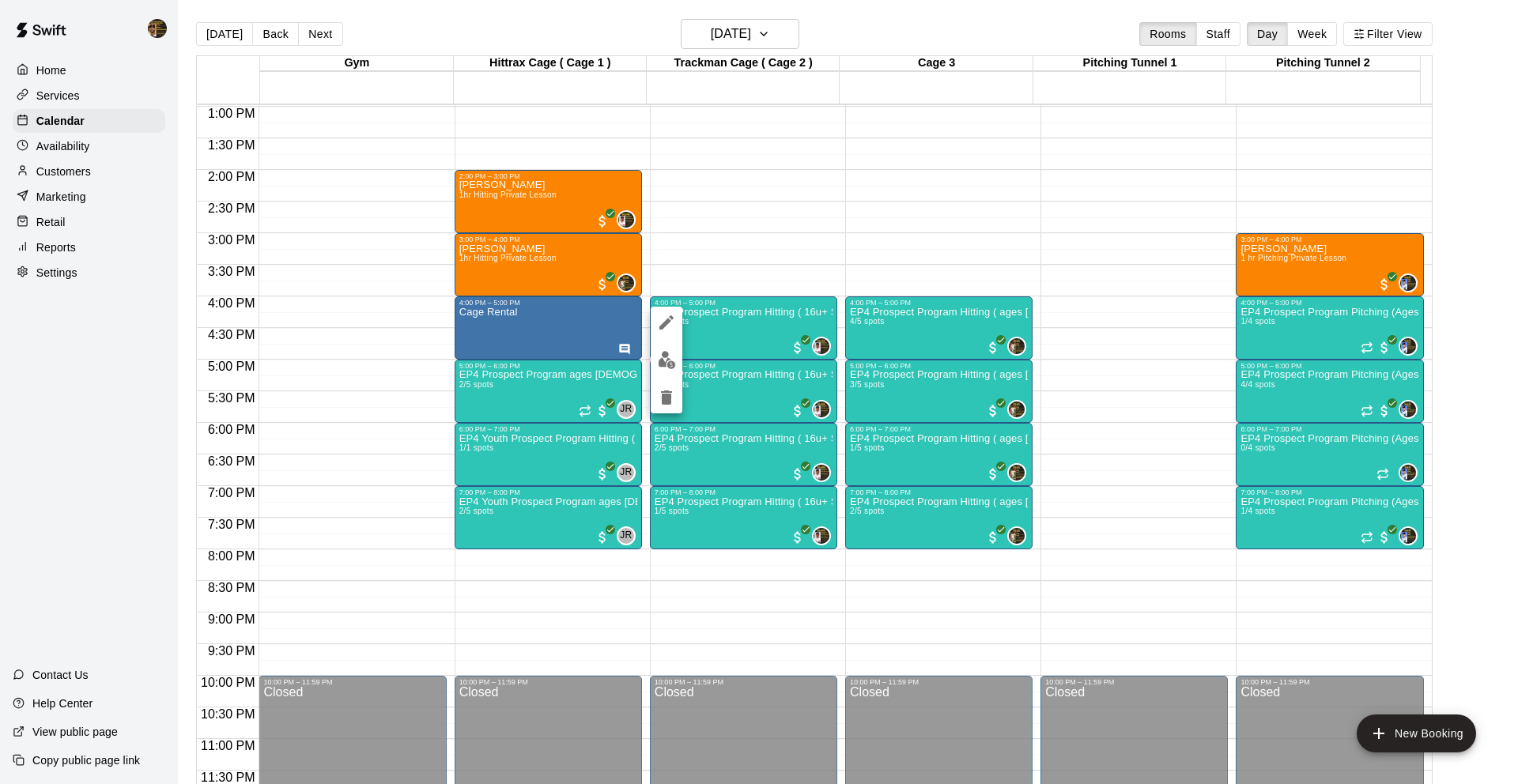
click at [675, 367] on img "edit" at bounding box center [667, 360] width 18 height 18
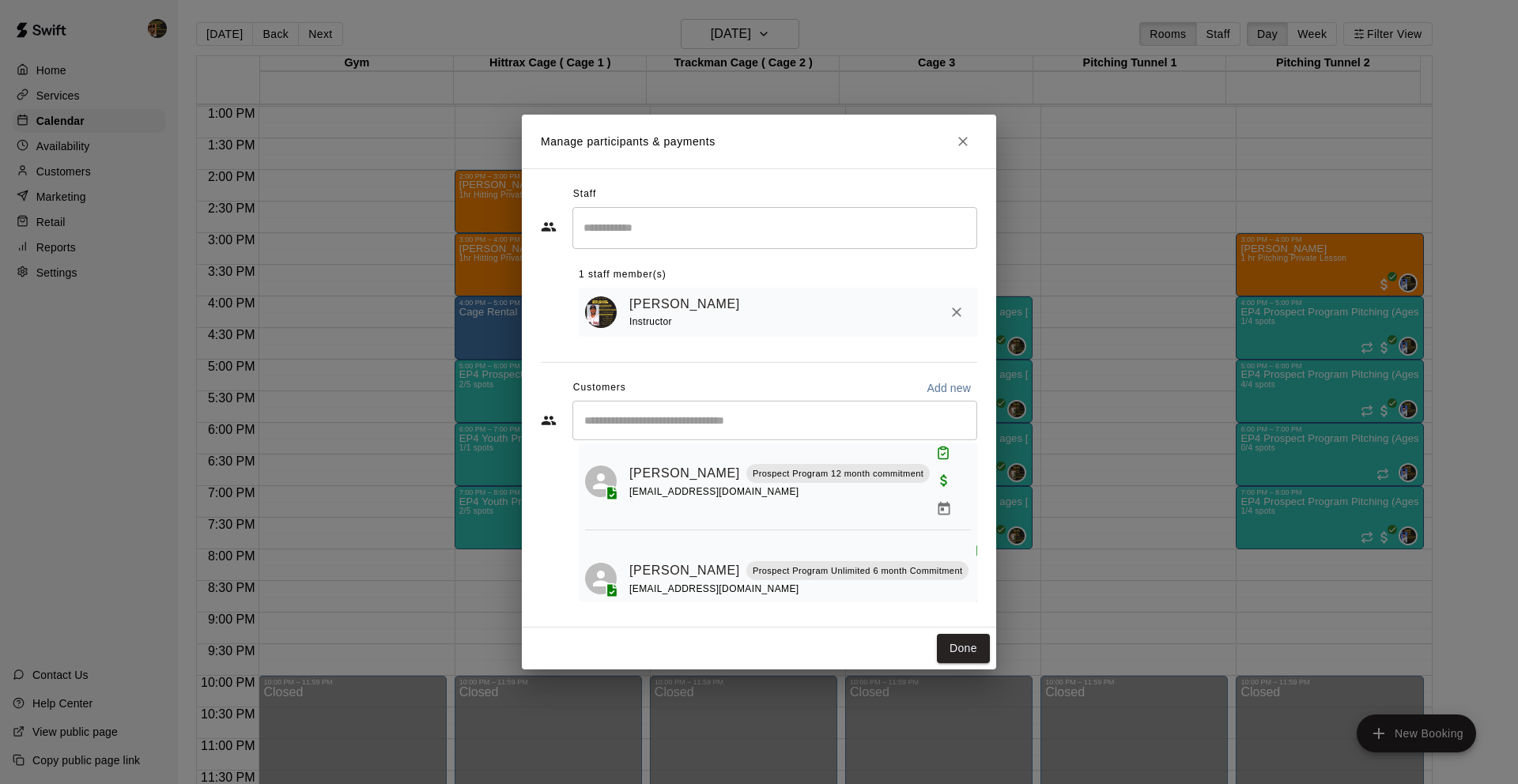
scroll to position [55, 0]
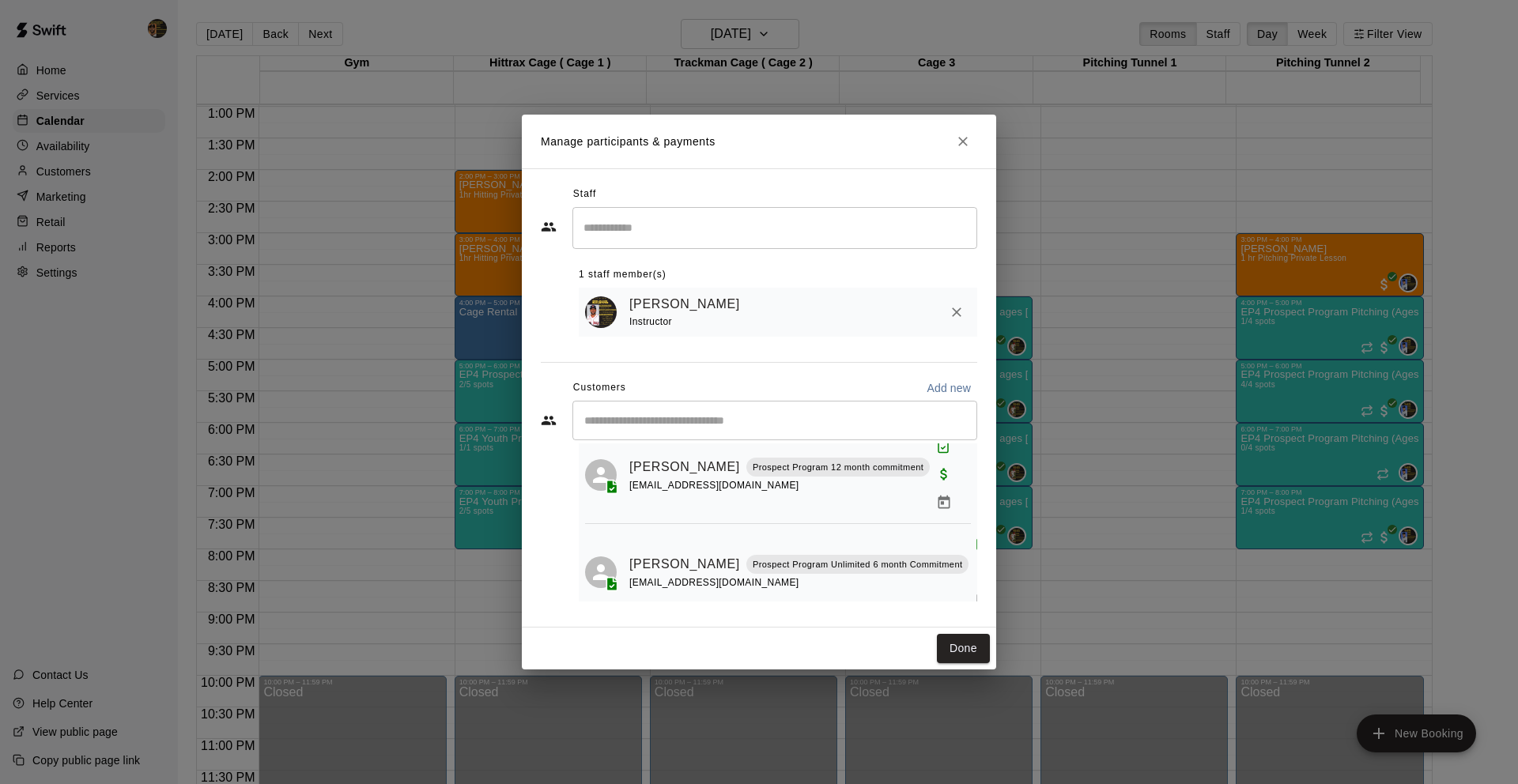
click at [960, 138] on icon "Close" at bounding box center [963, 142] width 10 height 10
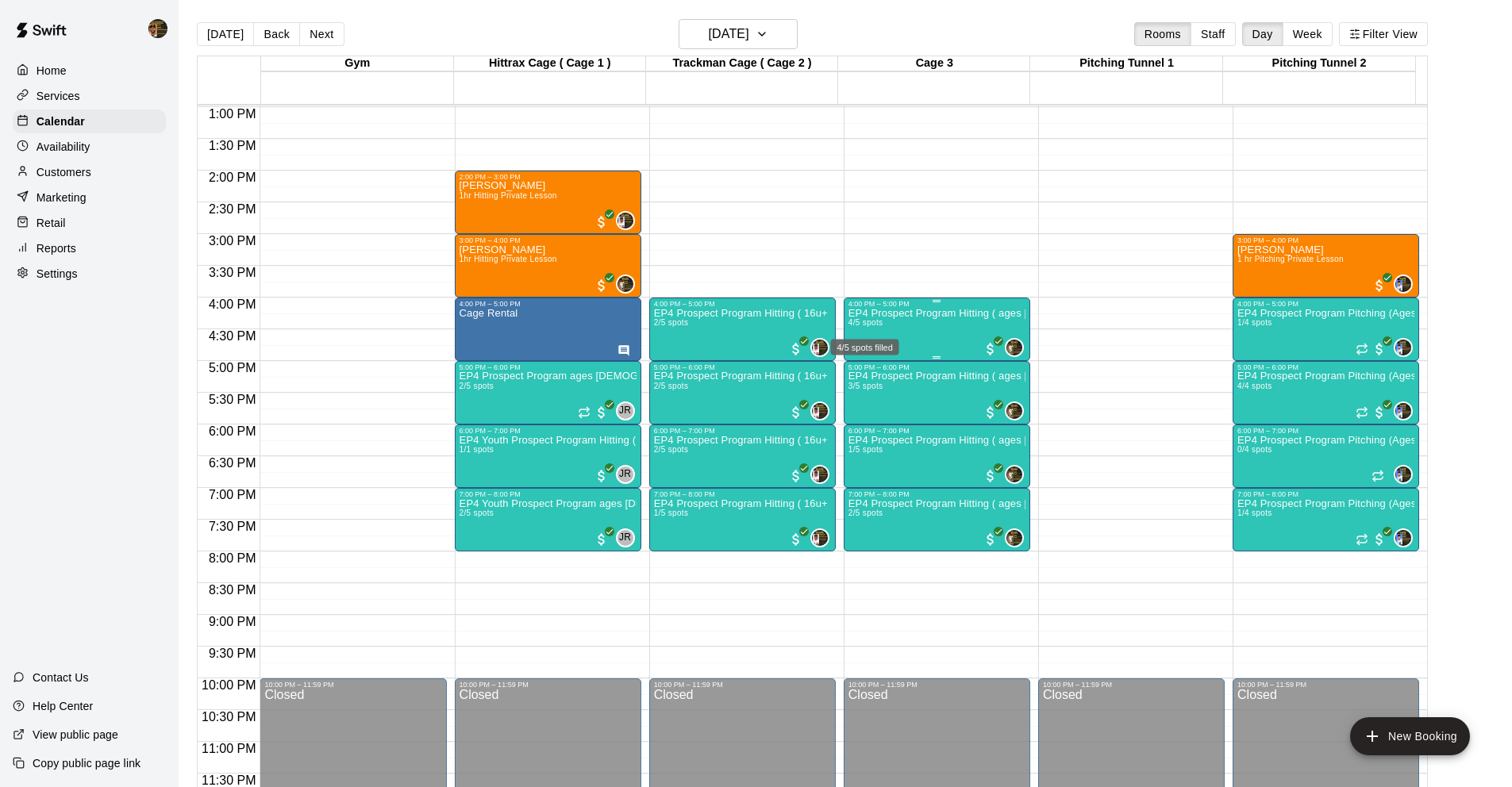
click at [867, 321] on span "4/5 spots" at bounding box center [866, 322] width 35 height 9
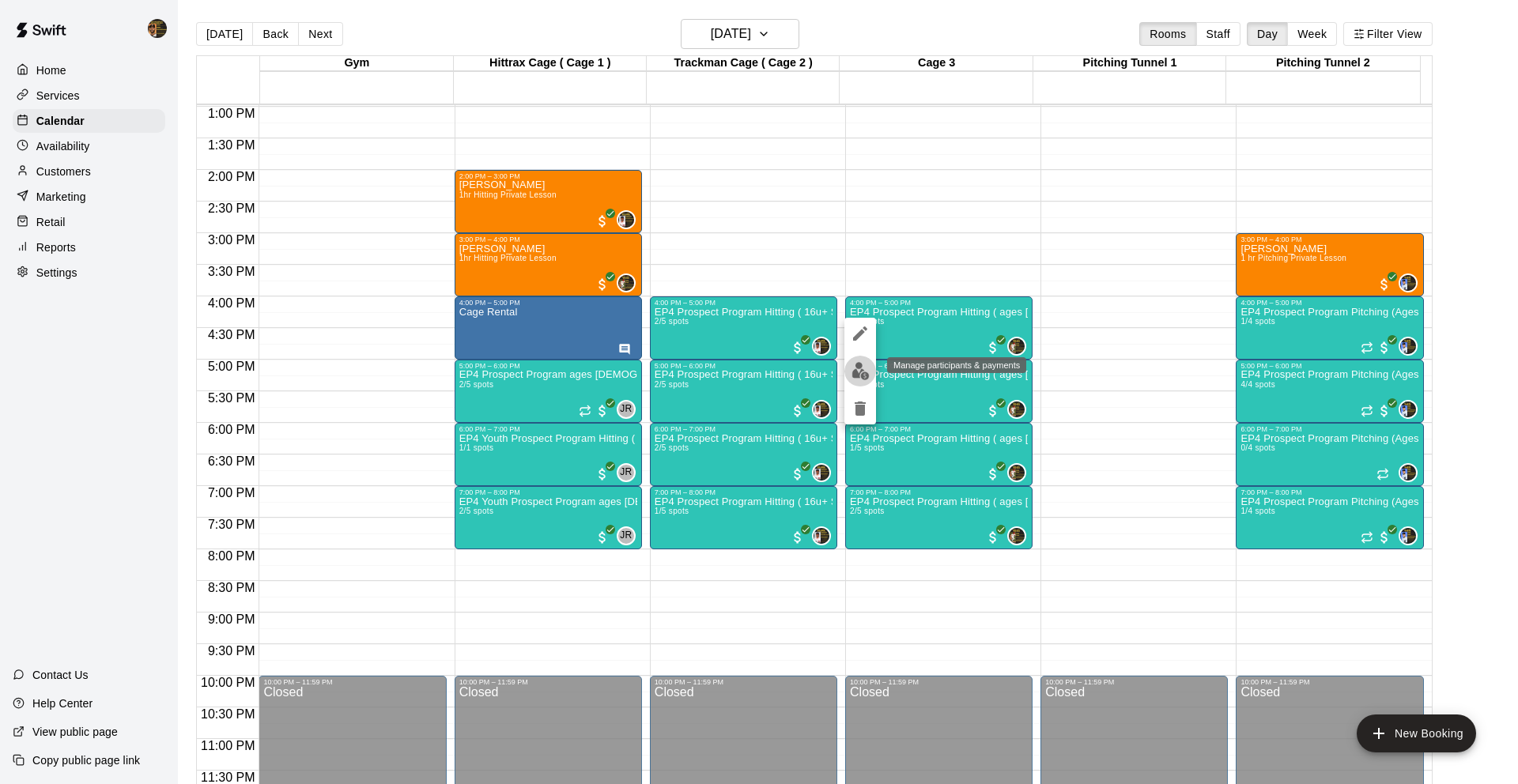
click at [853, 362] on img "edit" at bounding box center [861, 371] width 18 height 18
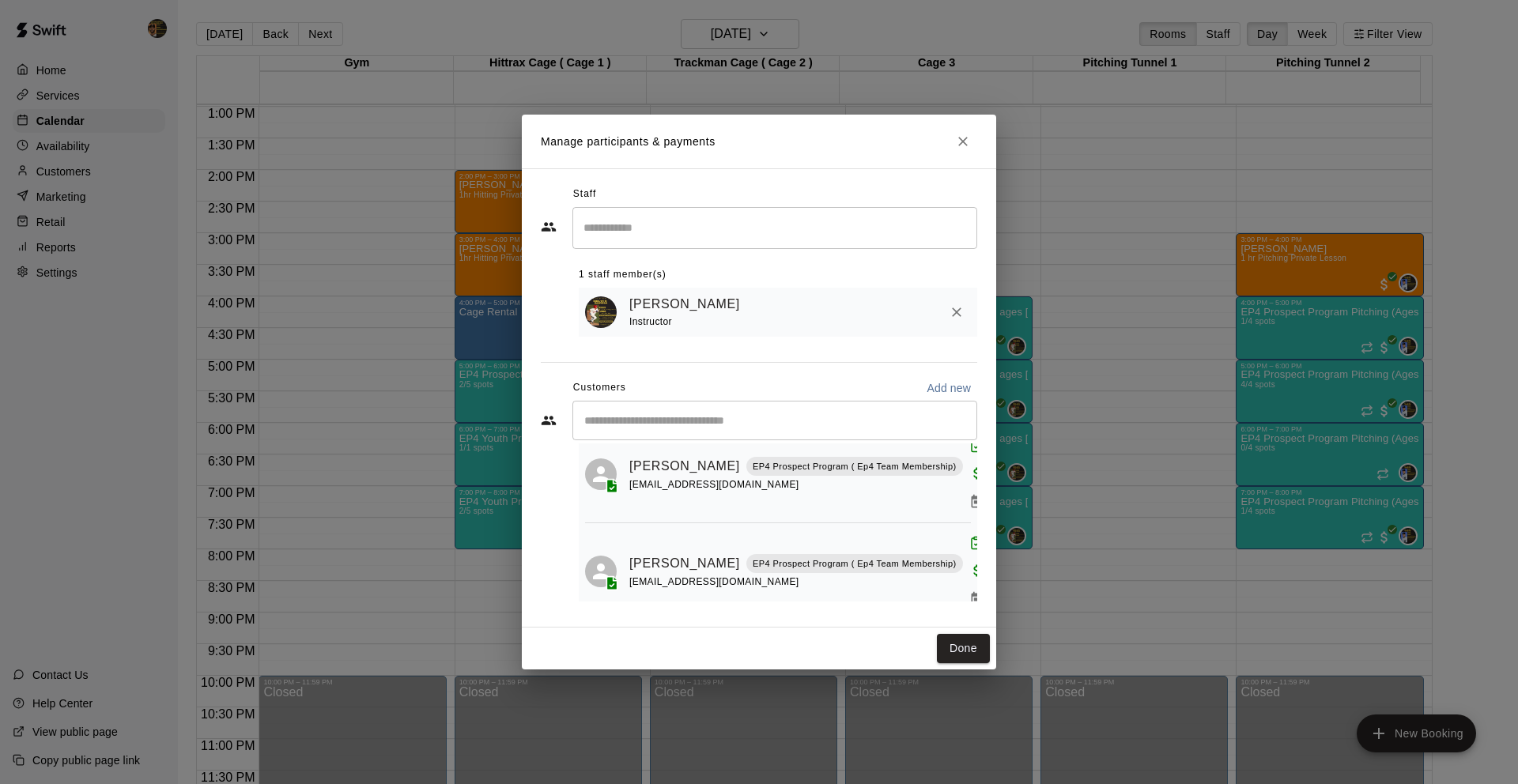
scroll to position [171, 0]
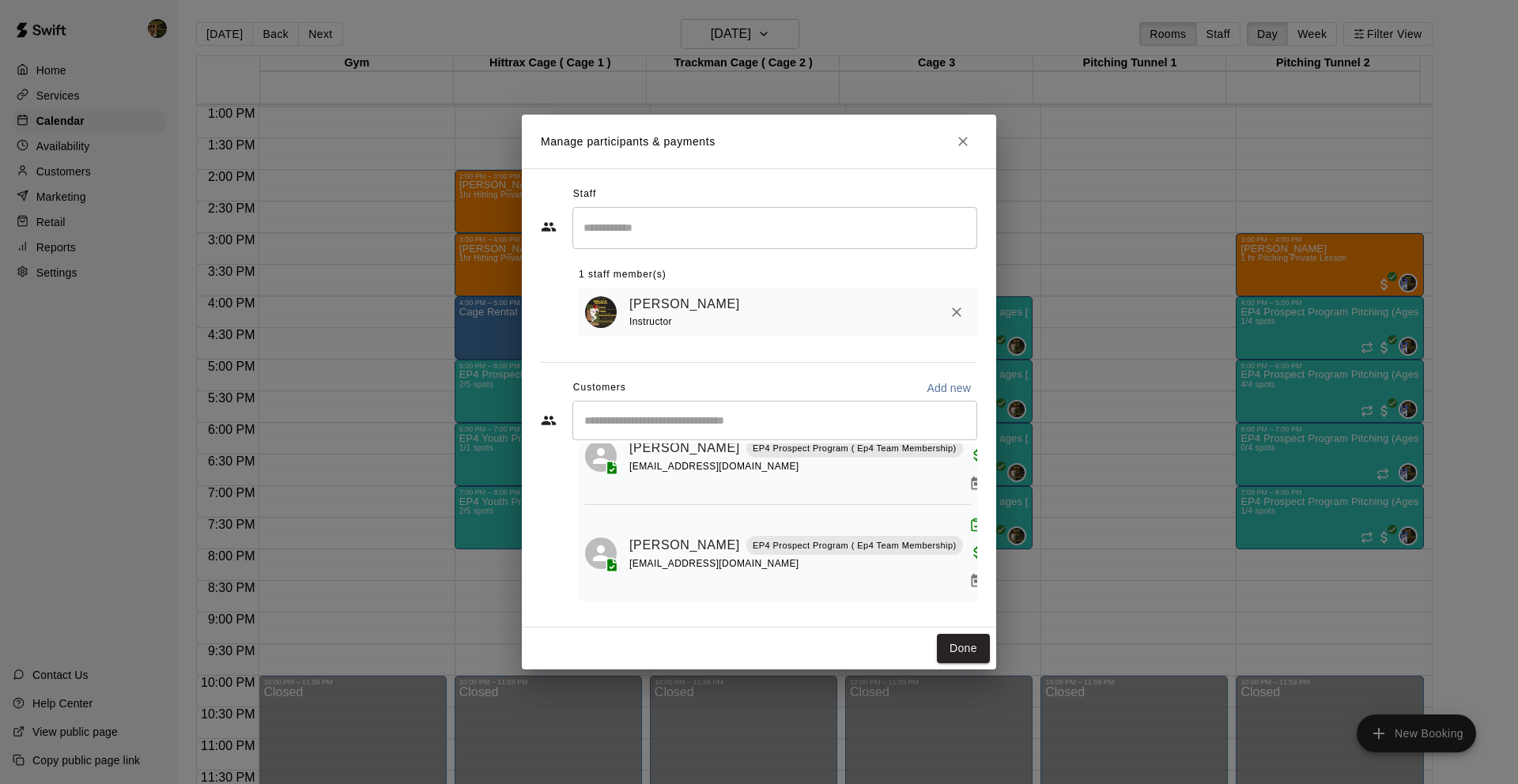
click at [961, 137] on icon "Close" at bounding box center [963, 142] width 16 height 16
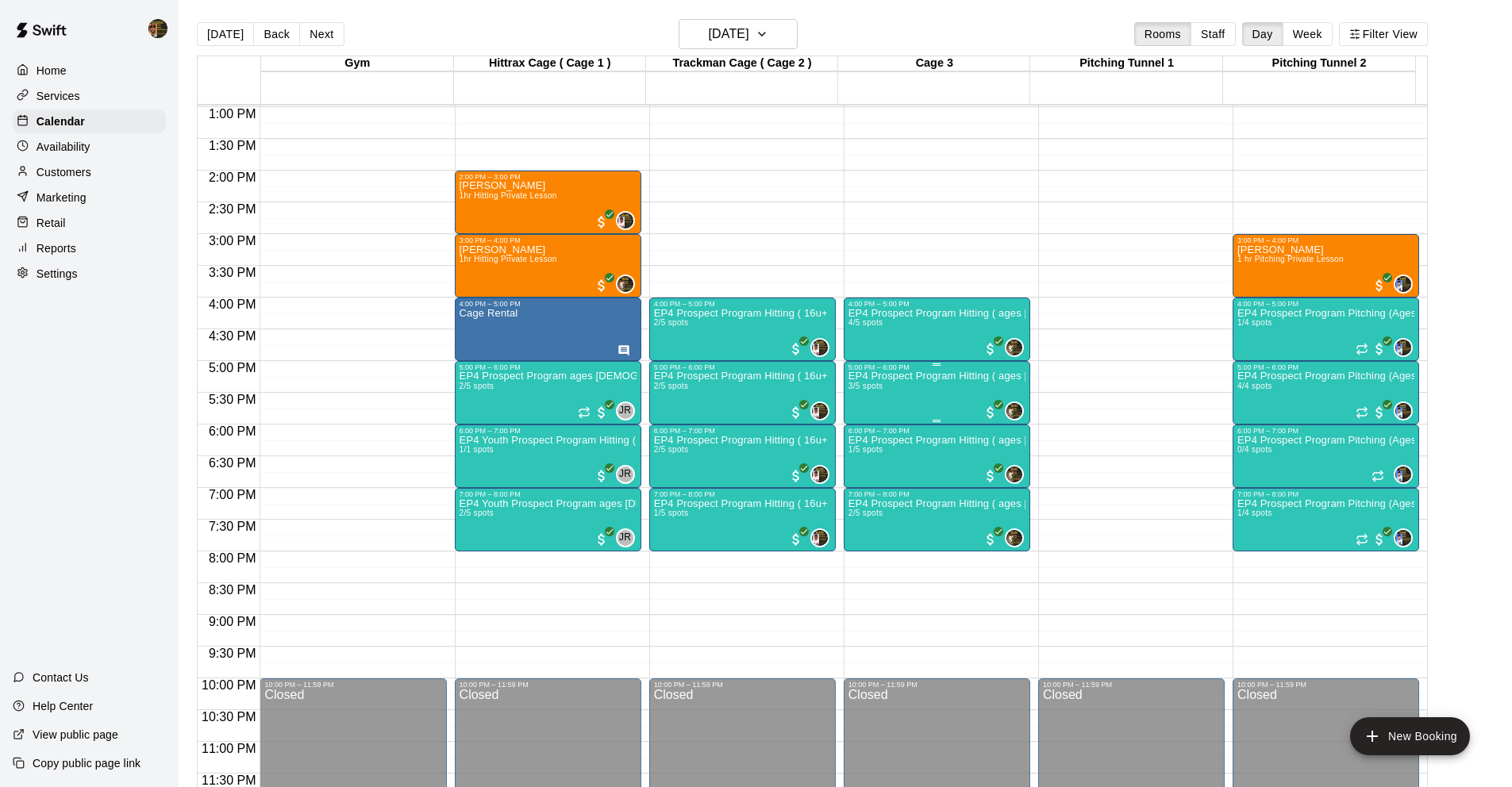
click at [888, 403] on div "EP4 Prospect Program Hitting ( ages 13-15 ) 3/5 spots" at bounding box center [938, 765] width 177 height 787
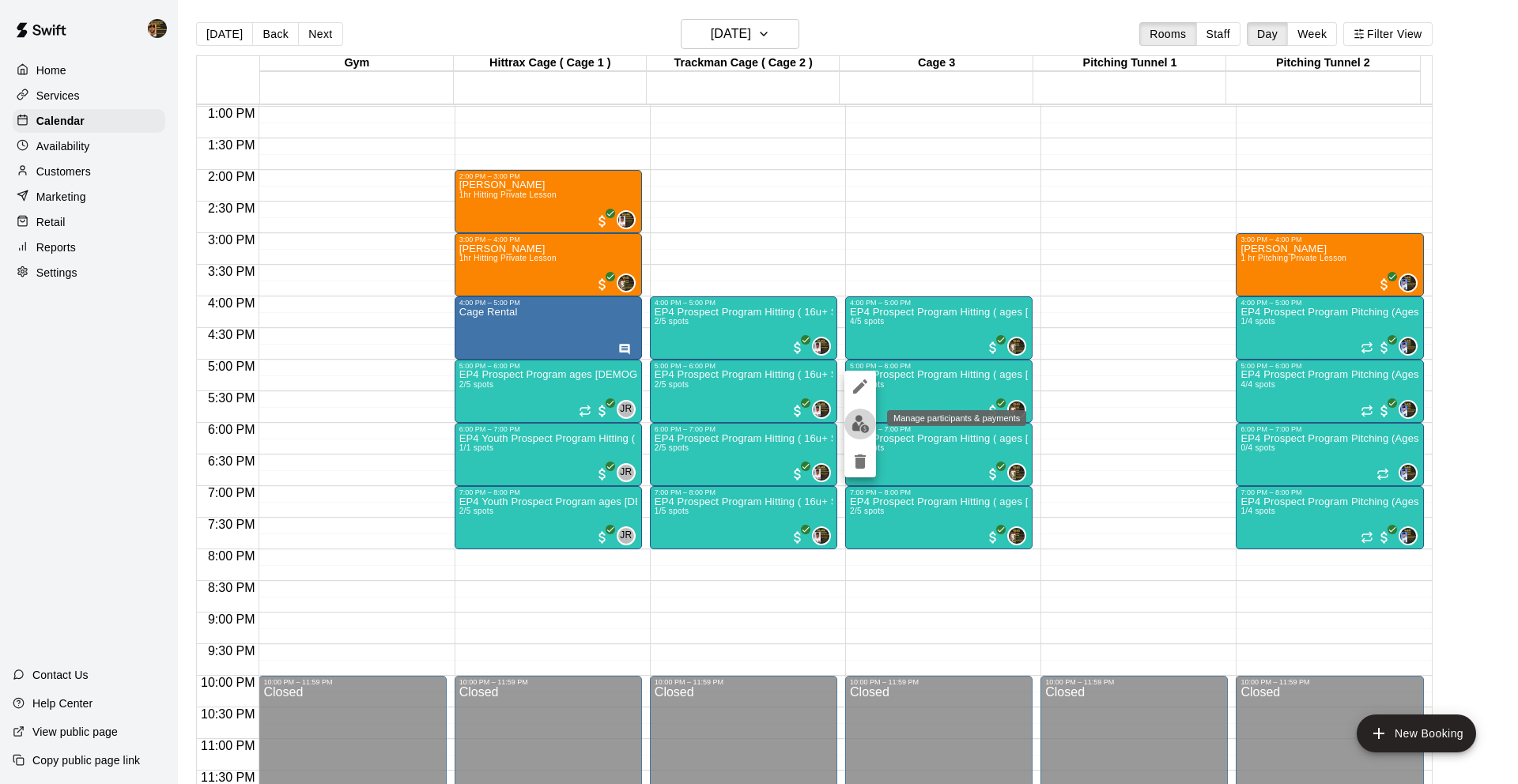
click at [856, 432] on img "edit" at bounding box center [861, 424] width 18 height 18
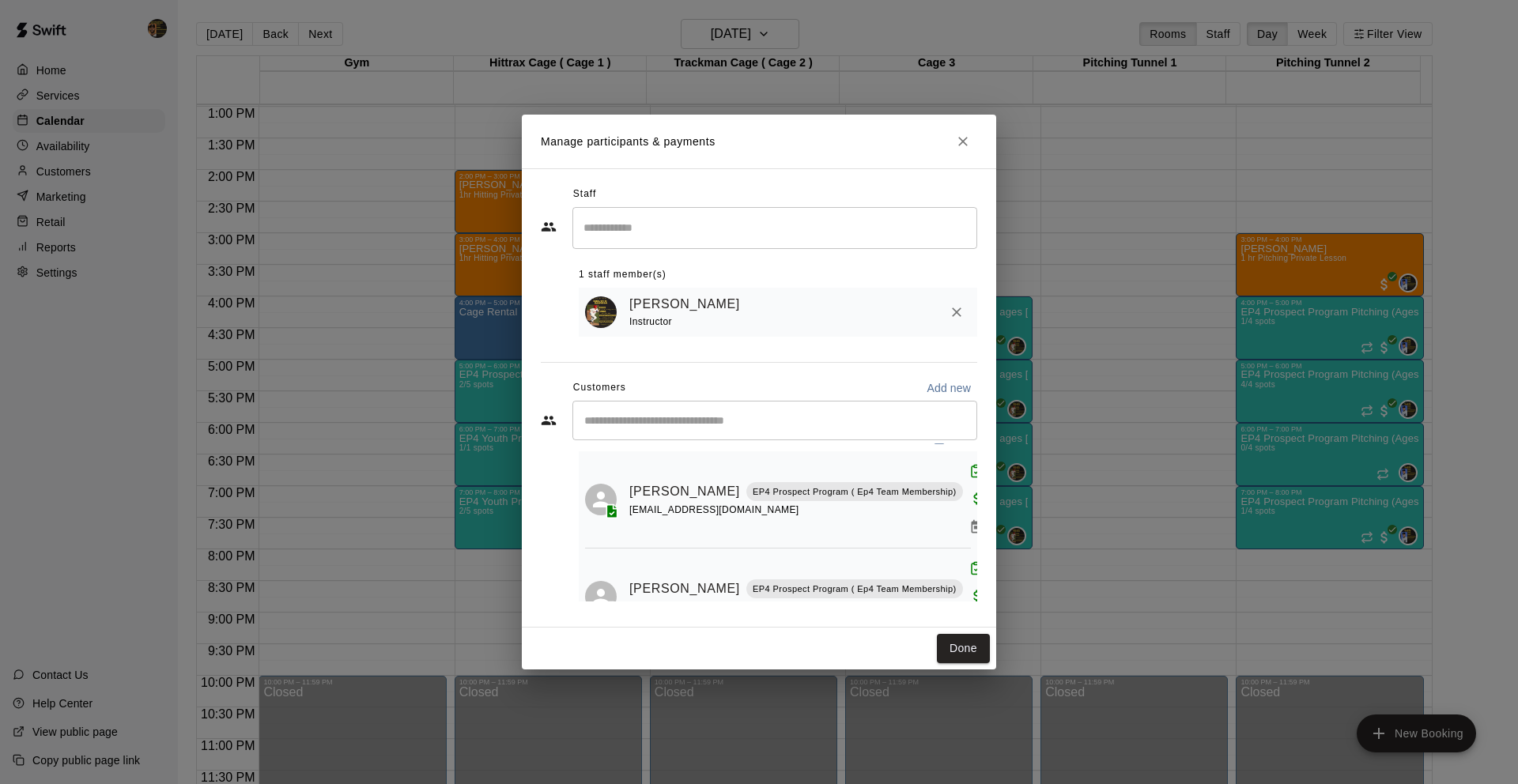
scroll to position [152, 0]
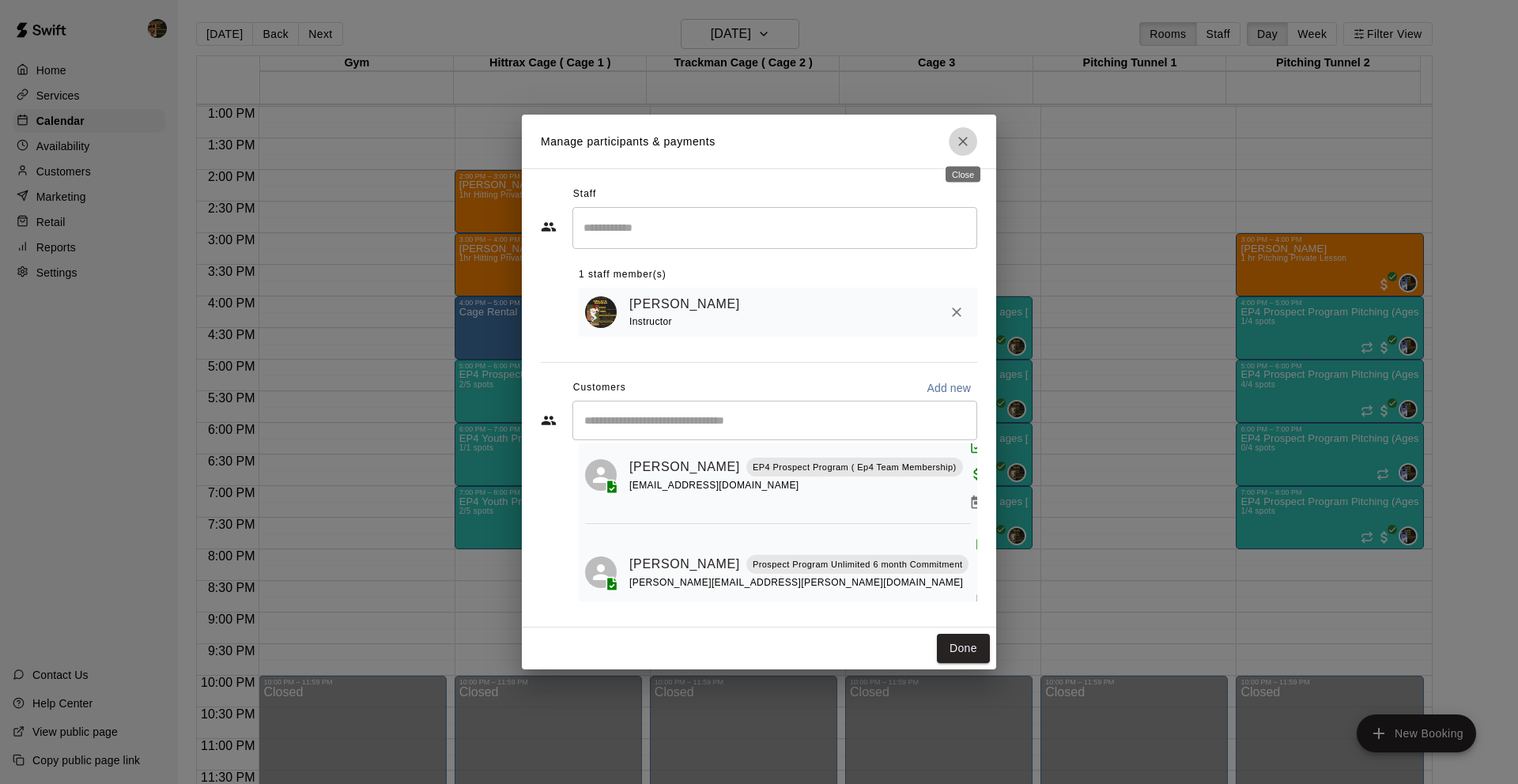
click at [959, 134] on icon "Close" at bounding box center [963, 142] width 16 height 16
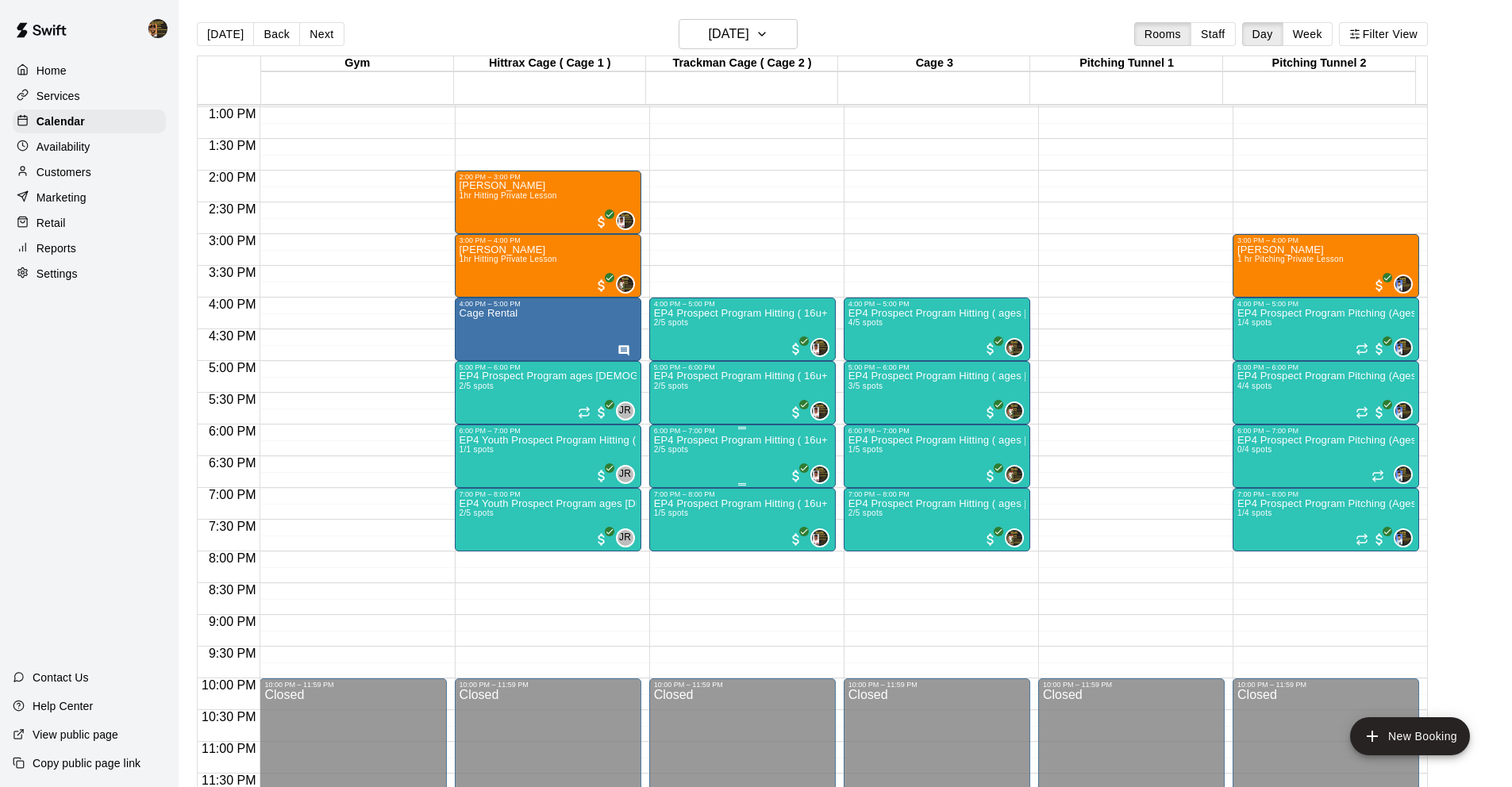
click at [720, 440] on p "EP4 Prospect Program Hitting ( 16u+ Slot )" at bounding box center [743, 440] width 177 height 0
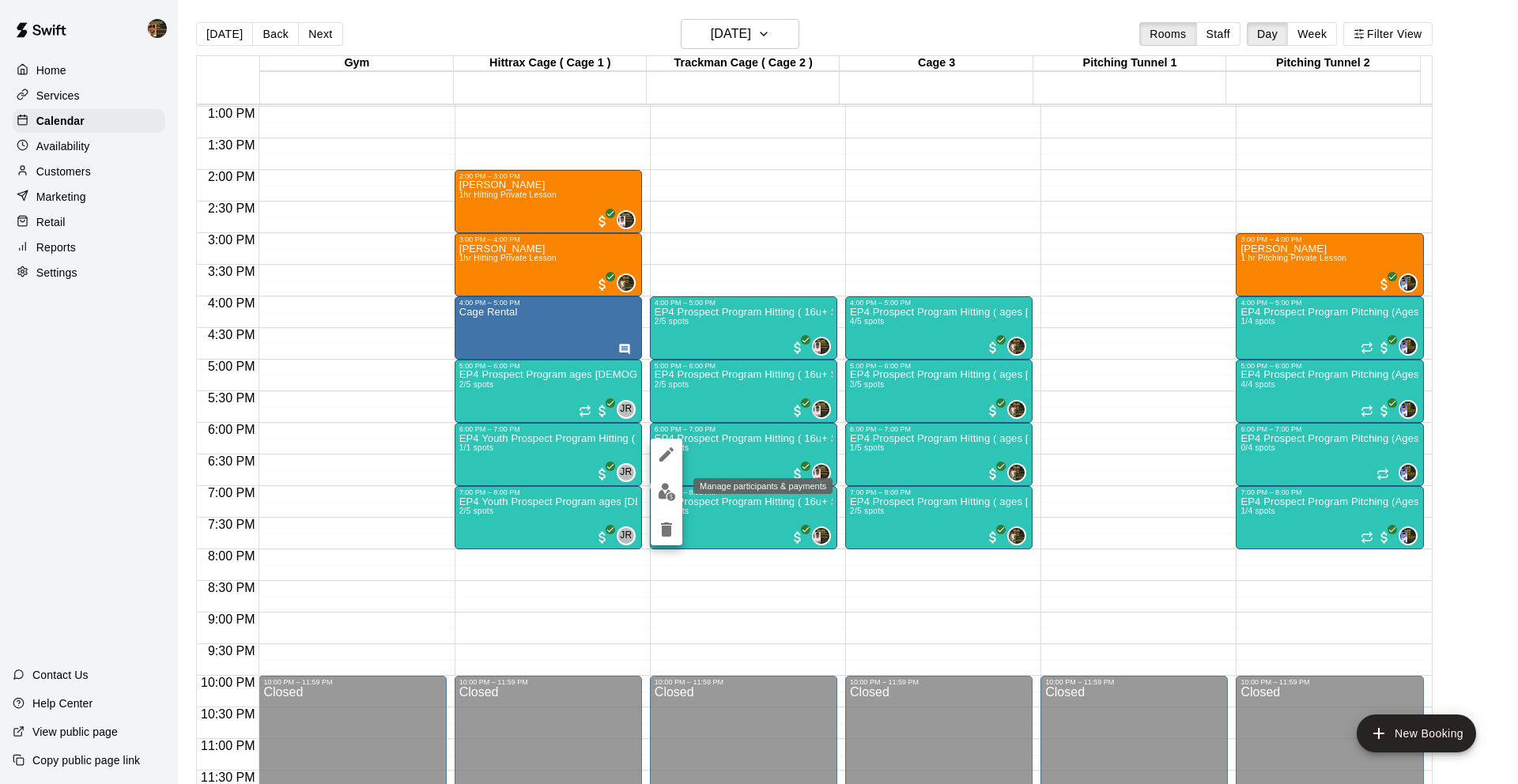
click at [676, 487] on button "edit" at bounding box center [667, 491] width 32 height 31
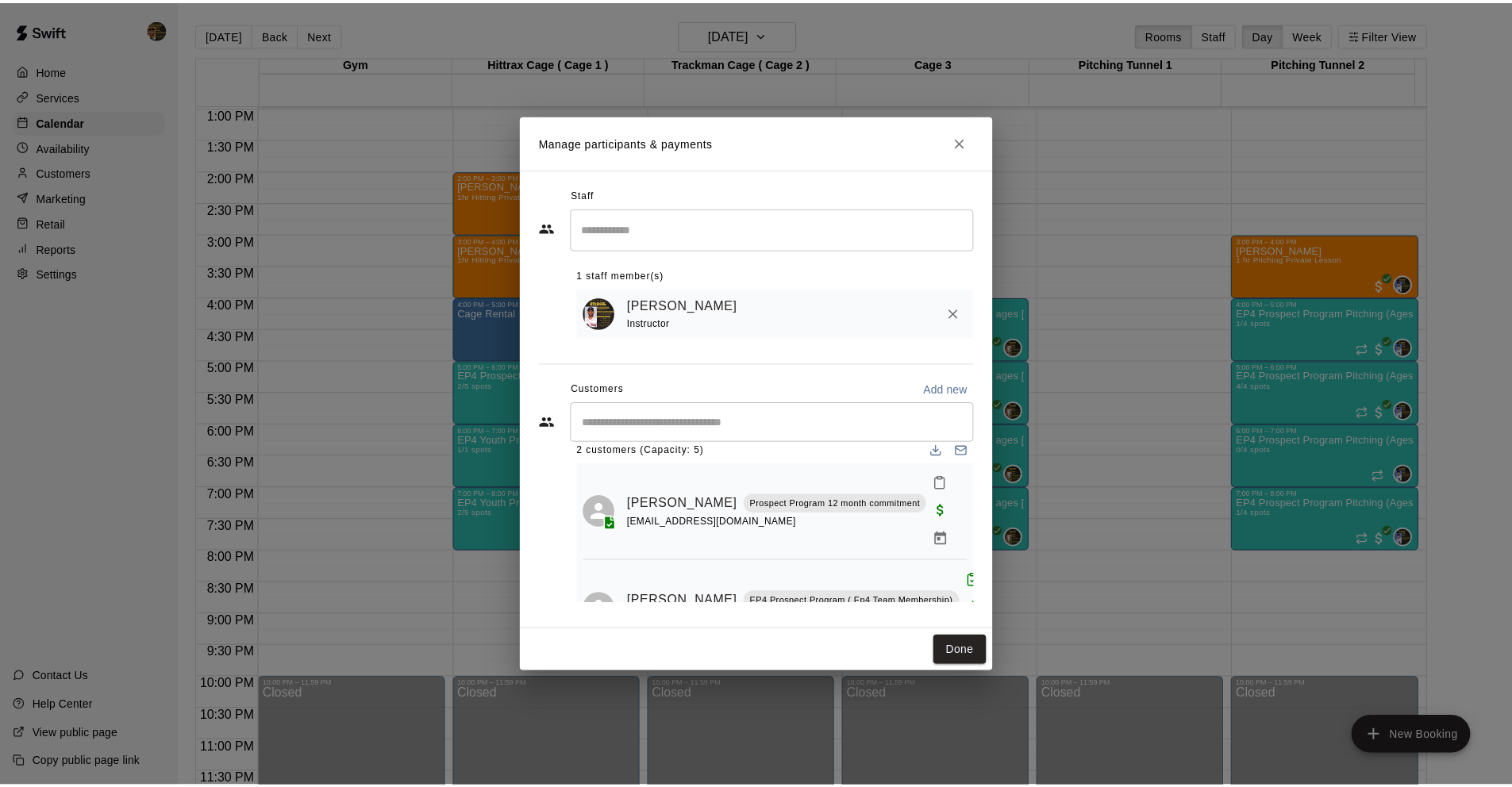
scroll to position [29, 0]
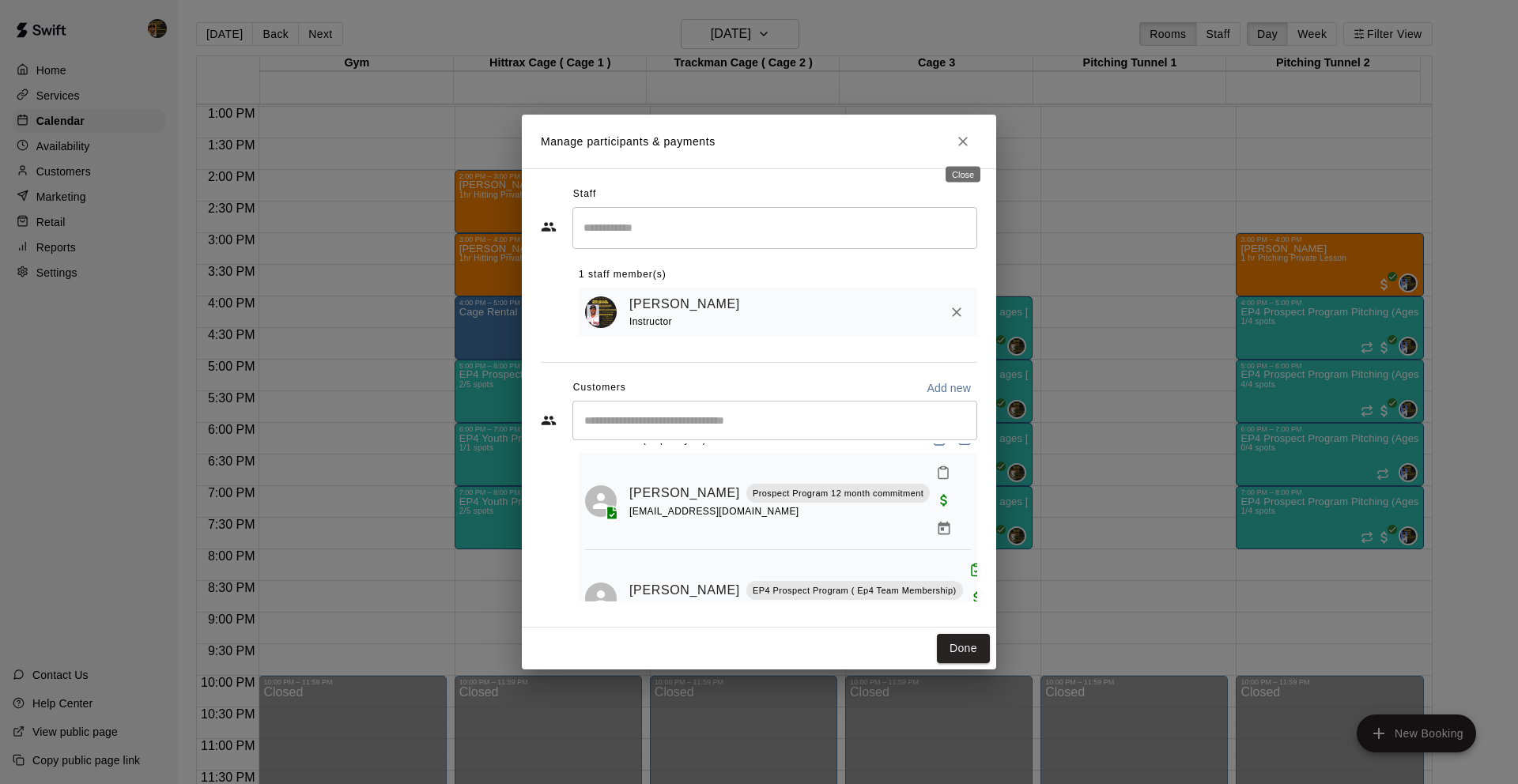
click at [955, 138] on icon "Close" at bounding box center [963, 142] width 16 height 16
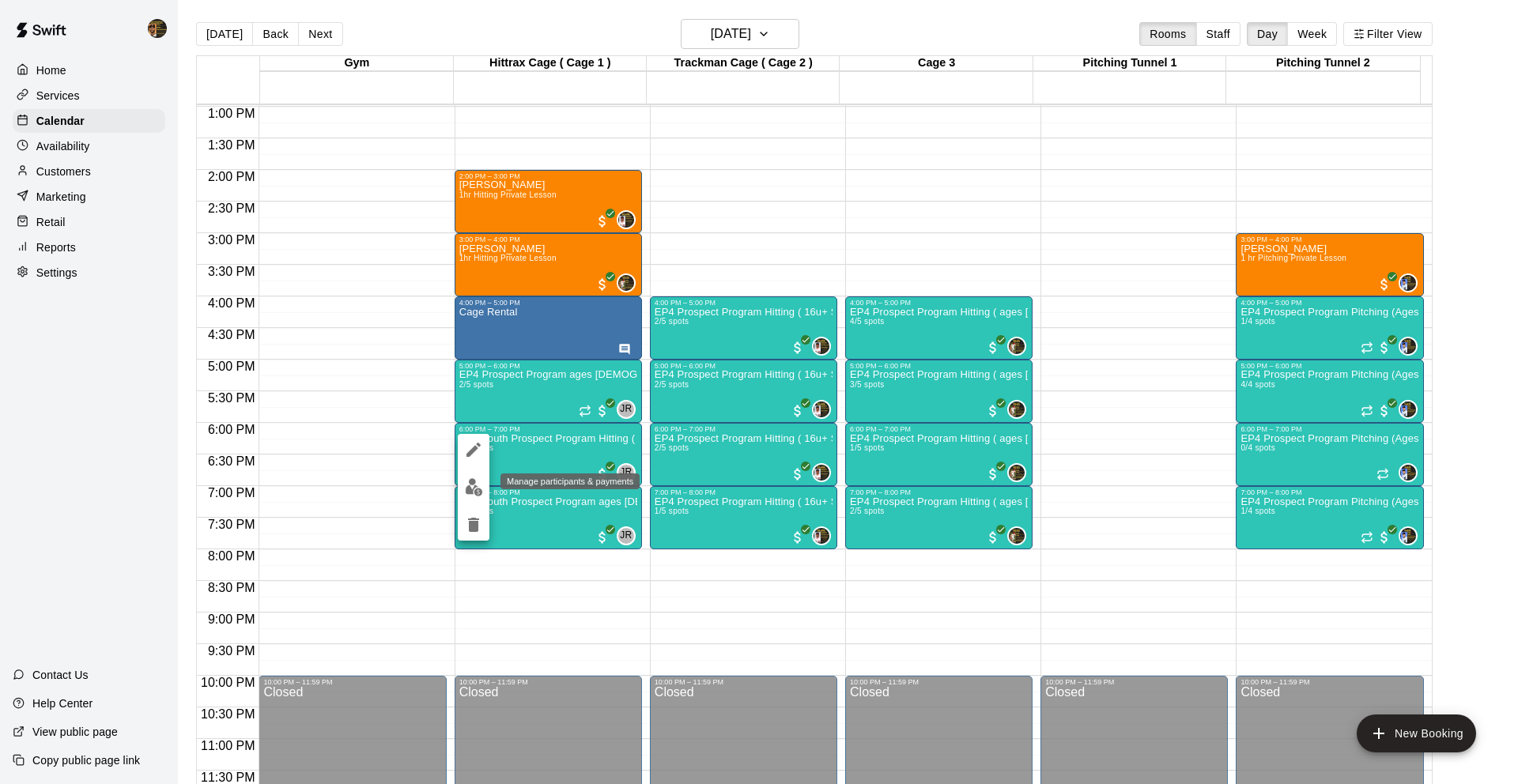
click at [465, 486] on img "edit" at bounding box center [474, 487] width 18 height 18
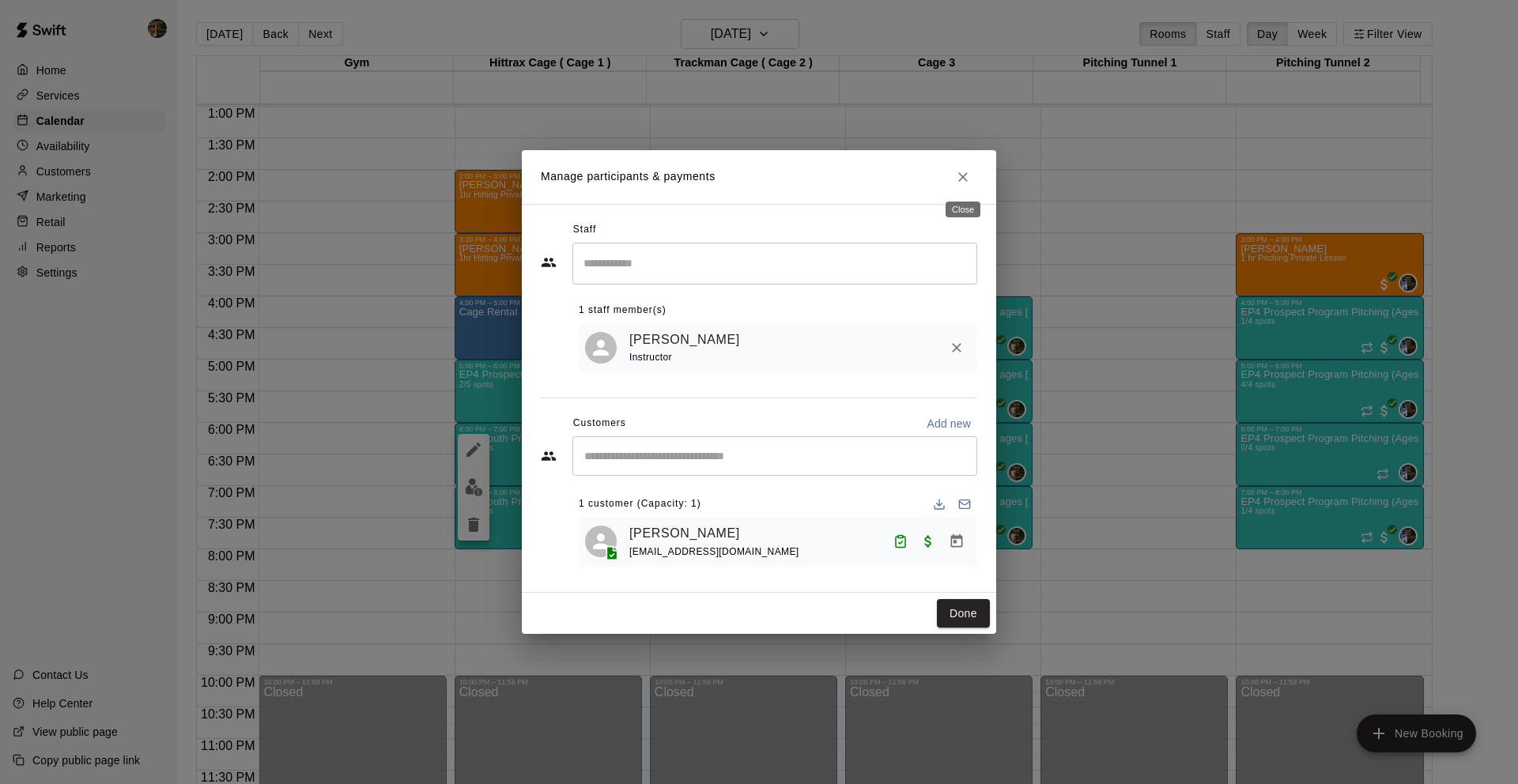
click at [968, 173] on icon "Close" at bounding box center [963, 177] width 16 height 16
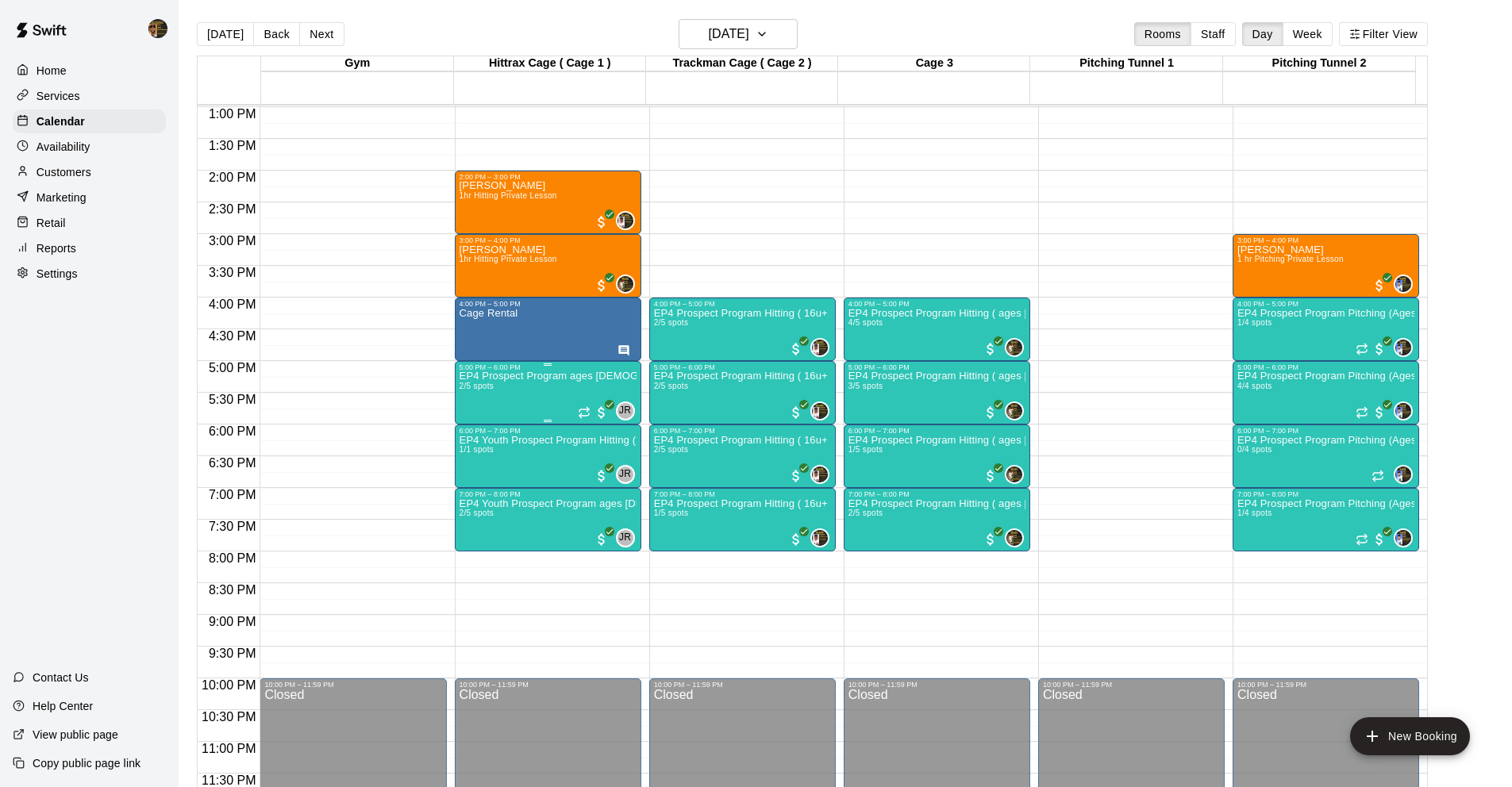
click at [574, 391] on div "EP4 Prospect Program ages 11-12 2/5 spots" at bounding box center [548, 765] width 177 height 787
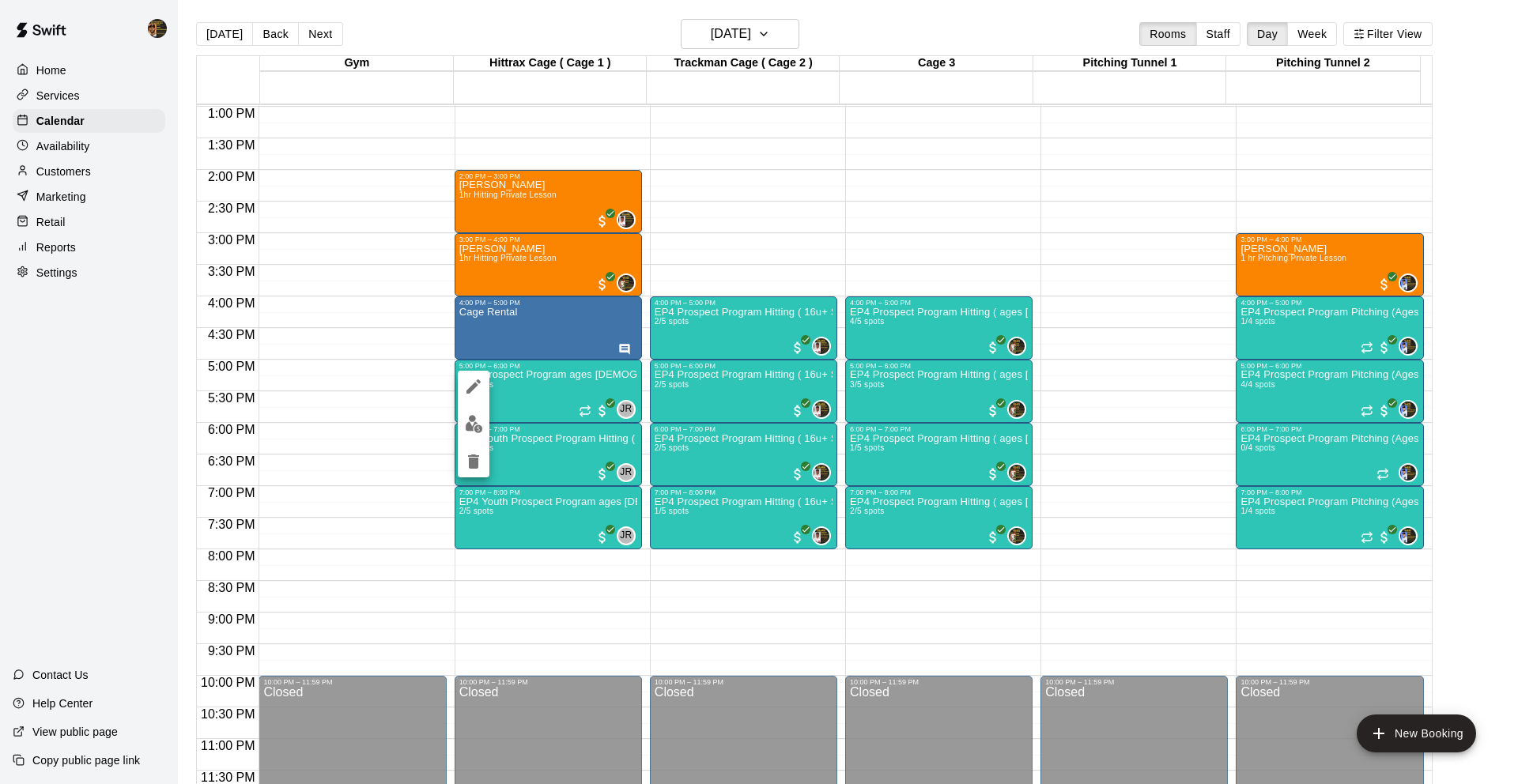
click at [559, 395] on div at bounding box center [759, 392] width 1518 height 784
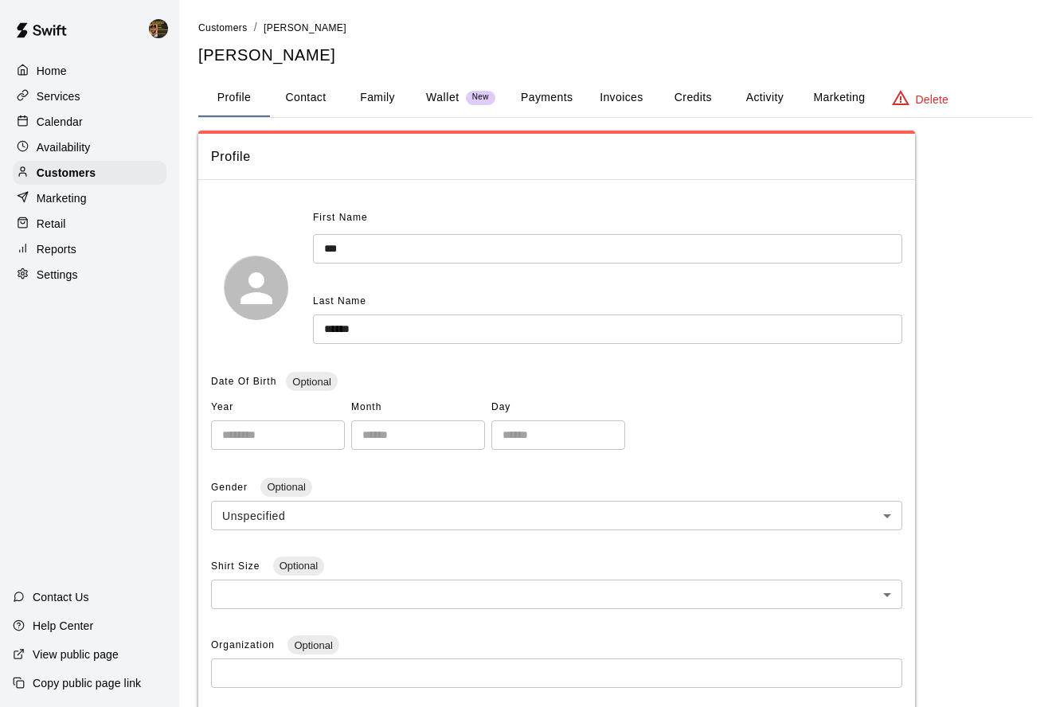
click at [166, 167] on div "Customers" at bounding box center [96, 173] width 166 height 24
click at [127, 168] on div "Customers" at bounding box center [90, 173] width 154 height 24
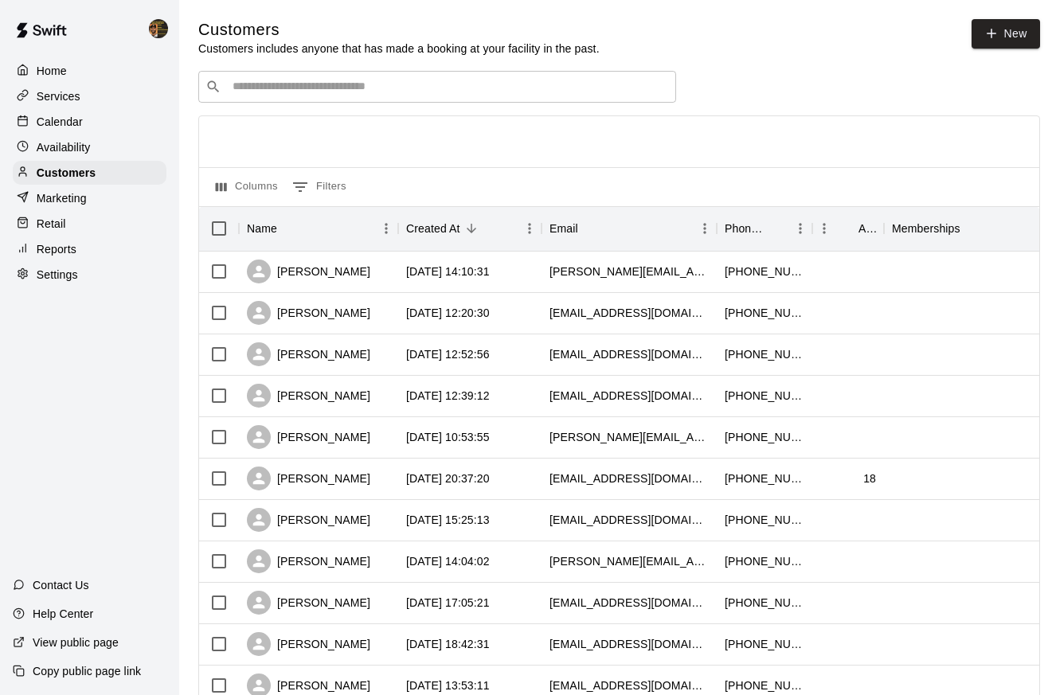
click at [302, 103] on div "​ ​ Columns 0 Filters Name Created At Email Phone Number Age Memberships [PERSO…" at bounding box center [619, 700] width 842 height 1259
click at [312, 88] on input "Search customers by name or email" at bounding box center [448, 87] width 441 height 16
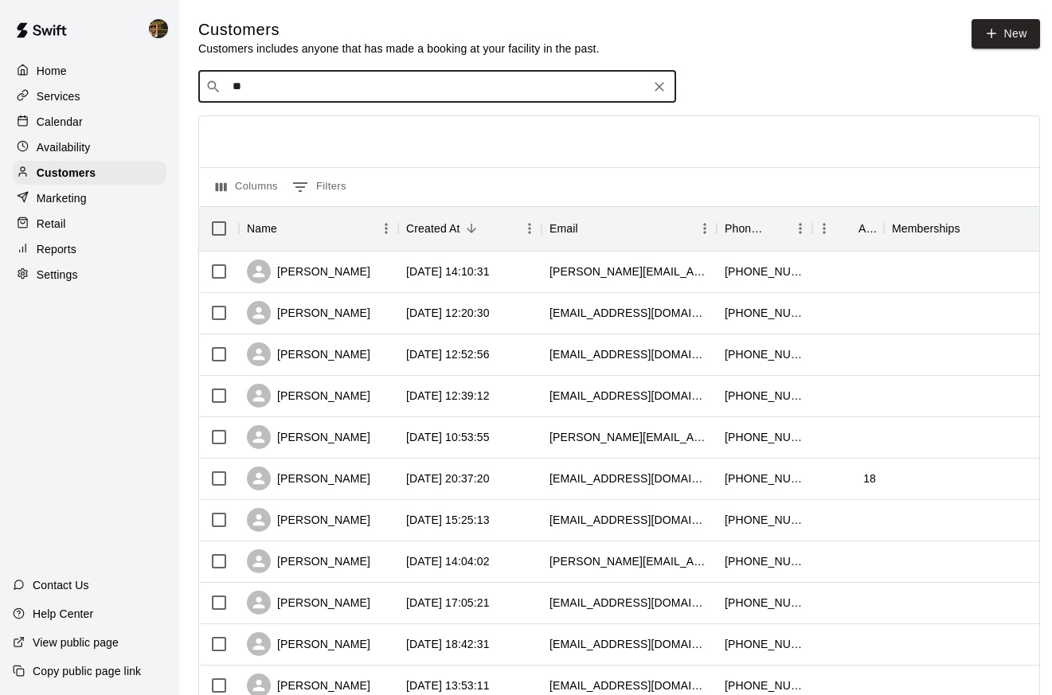
type input "***"
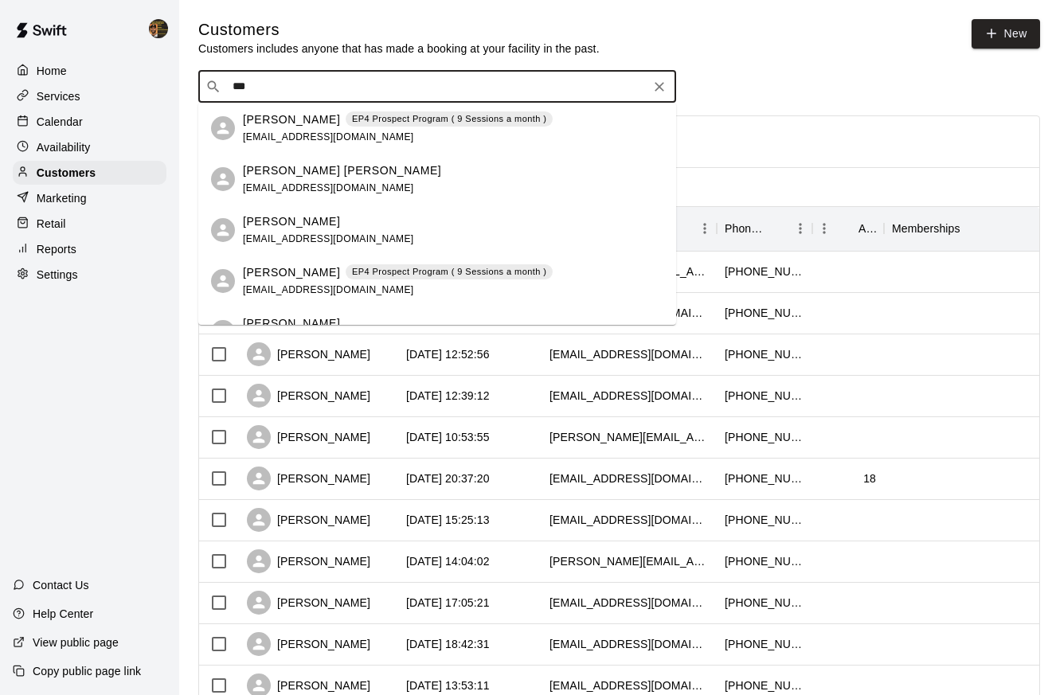
click at [289, 128] on div "[PERSON_NAME] EP4 Prospect Program ( 9 Sessions a month ) [EMAIL_ADDRESS][DOMAI…" at bounding box center [398, 129] width 310 height 34
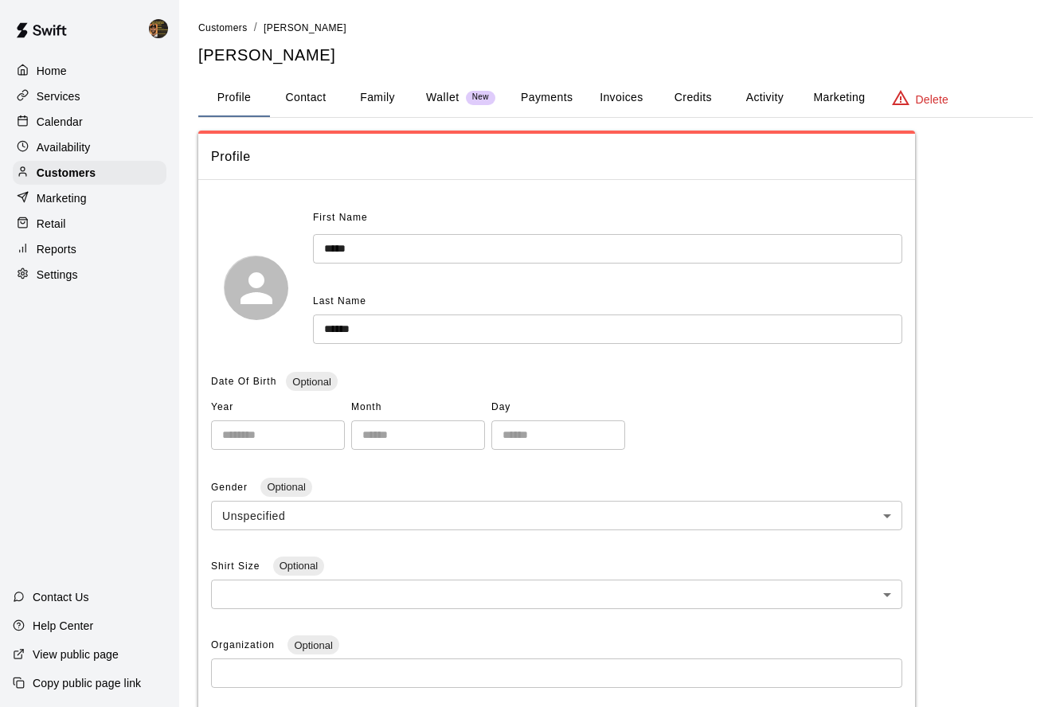
click at [293, 99] on button "Contact" at bounding box center [306, 98] width 72 height 38
select select "**"
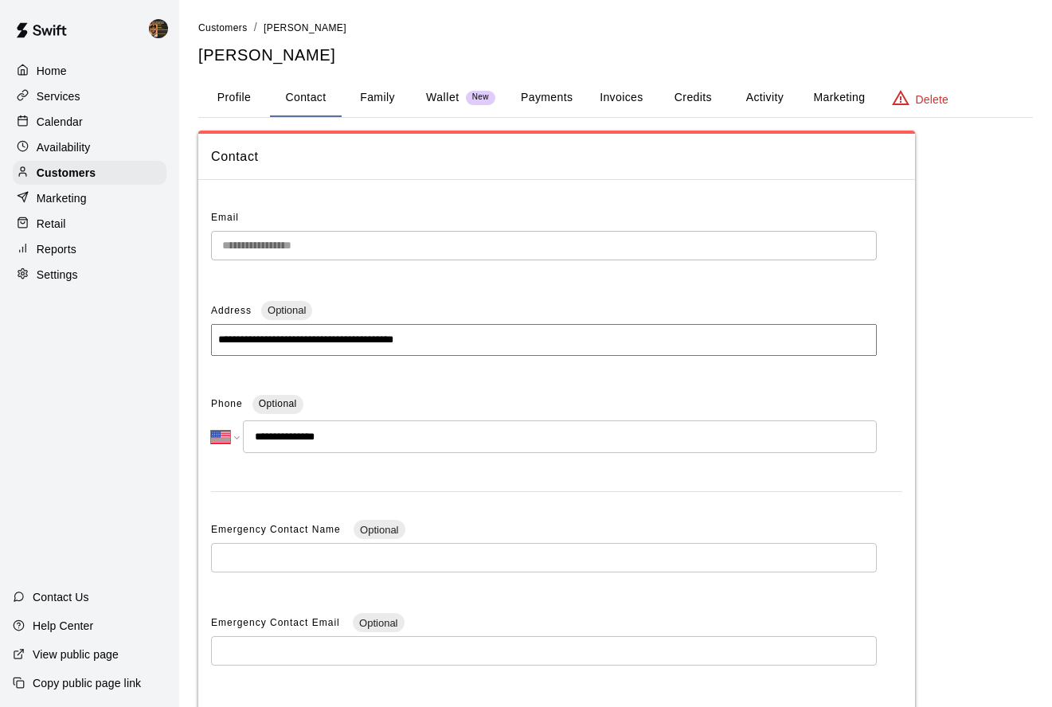
click at [38, 274] on p "Settings" at bounding box center [57, 275] width 41 height 16
select select "**"
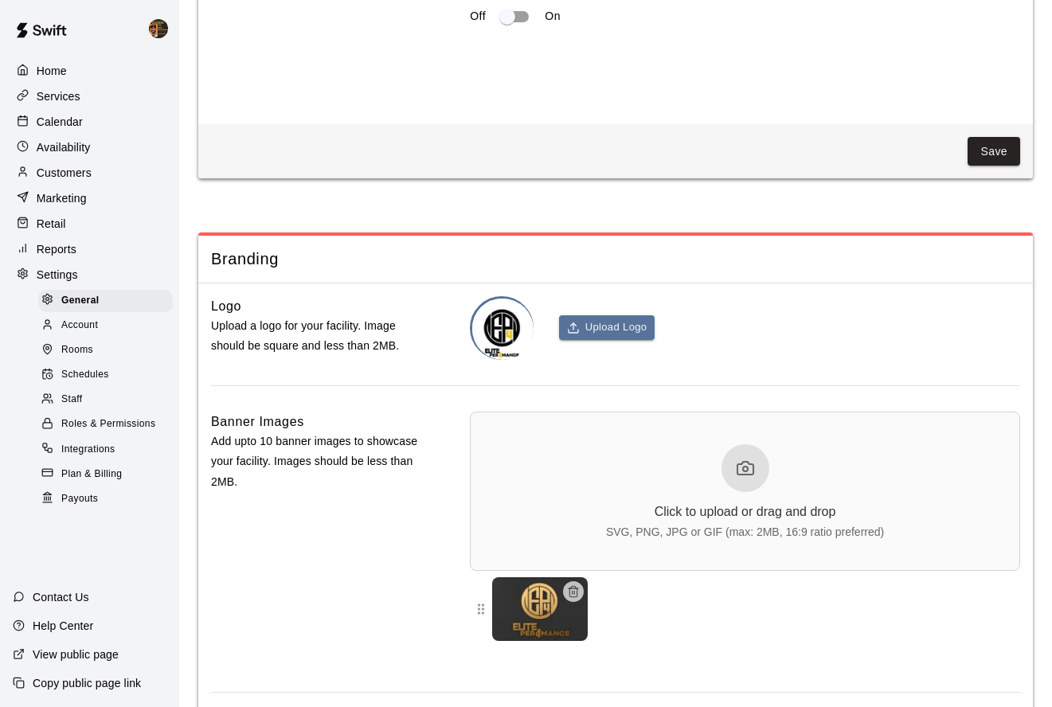
scroll to position [3494, 0]
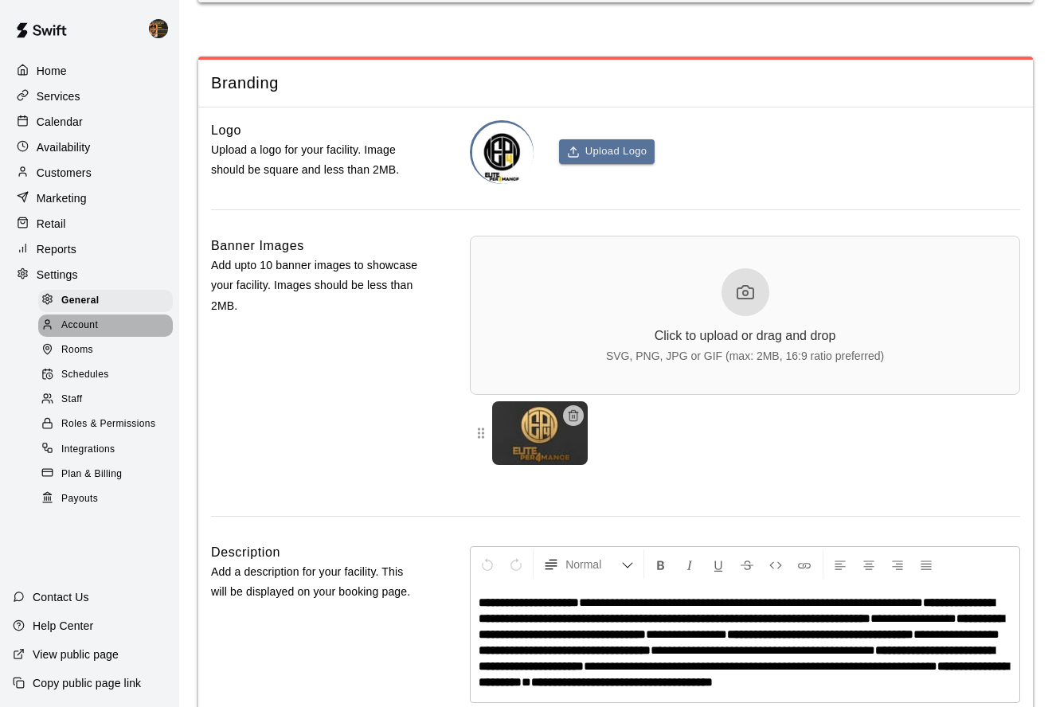
click at [60, 332] on div "Account" at bounding box center [105, 326] width 135 height 22
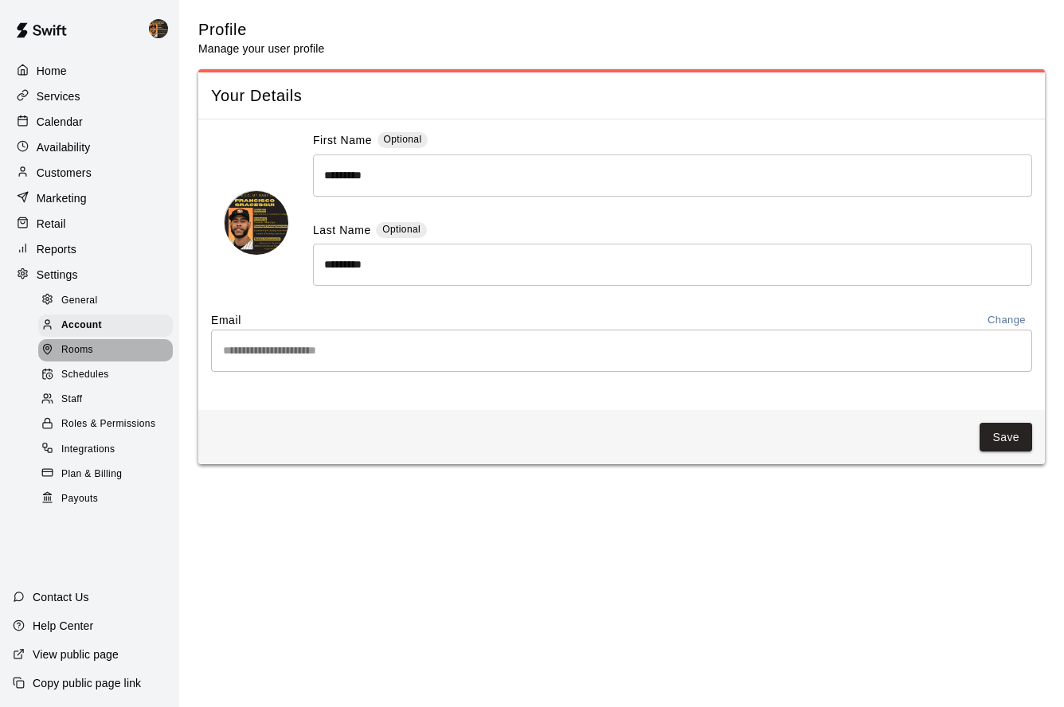
click at [60, 348] on div at bounding box center [51, 350] width 20 height 15
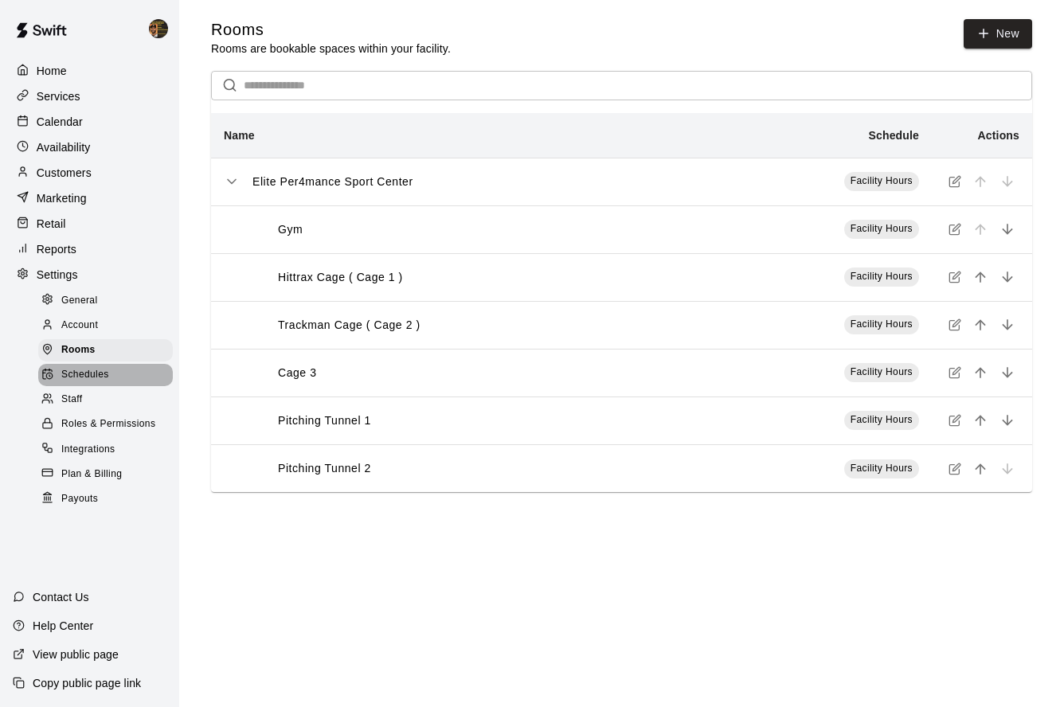
click at [61, 369] on span "Schedules" at bounding box center [85, 375] width 48 height 16
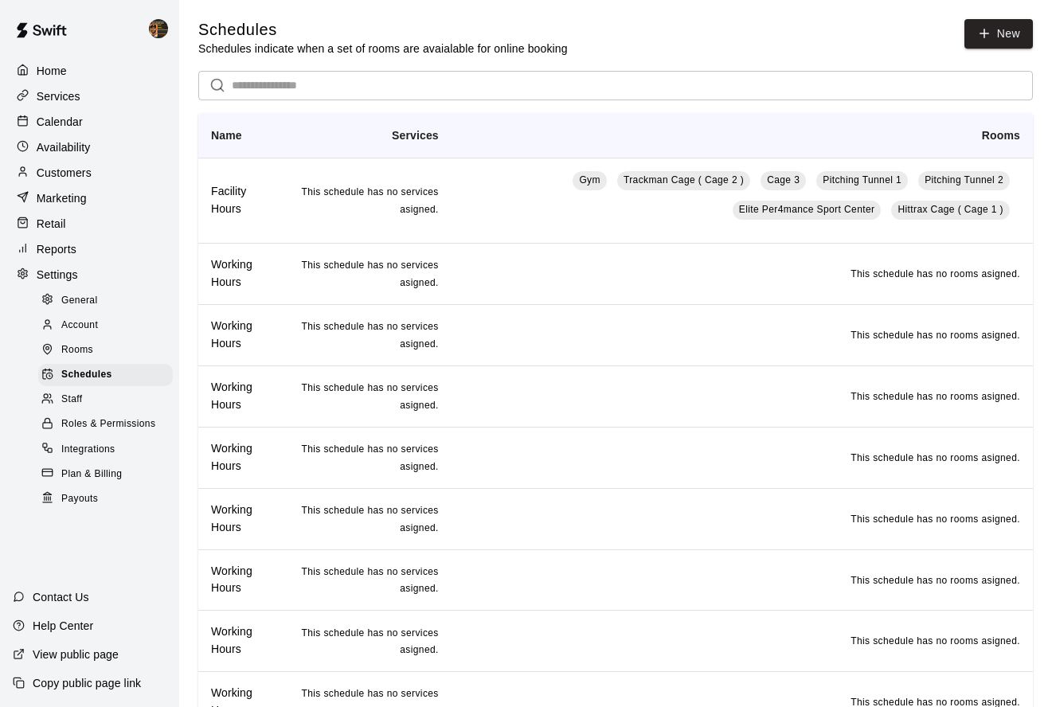
click at [64, 394] on span "Staff" at bounding box center [71, 400] width 21 height 16
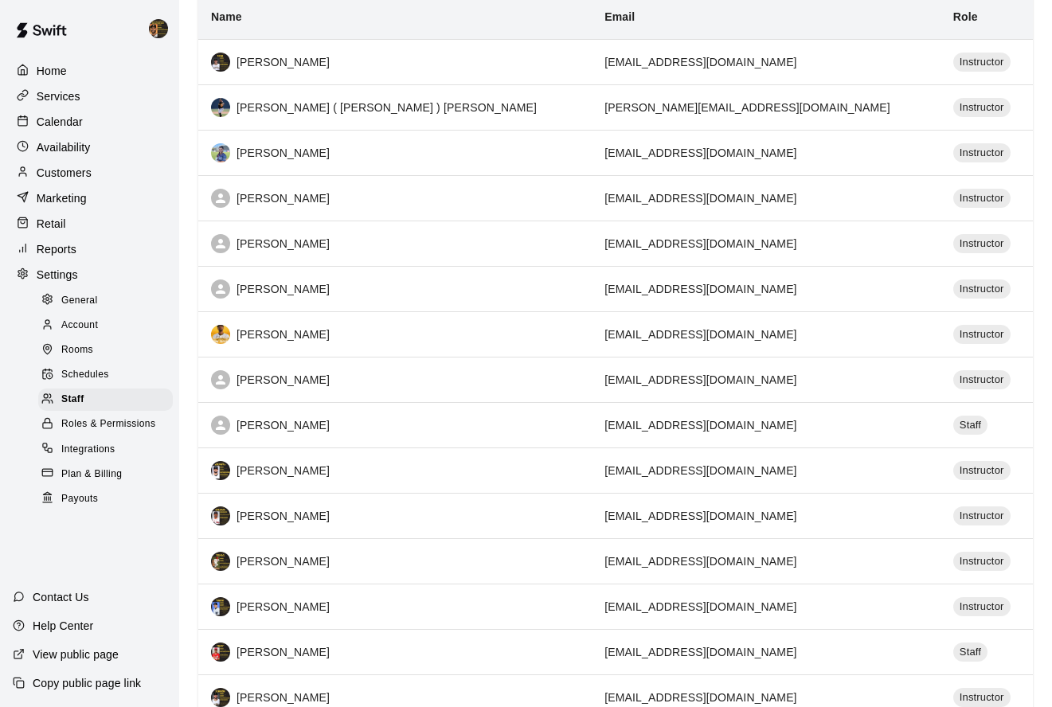
scroll to position [172, 0]
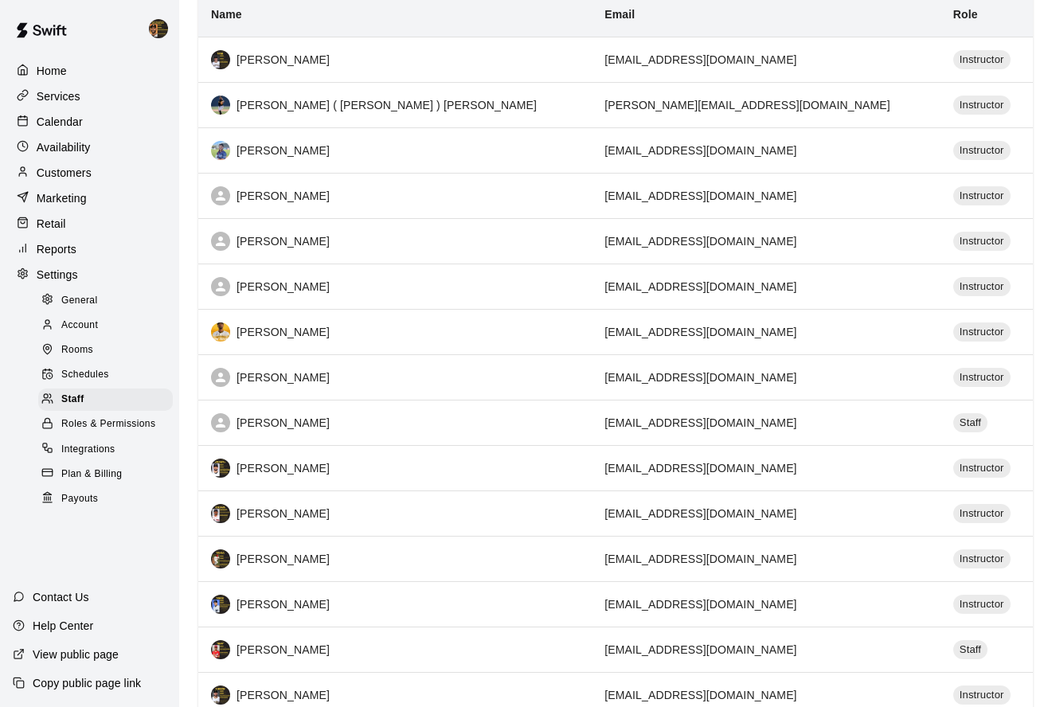
click at [89, 431] on span "Roles & Permissions" at bounding box center [108, 425] width 94 height 16
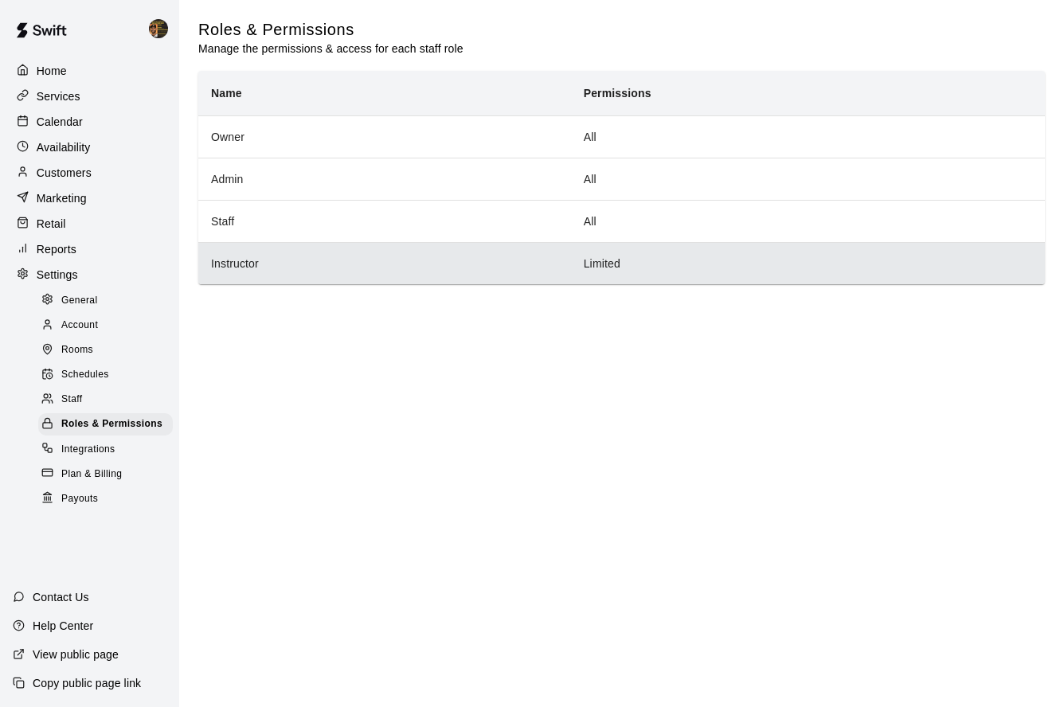
click at [280, 251] on th "Instructor" at bounding box center [384, 263] width 373 height 42
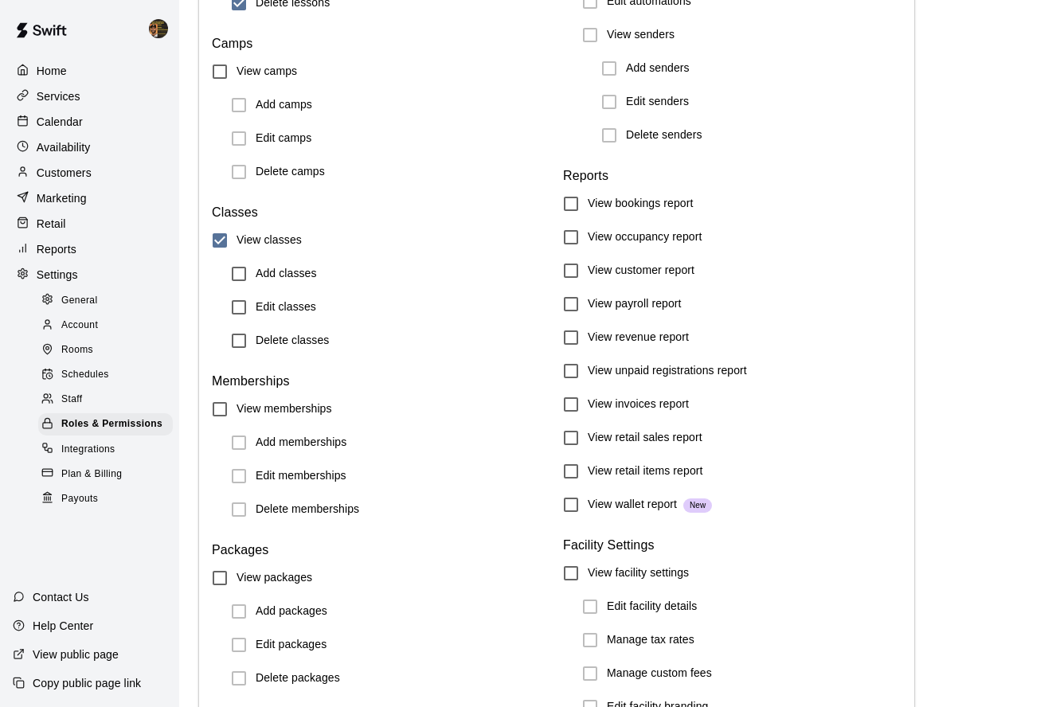
scroll to position [479, 0]
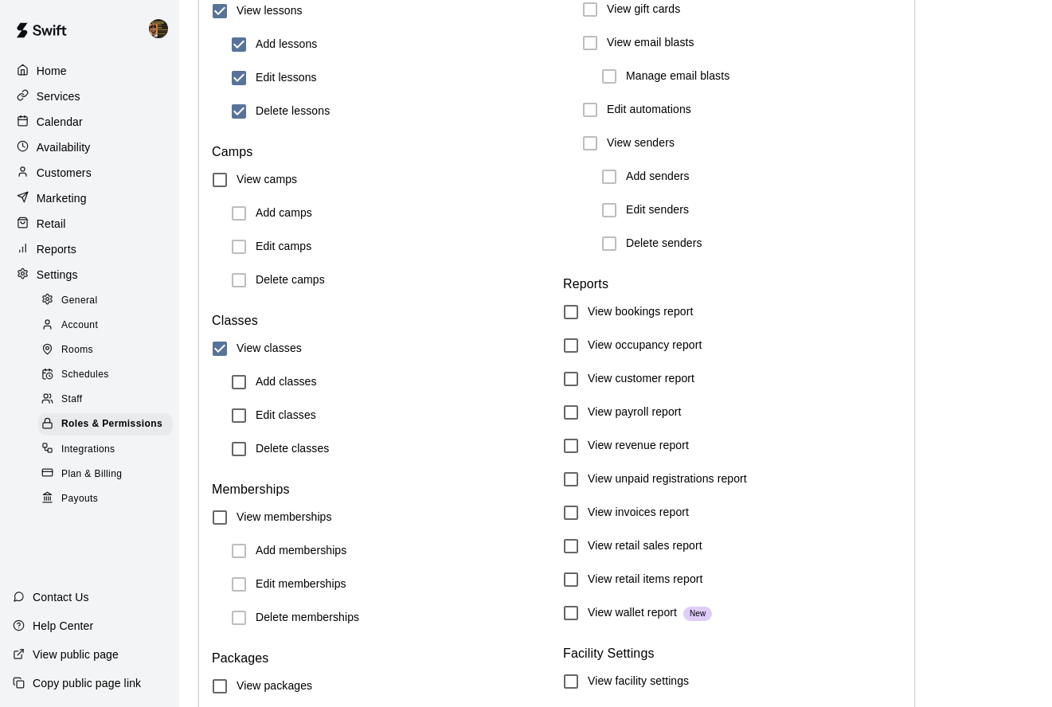
click at [305, 421] on h6 "Edit classes" at bounding box center [286, 416] width 61 height 18
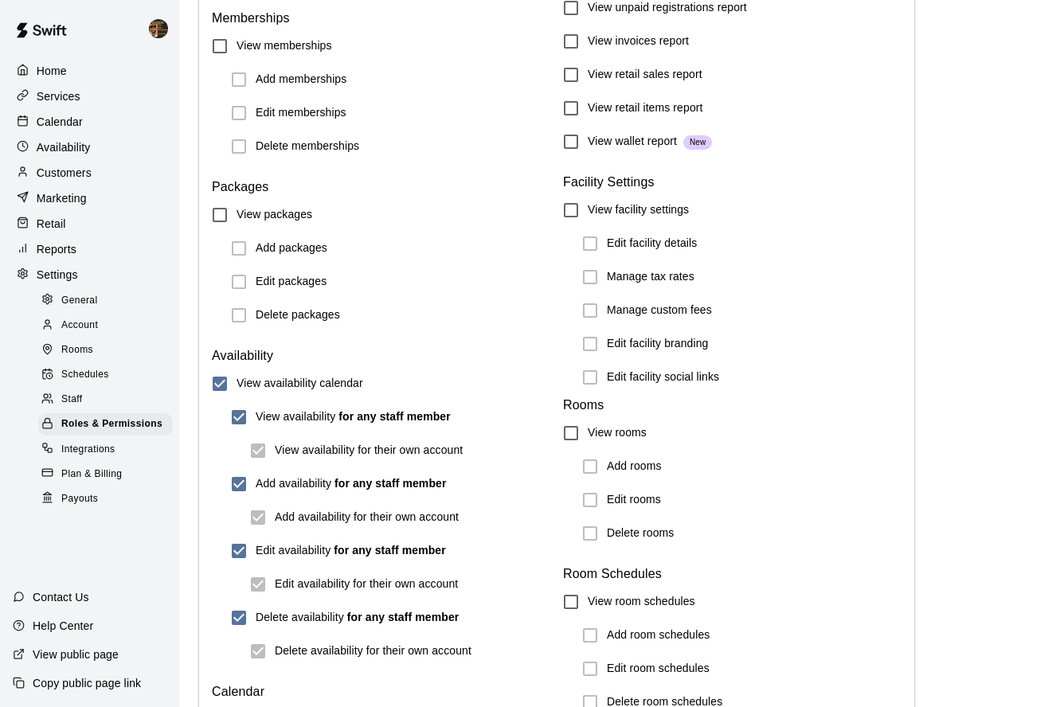
scroll to position [1685, 0]
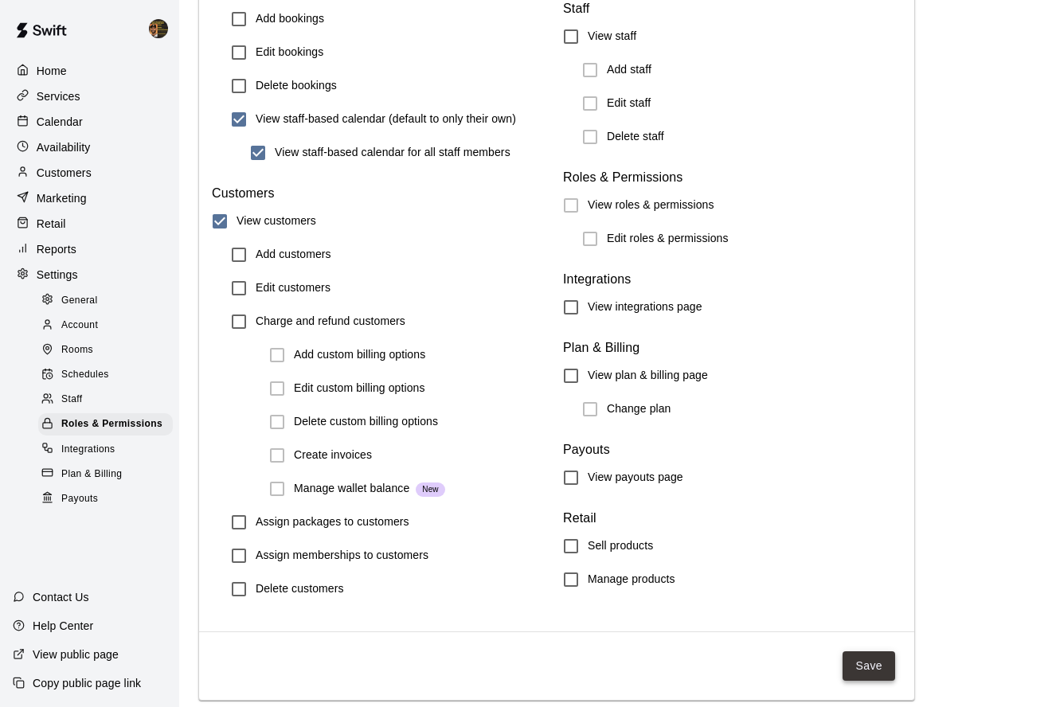
click at [864, 664] on button "Save" at bounding box center [869, 666] width 53 height 29
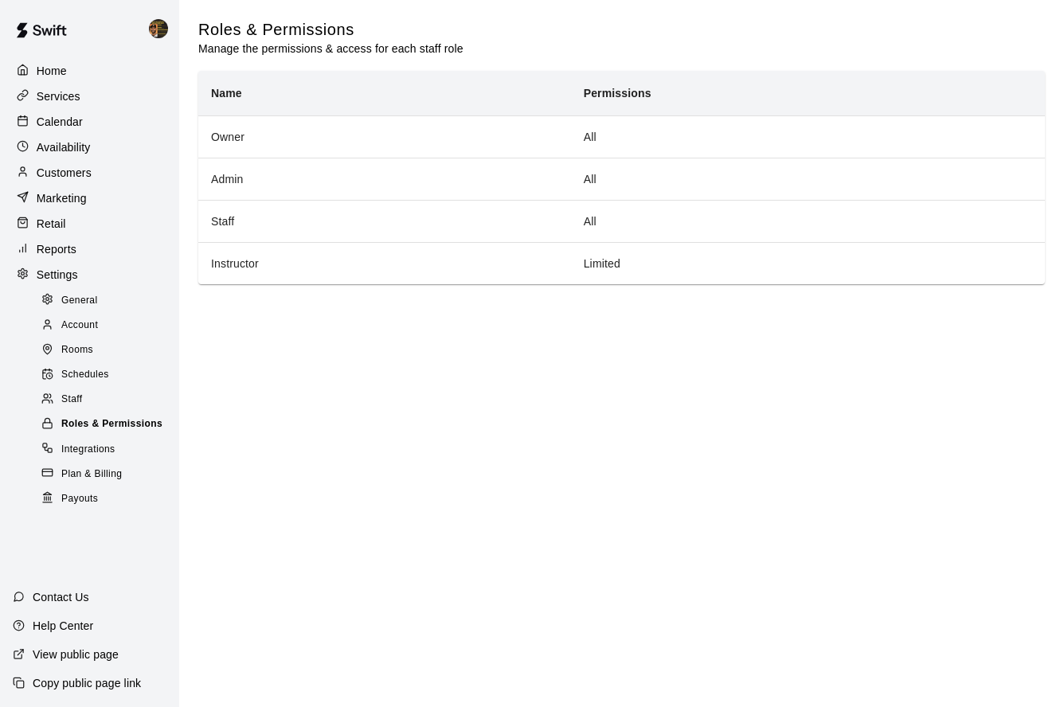
click at [112, 421] on span "Roles & Permissions" at bounding box center [111, 425] width 101 height 16
click at [101, 116] on div "Calendar" at bounding box center [90, 122] width 154 height 24
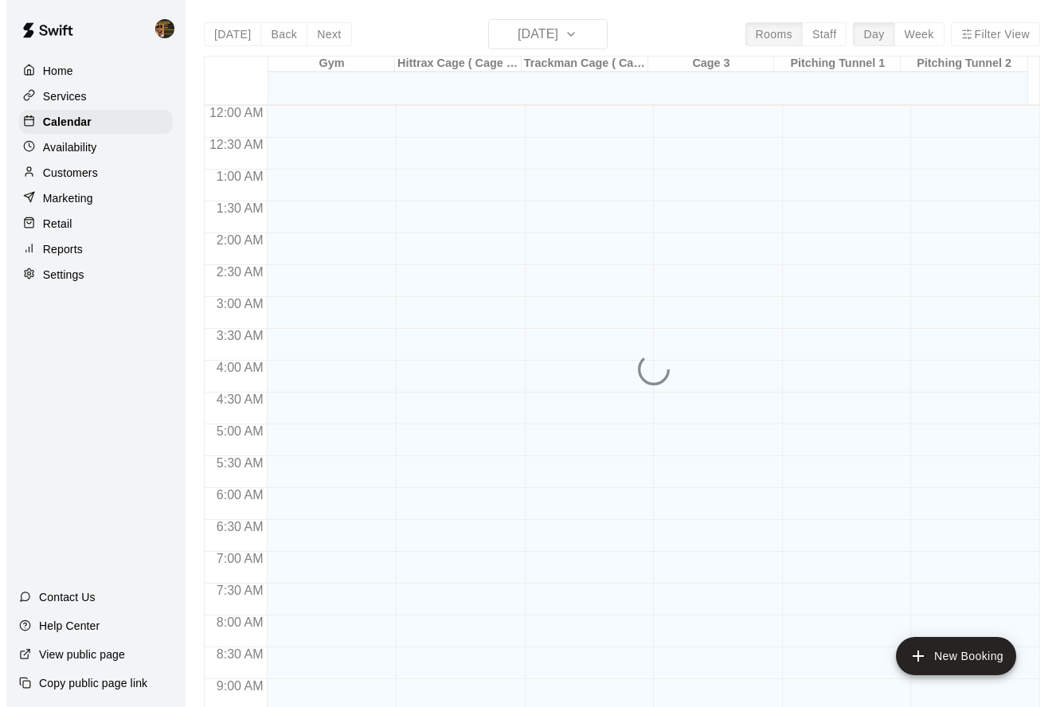
scroll to position [644, 0]
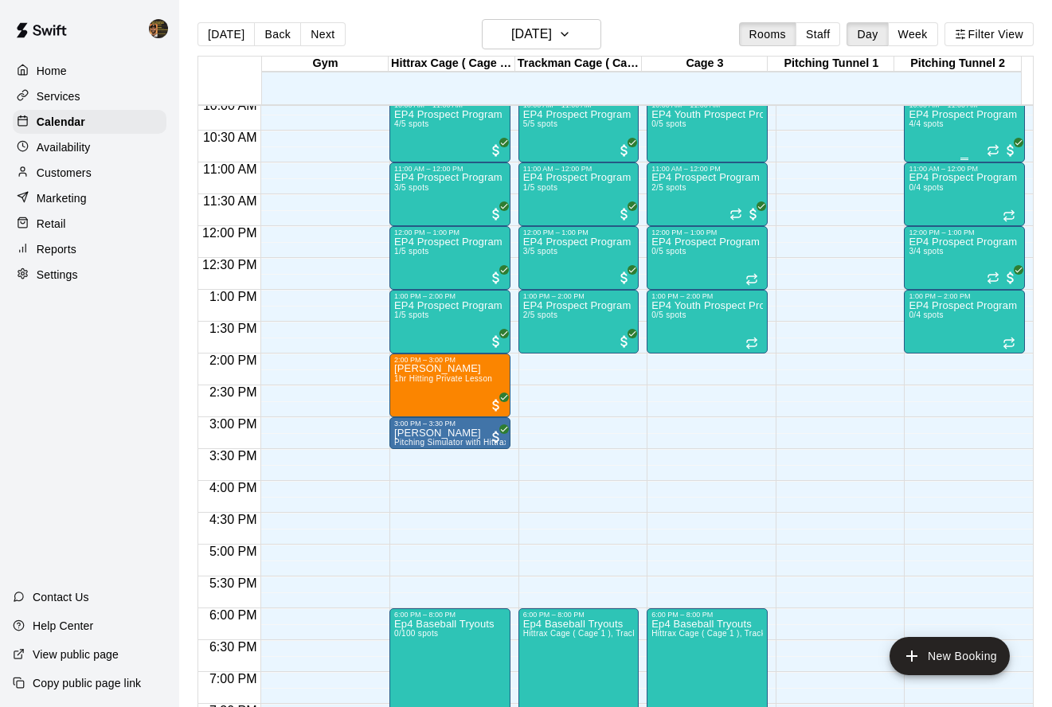
click at [935, 127] on div "EP4 Prospect Program Pitching (Ages [DEMOGRAPHIC_DATA]+ ) 4/4 spots" at bounding box center [965, 462] width 112 height 707
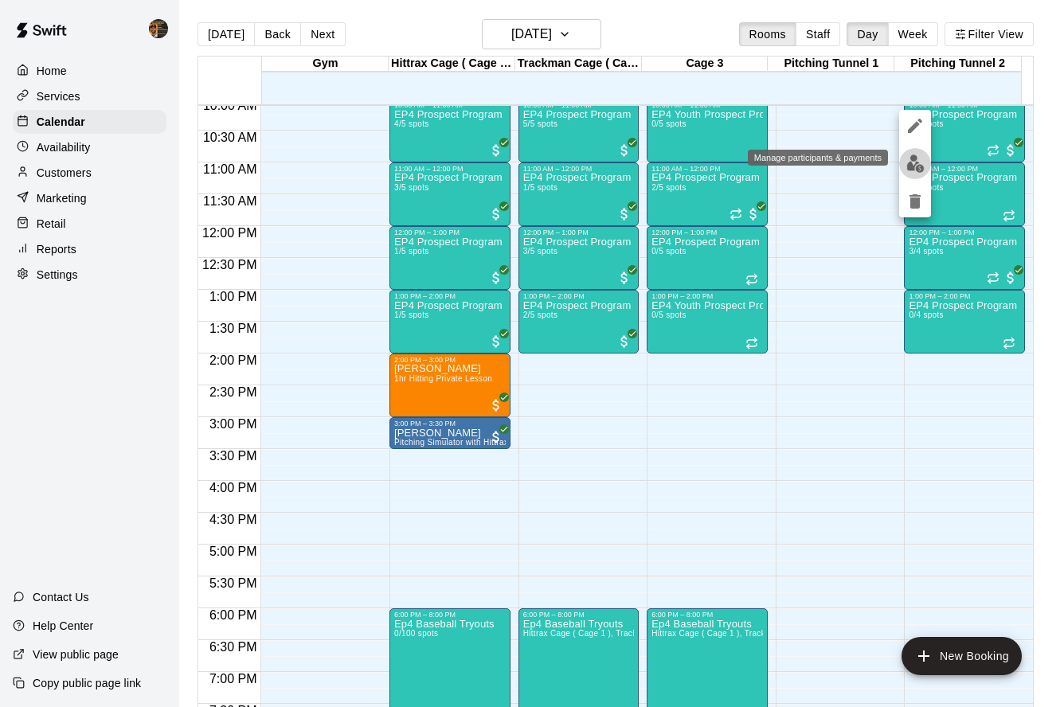
click at [914, 170] on img "edit" at bounding box center [916, 164] width 18 height 18
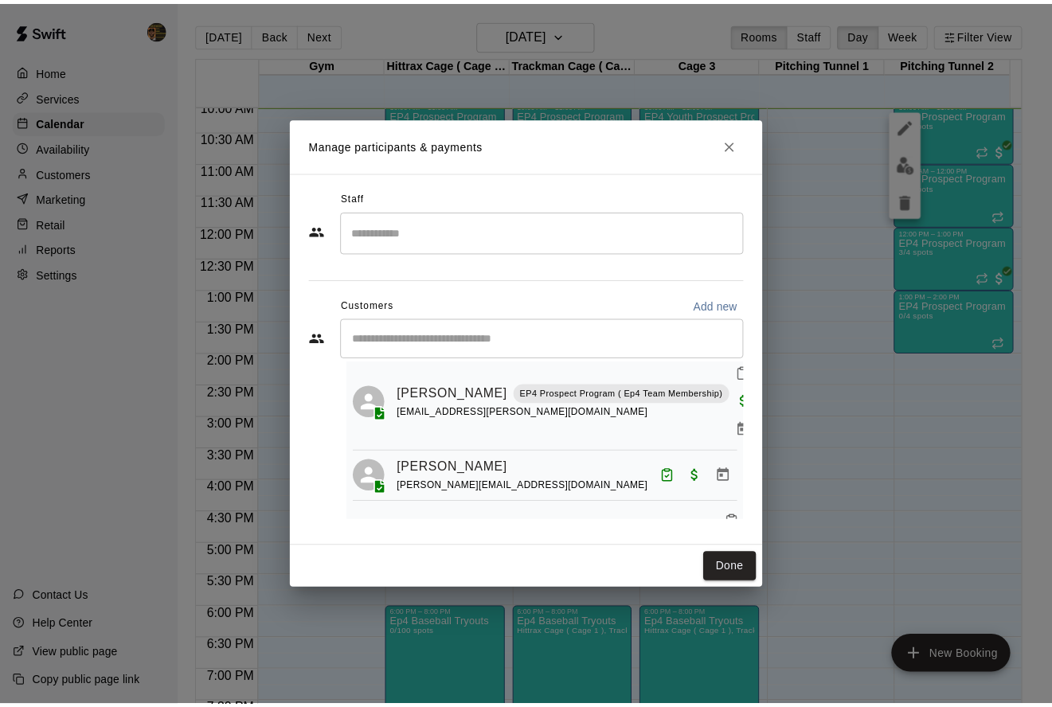
scroll to position [152, 0]
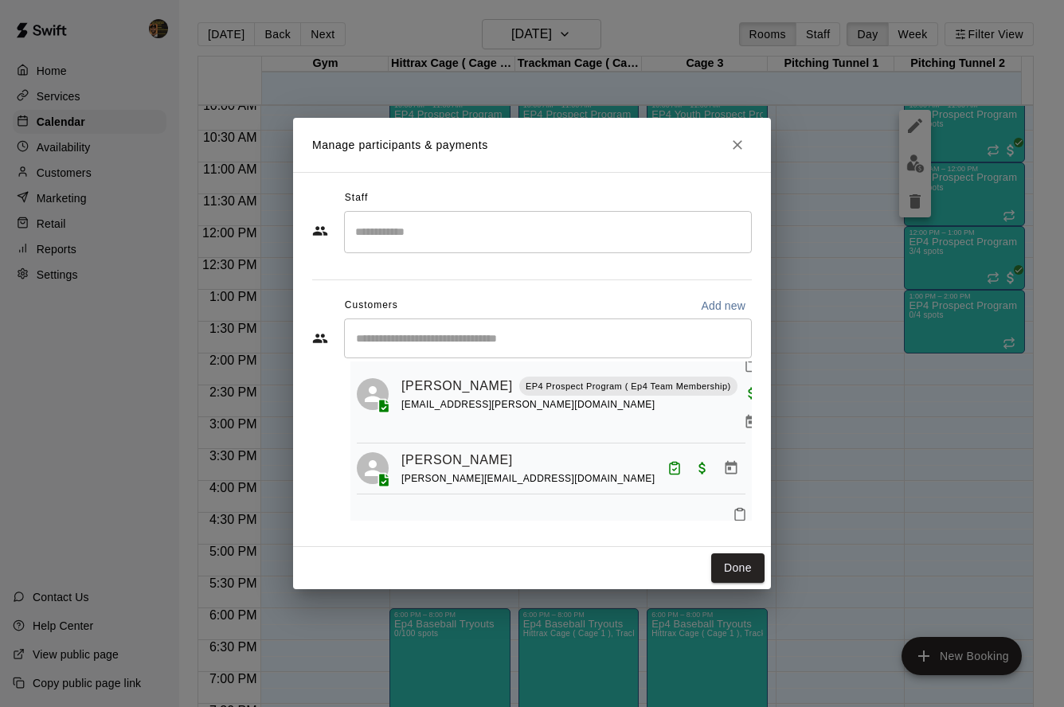
click at [742, 146] on icon "Close" at bounding box center [738, 145] width 16 height 16
